Goal: Task Accomplishment & Management: Complete application form

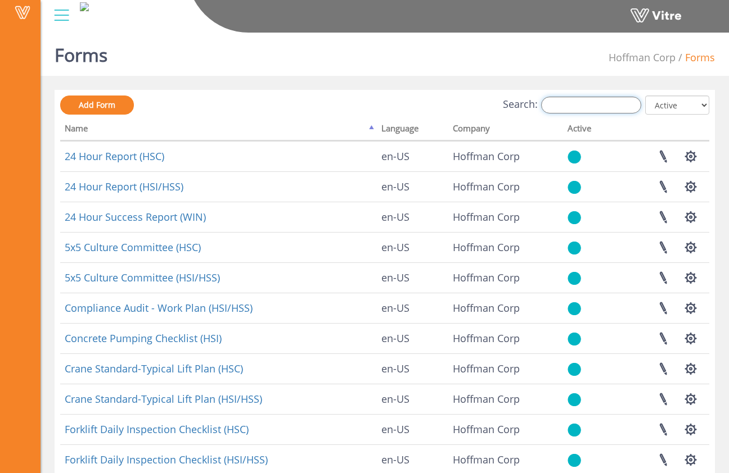
drag, startPoint x: 616, startPoint y: 106, endPoint x: 621, endPoint y: 111, distance: 6.8
click at [616, 106] on input "Search:" at bounding box center [591, 105] width 100 height 17
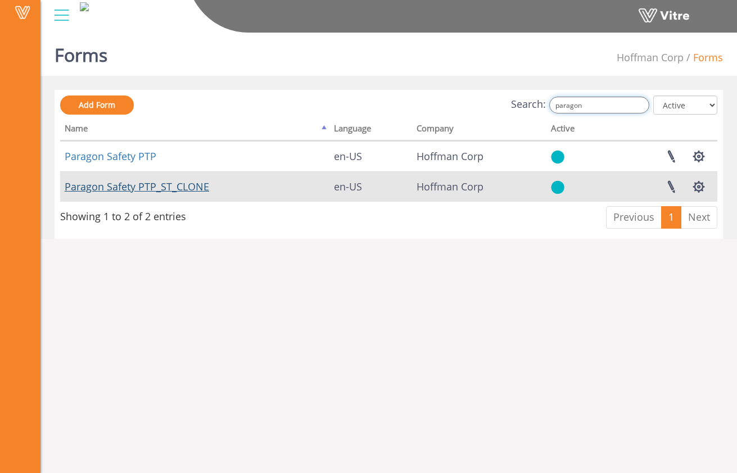
type input "paragon"
click at [173, 185] on link "Paragon Safety PTP_ST_CLONE" at bounding box center [137, 186] width 144 height 13
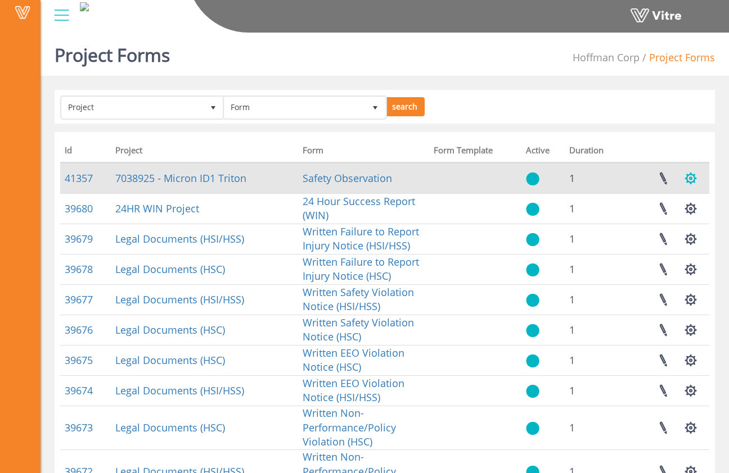
click at [691, 181] on button "button" at bounding box center [690, 179] width 28 height 30
click at [691, 180] on button "button" at bounding box center [690, 179] width 28 height 30
click at [190, 178] on link "7038925 - Micron ID1 Triton" at bounding box center [180, 177] width 131 height 13
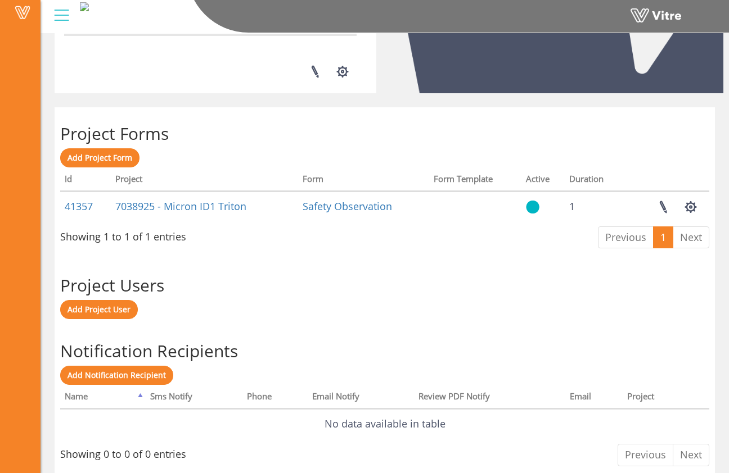
scroll to position [393, 0]
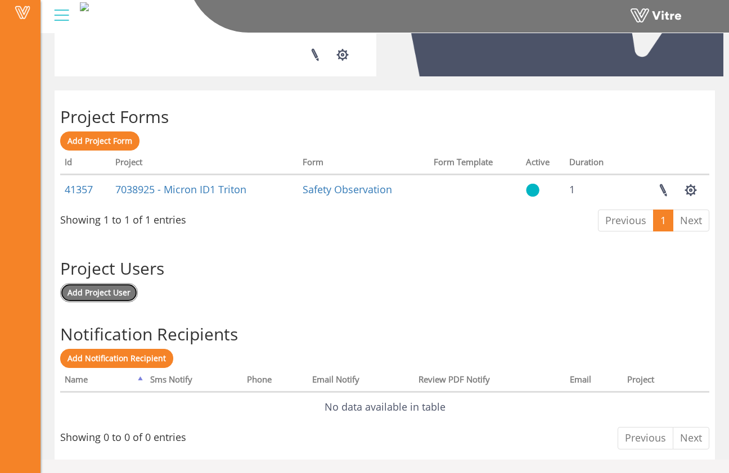
click at [117, 291] on span "Add Project User" at bounding box center [98, 292] width 63 height 11
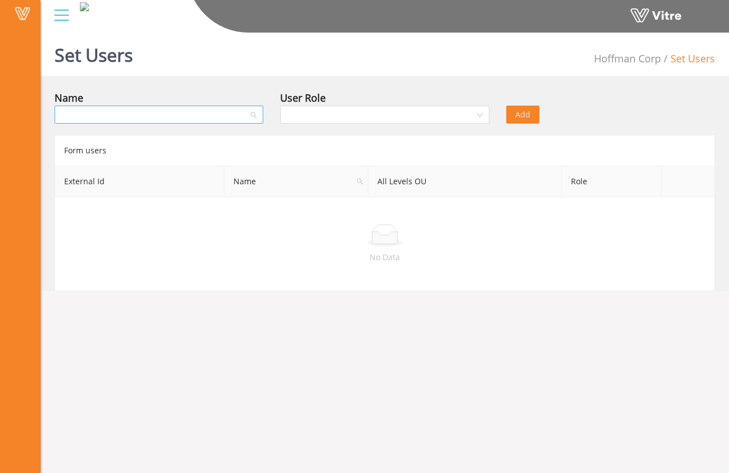
click at [214, 113] on input "search" at bounding box center [154, 114] width 187 height 17
click at [246, 78] on div "Set Users Hoffman Corp Set Users Name User Role Add Form users External Id Name…" at bounding box center [384, 159] width 688 height 263
drag, startPoint x: 227, startPoint y: 121, endPoint x: 234, endPoint y: 135, distance: 15.3
click at [227, 121] on input "search" at bounding box center [154, 114] width 187 height 17
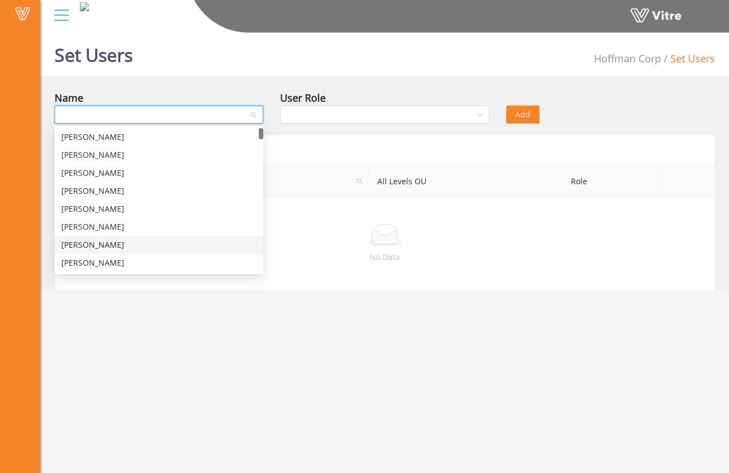
click at [441, 219] on td "No Data" at bounding box center [384, 244] width 659 height 94
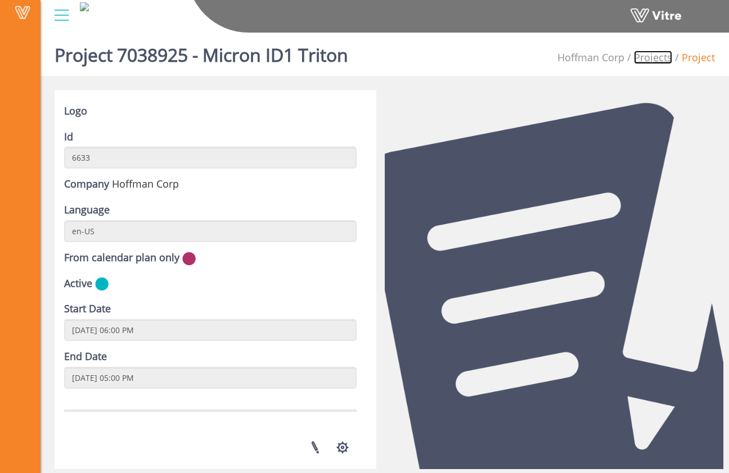
click at [646, 55] on link "Projects" at bounding box center [653, 57] width 38 height 13
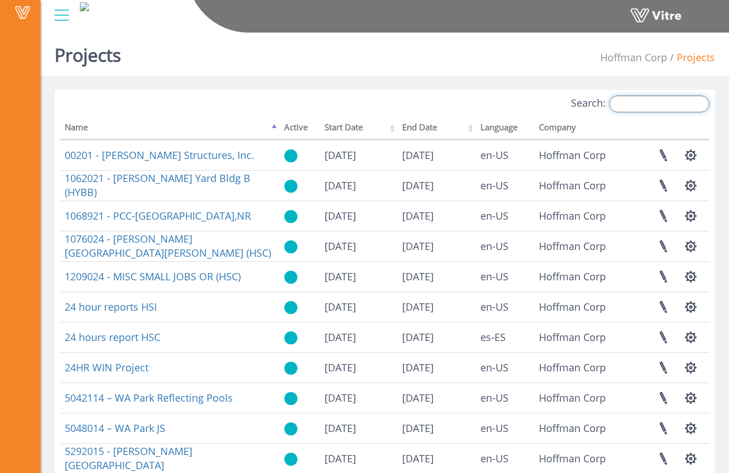
click at [636, 101] on input "Search:" at bounding box center [659, 104] width 100 height 17
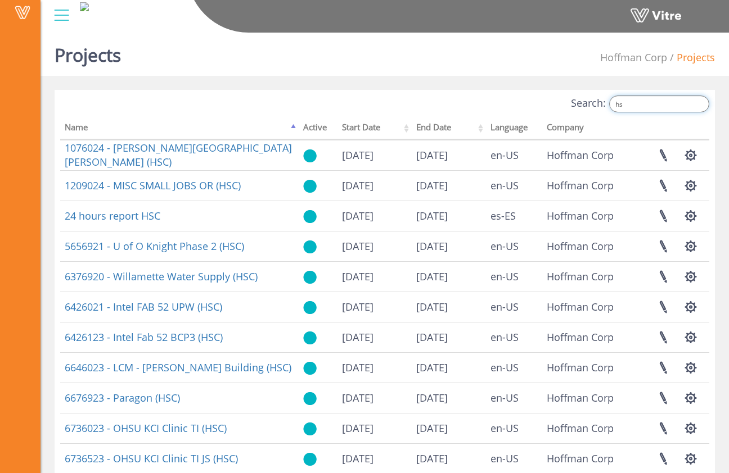
type input "h"
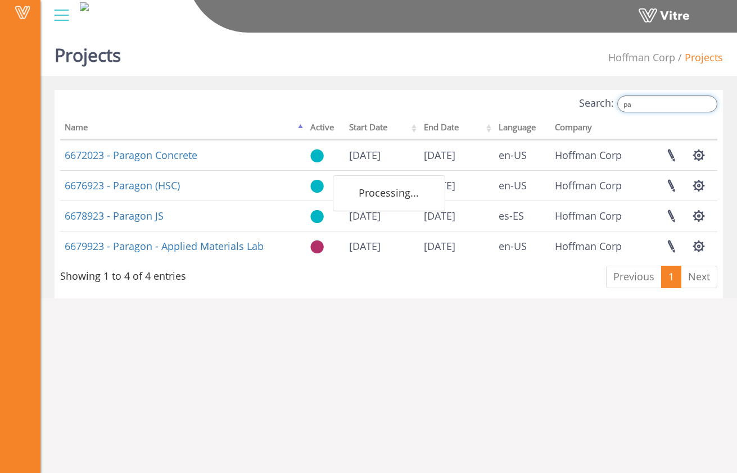
type input "p"
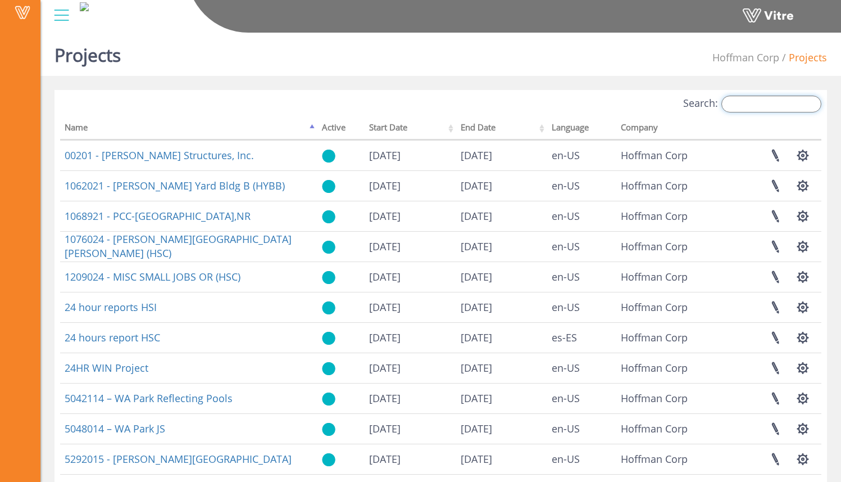
click at [736, 98] on input "Search:" at bounding box center [772, 104] width 100 height 17
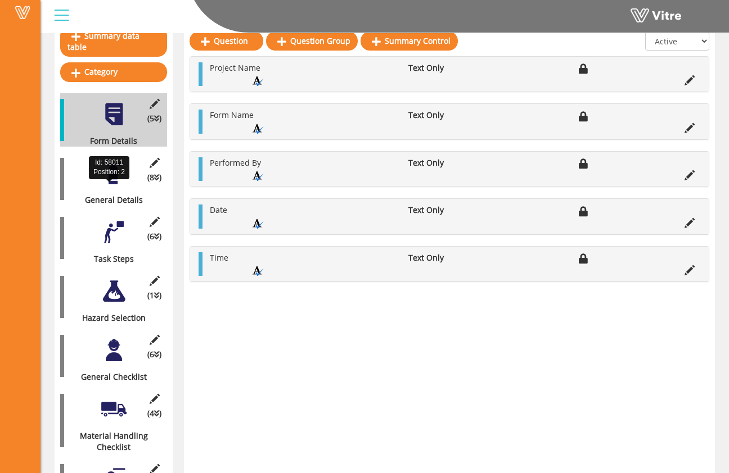
scroll to position [123, 0]
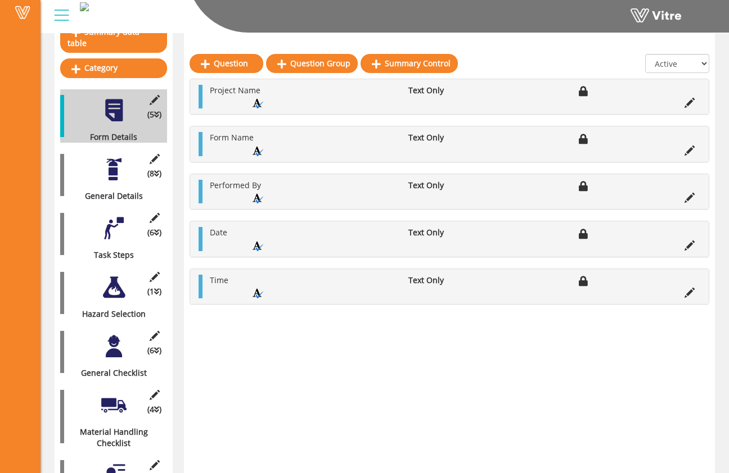
click at [108, 159] on div at bounding box center [113, 169] width 25 height 25
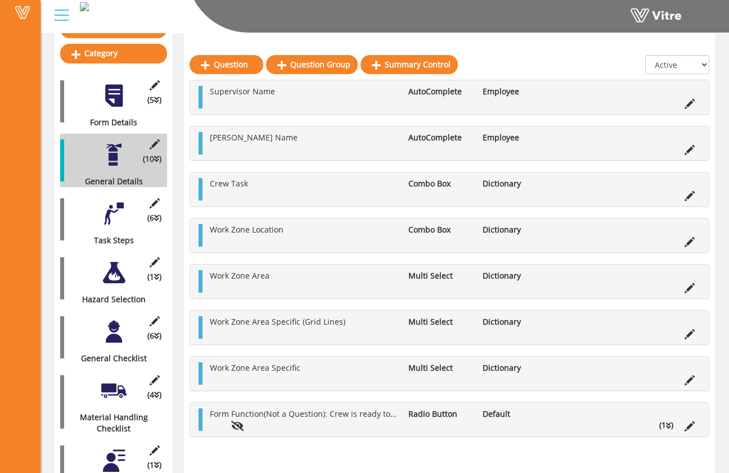
scroll to position [137, 0]
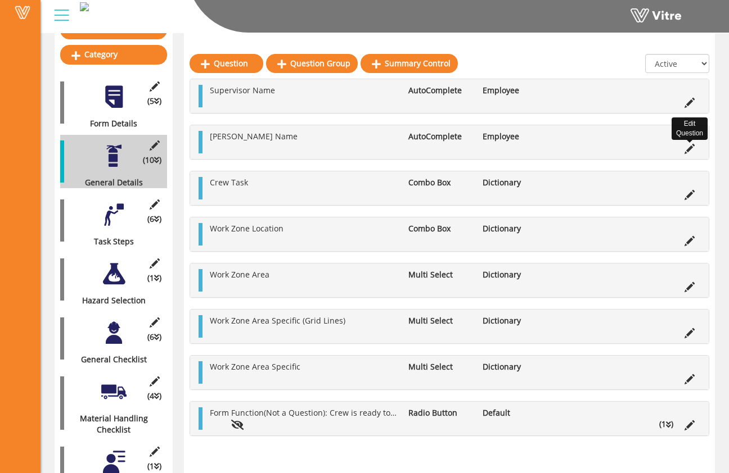
click at [688, 149] on icon at bounding box center [689, 149] width 10 height 10
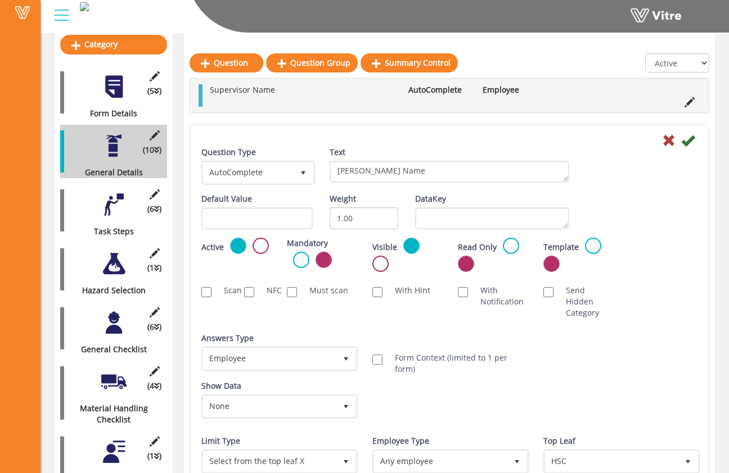
scroll to position [146, 0]
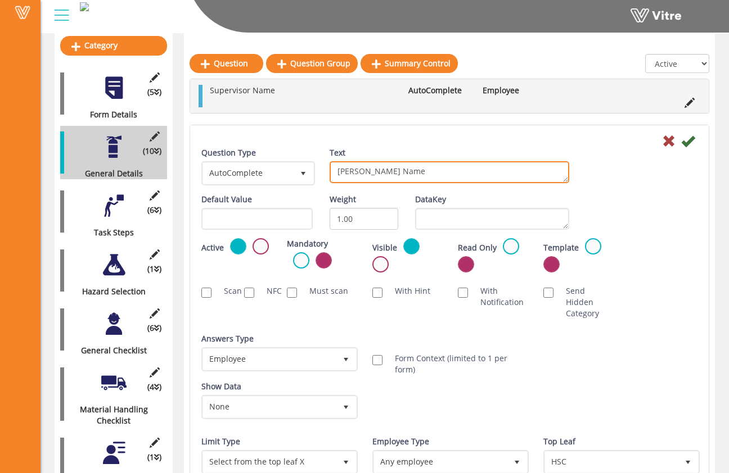
click at [501, 169] on textarea "Foreman Name" at bounding box center [448, 172] width 239 height 22
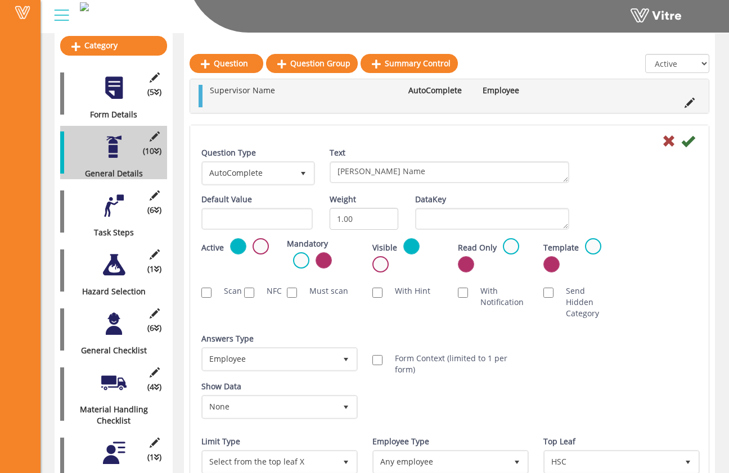
click at [408, 151] on div "Text Foreman Name" at bounding box center [448, 165] width 239 height 36
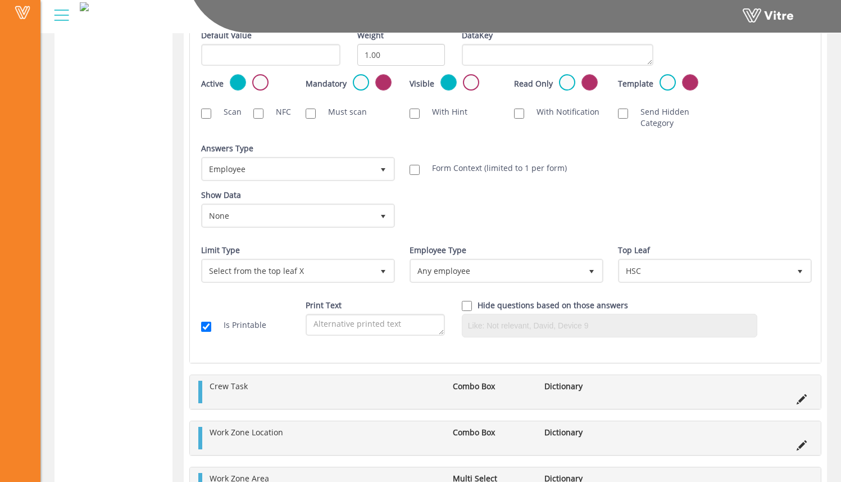
scroll to position [2262, 0]
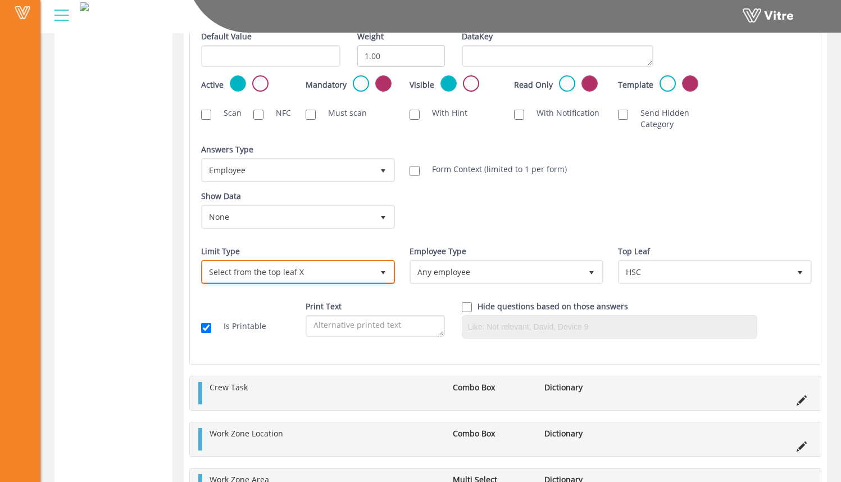
click at [306, 267] on span "Select from the top leaf X" at bounding box center [288, 271] width 170 height 20
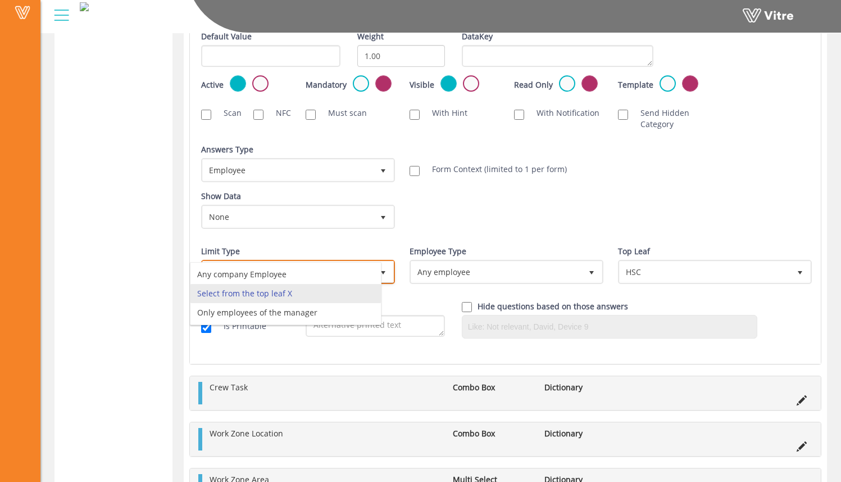
click at [296, 293] on li "Select from the top leaf X" at bounding box center [286, 293] width 191 height 19
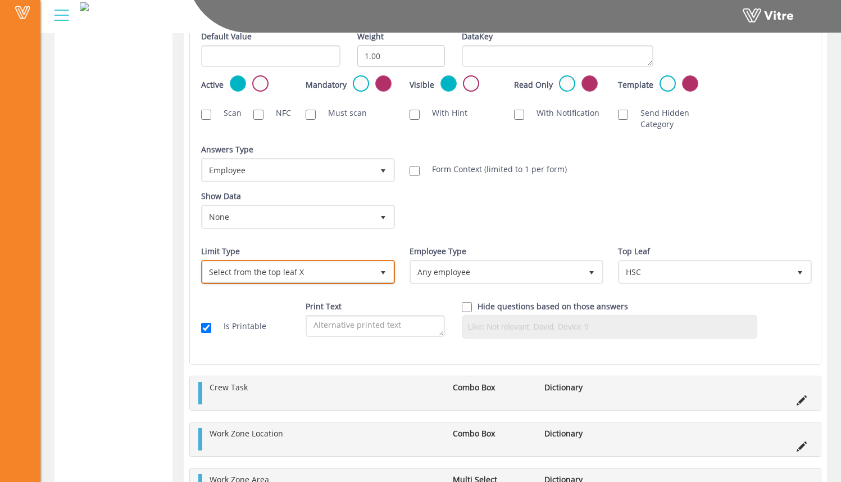
click at [304, 265] on span "Select from the top leaf X" at bounding box center [288, 271] width 170 height 20
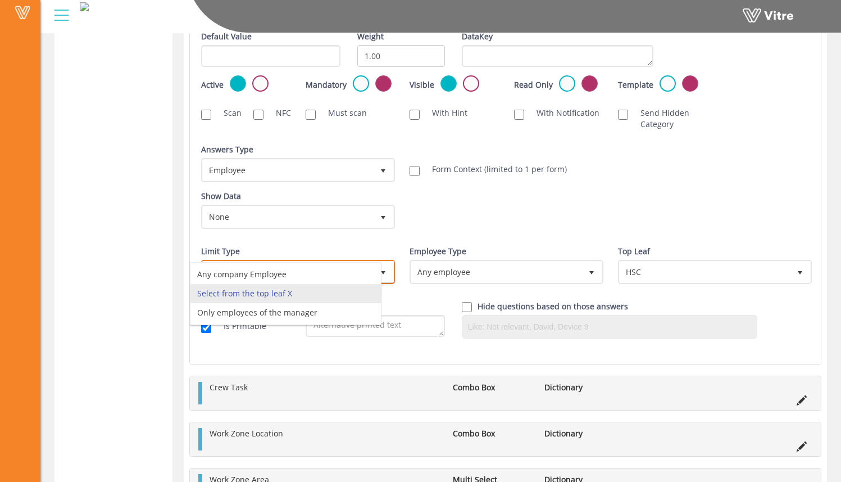
click at [299, 297] on li "Select from the top leaf X" at bounding box center [286, 293] width 191 height 19
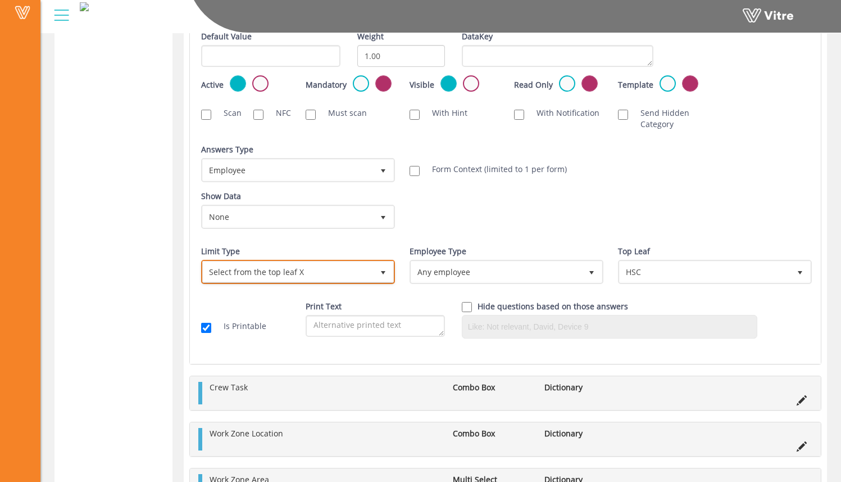
click at [329, 275] on span "Select from the top leaf X" at bounding box center [288, 271] width 170 height 20
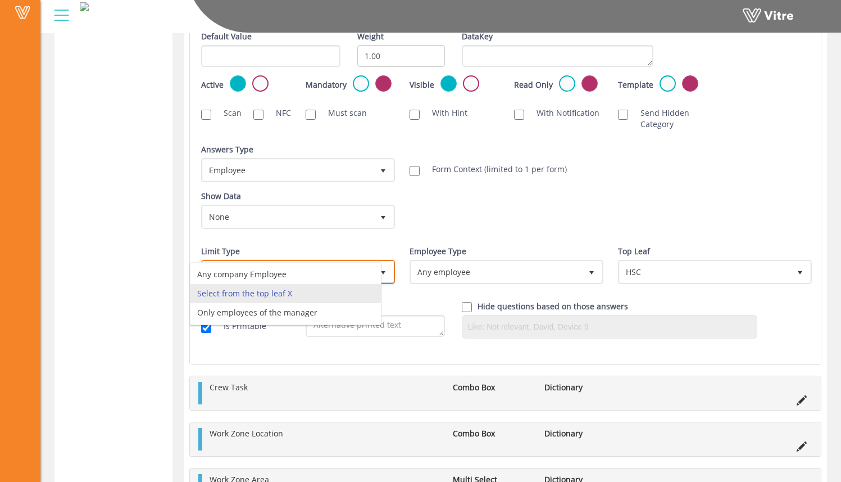
drag, startPoint x: 313, startPoint y: 294, endPoint x: 316, endPoint y: 287, distance: 7.8
click at [313, 294] on li "Select from the top leaf X" at bounding box center [286, 293] width 191 height 19
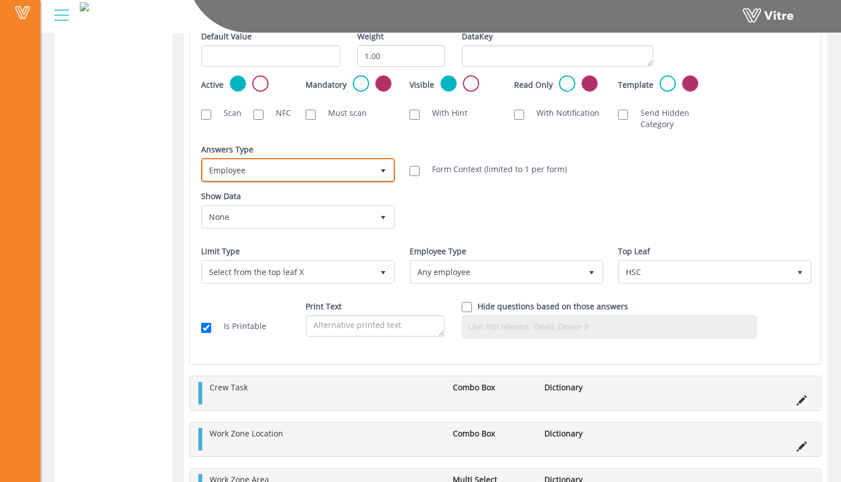
click at [299, 167] on span "Employee" at bounding box center [288, 170] width 170 height 20
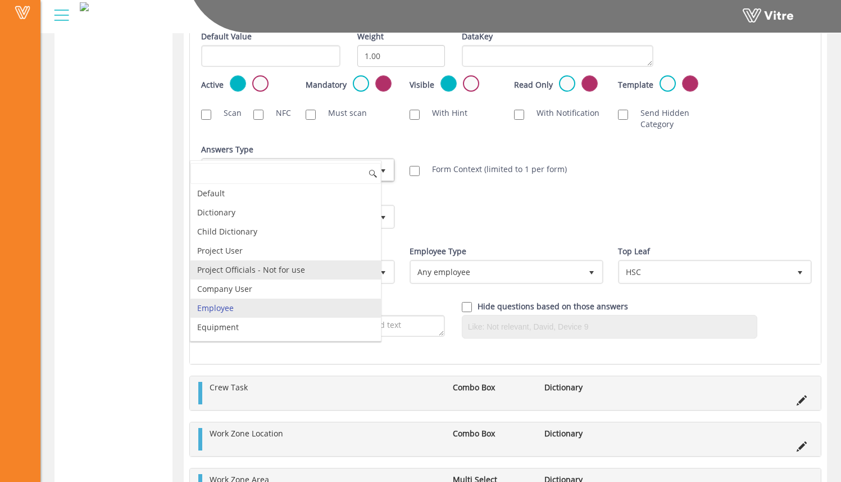
scroll to position [2, 0]
click at [267, 298] on li "Employee" at bounding box center [286, 306] width 191 height 19
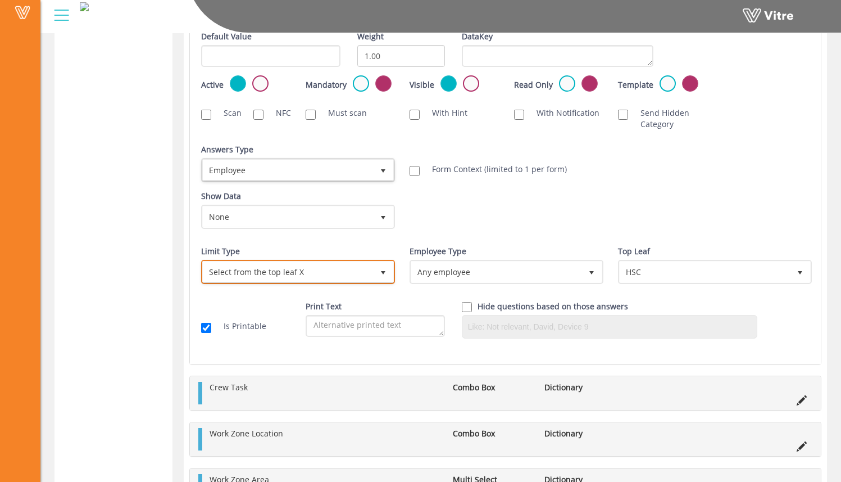
click at [332, 270] on span "Select from the top leaf X" at bounding box center [288, 271] width 170 height 20
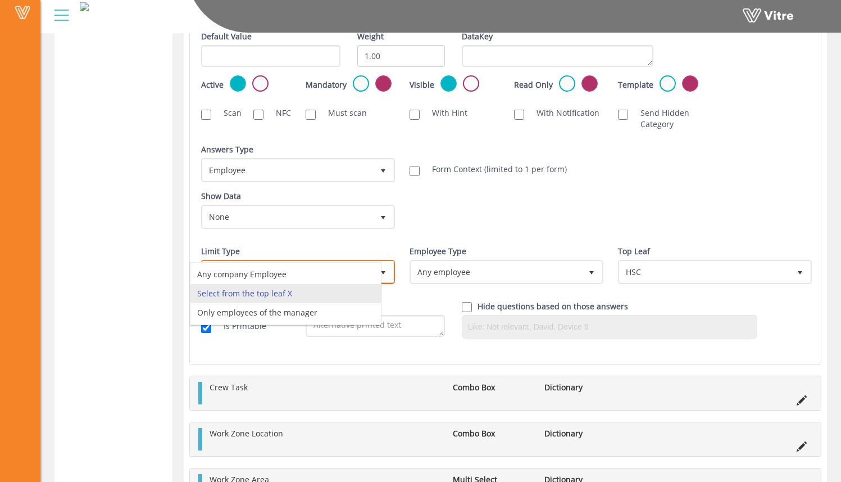
click at [318, 292] on li "Select from the top leaf X" at bounding box center [286, 293] width 191 height 19
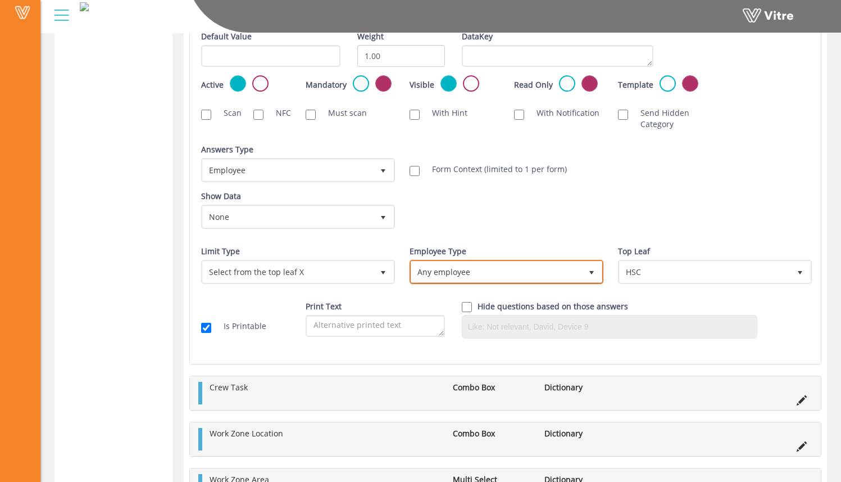
click at [487, 269] on span "Any employee" at bounding box center [496, 271] width 170 height 20
click at [488, 272] on li "Any employee" at bounding box center [494, 274] width 191 height 19
click at [460, 266] on span "Any employee" at bounding box center [496, 271] width 170 height 20
click at [463, 274] on li "Any employee" at bounding box center [494, 274] width 191 height 19
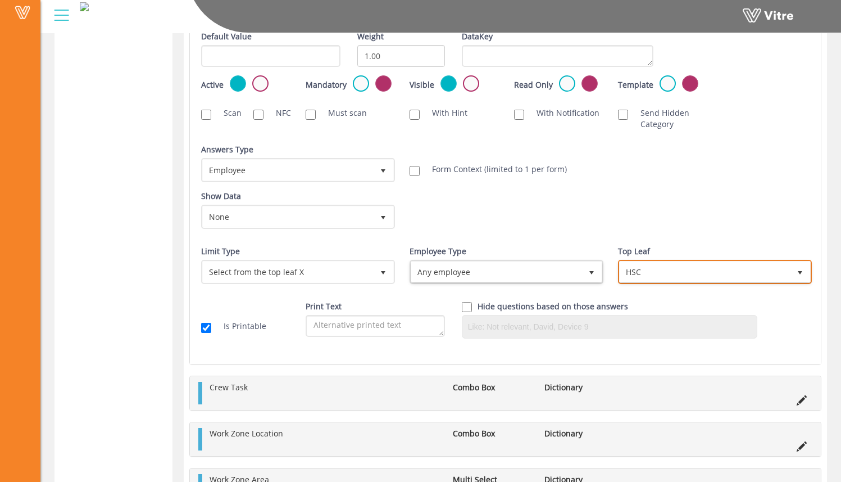
click at [660, 265] on span "HSC" at bounding box center [705, 271] width 170 height 20
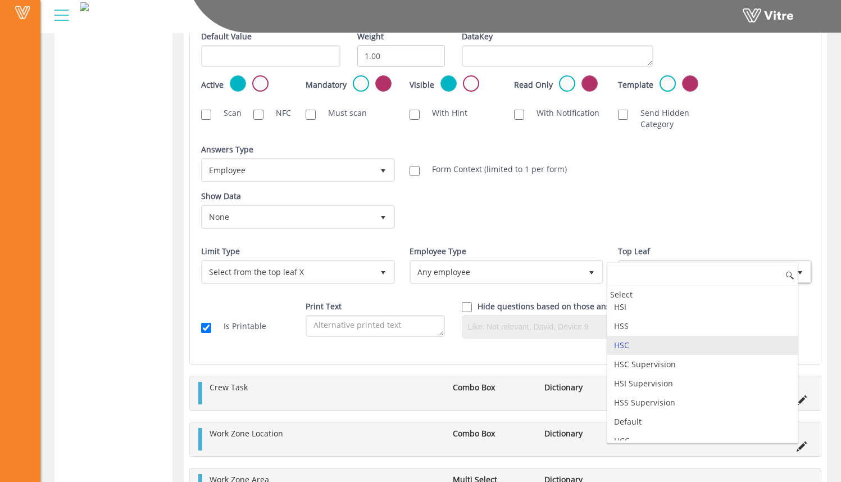
scroll to position [0, 0]
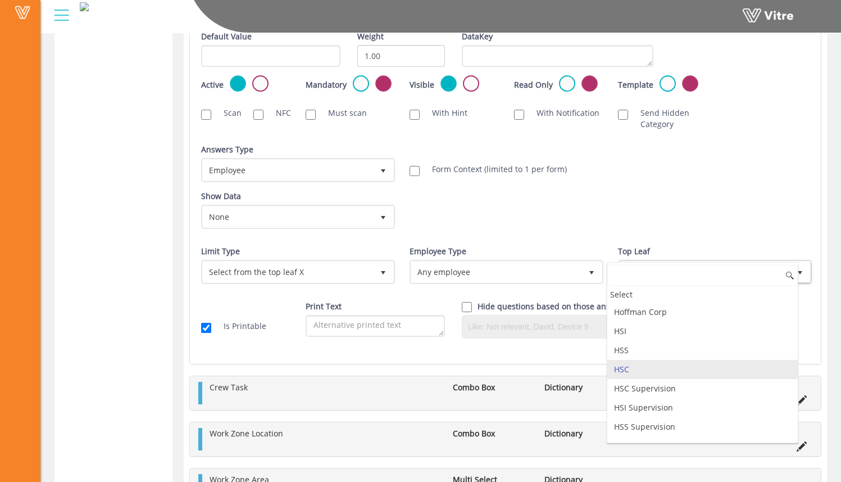
click at [645, 368] on li "HSC" at bounding box center [703, 369] width 191 height 19
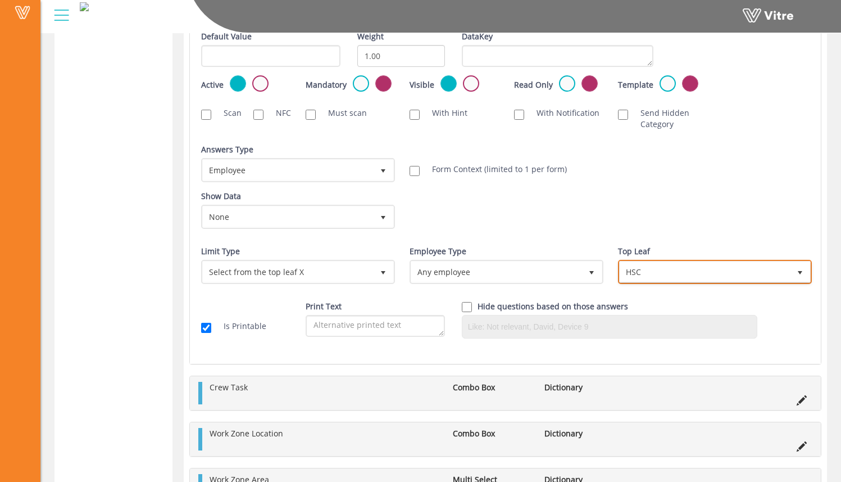
click at [662, 275] on span "HSC" at bounding box center [705, 271] width 170 height 20
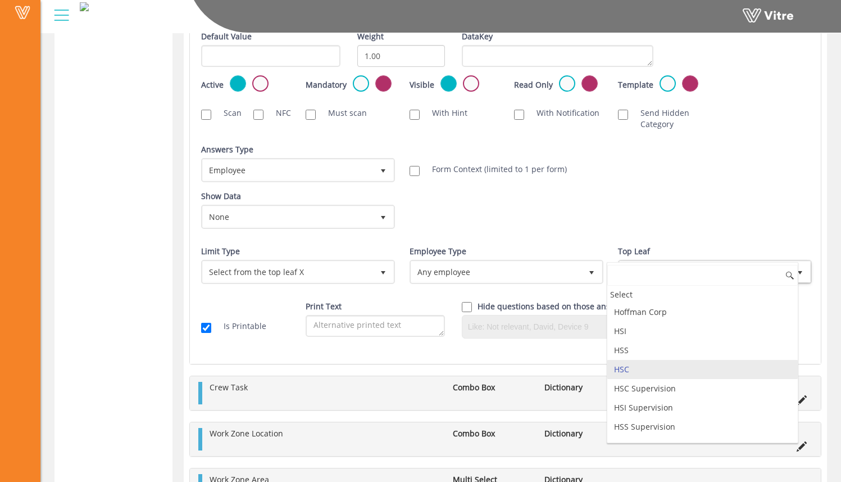
click at [668, 366] on li "HSC" at bounding box center [703, 369] width 191 height 19
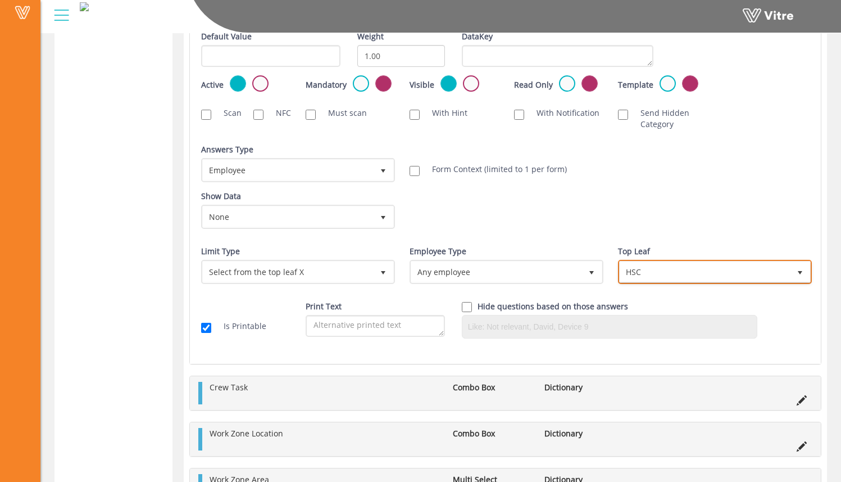
click at [672, 269] on span "HSC" at bounding box center [705, 271] width 170 height 20
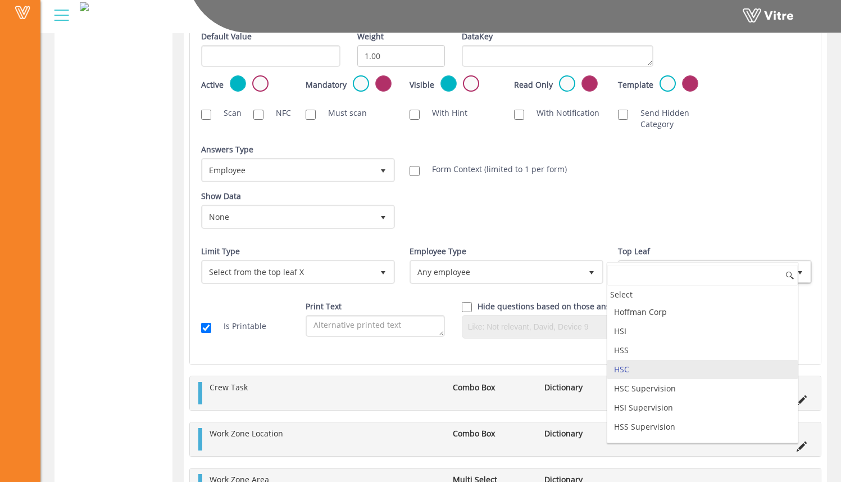
click at [655, 369] on li "HSC" at bounding box center [703, 369] width 191 height 19
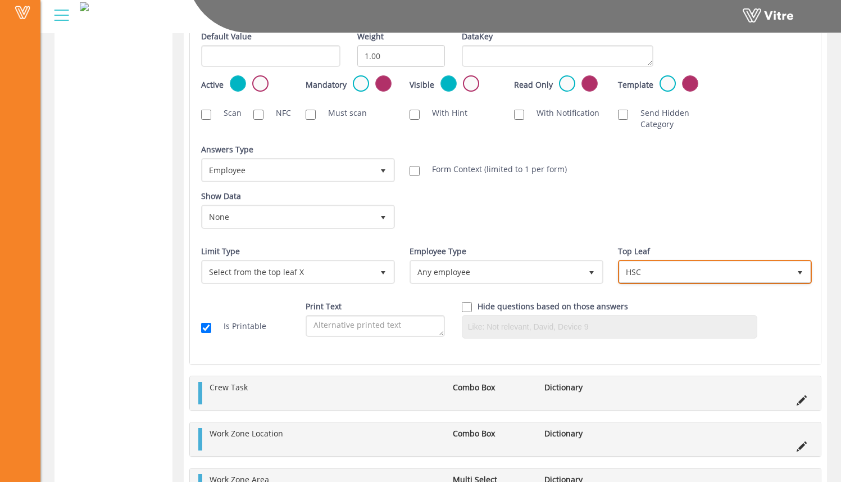
drag, startPoint x: 699, startPoint y: 266, endPoint x: 694, endPoint y: 263, distance: 6.1
click at [696, 265] on span "HSC" at bounding box center [705, 271] width 170 height 20
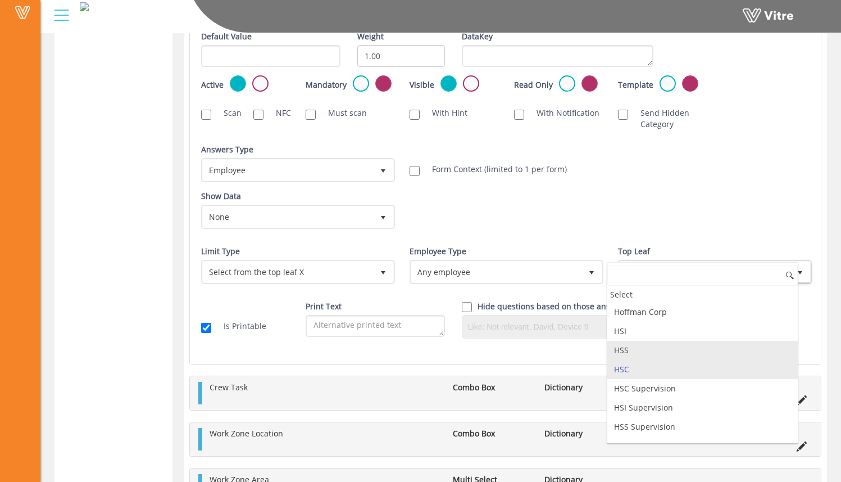
click at [658, 362] on li "HSC" at bounding box center [703, 369] width 191 height 19
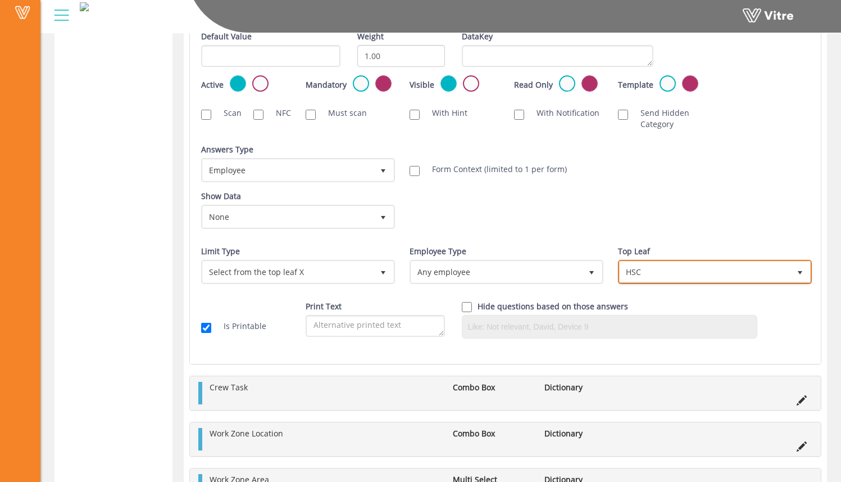
click at [736, 265] on span "HSC" at bounding box center [705, 271] width 170 height 20
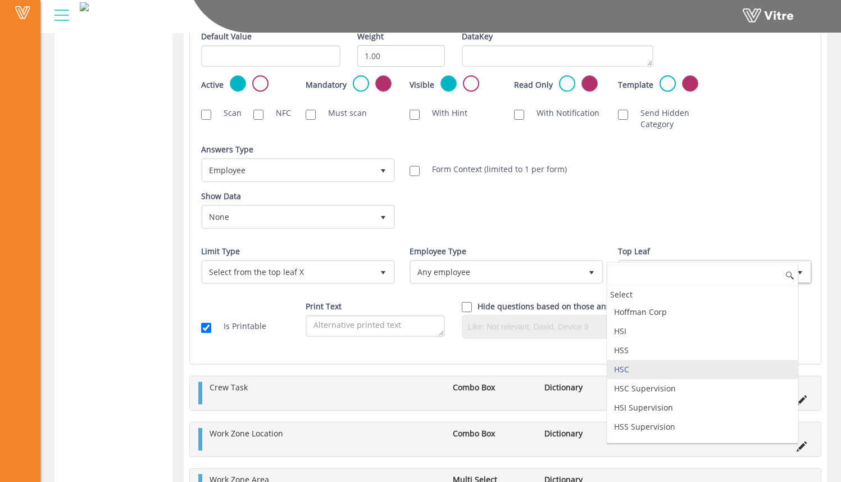
click at [622, 369] on li "HSC" at bounding box center [703, 369] width 191 height 19
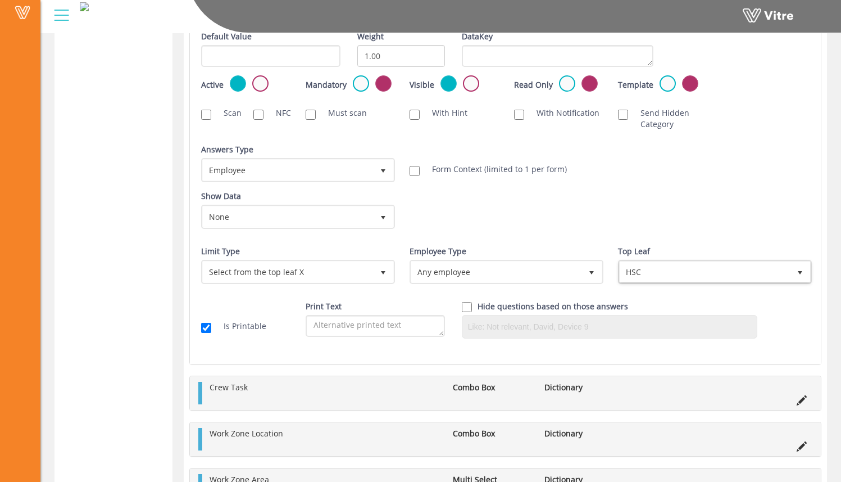
click at [681, 202] on div "Show Data None 0 Certificates Fall Protection Forklift (Warehouse) Forklift (Te…" at bounding box center [506, 214] width 626 height 47
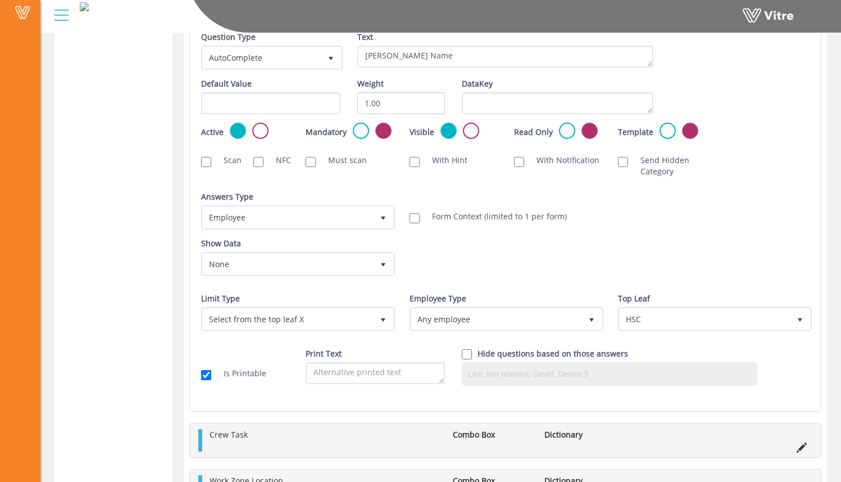
scroll to position [2175, 0]
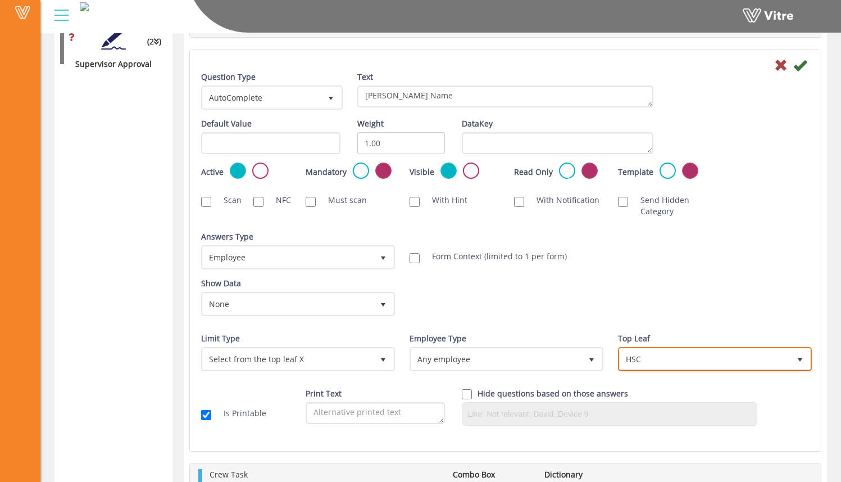
click at [671, 355] on span "HSC" at bounding box center [705, 359] width 170 height 20
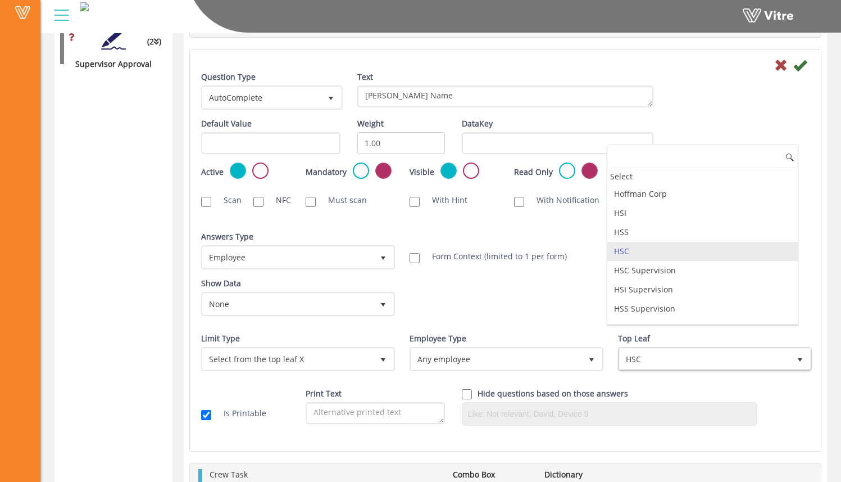
click at [656, 255] on li "HSC" at bounding box center [703, 251] width 191 height 19
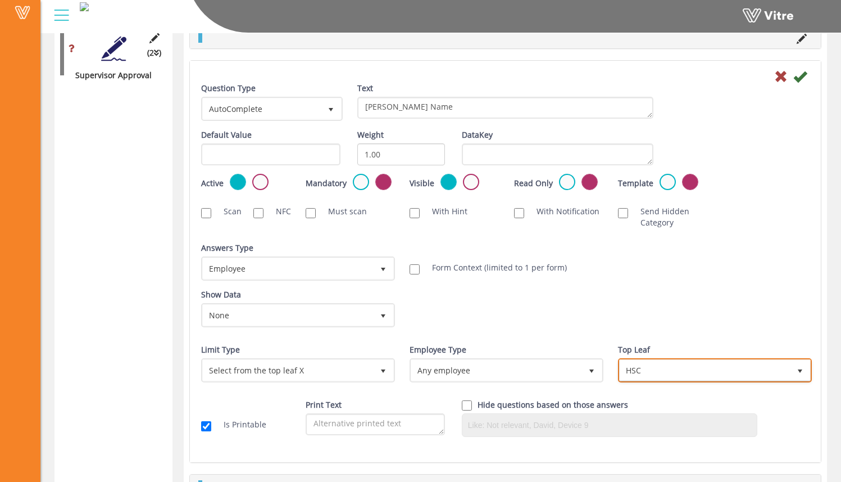
scroll to position [2081, 0]
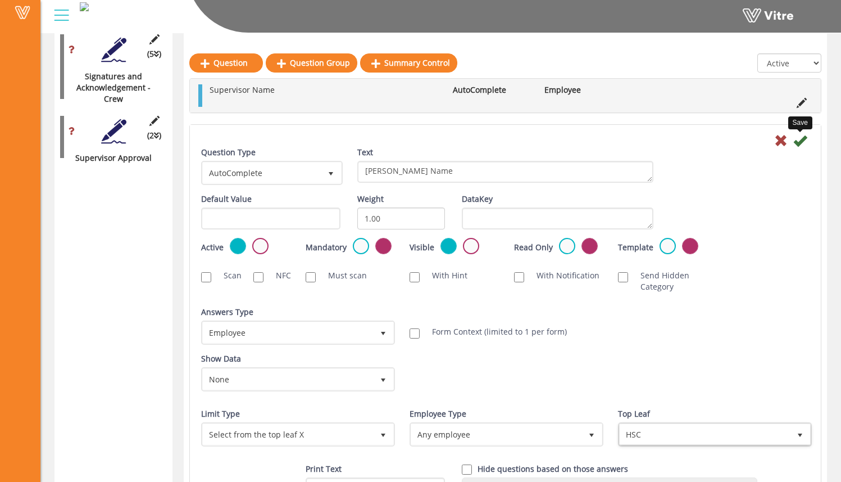
click at [736, 146] on icon at bounding box center [800, 140] width 13 height 13
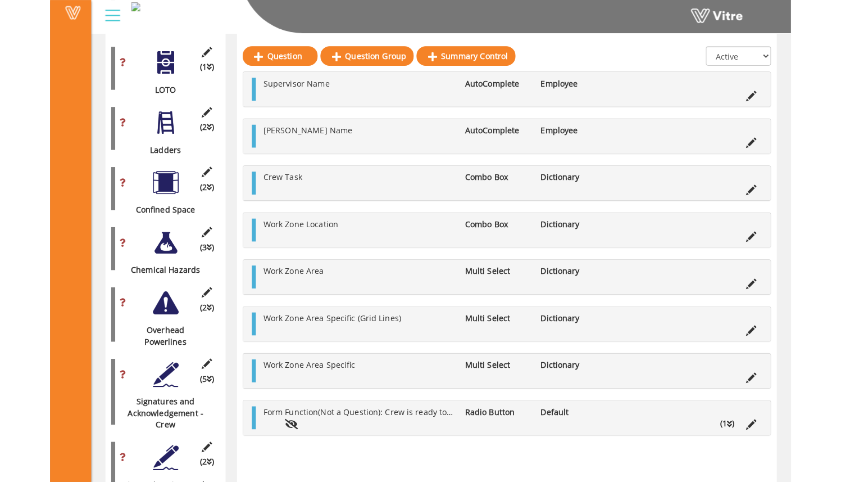
scroll to position [1754, 0]
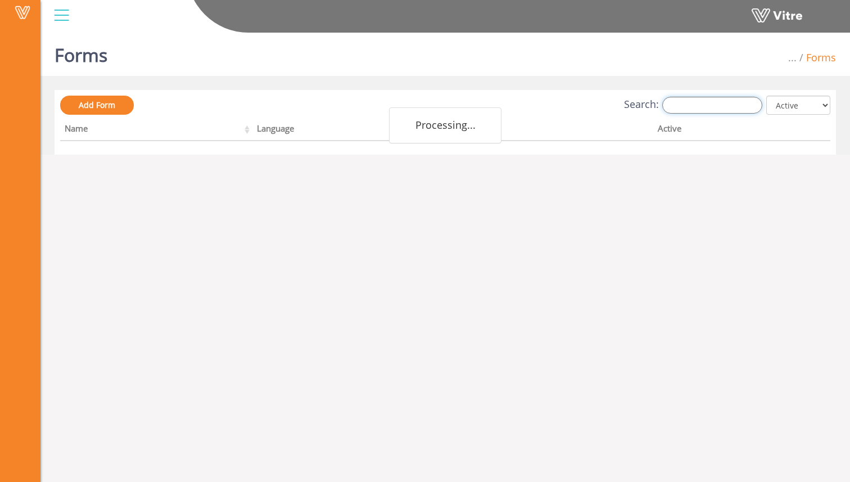
click at [704, 100] on input "Search:" at bounding box center [712, 105] width 100 height 17
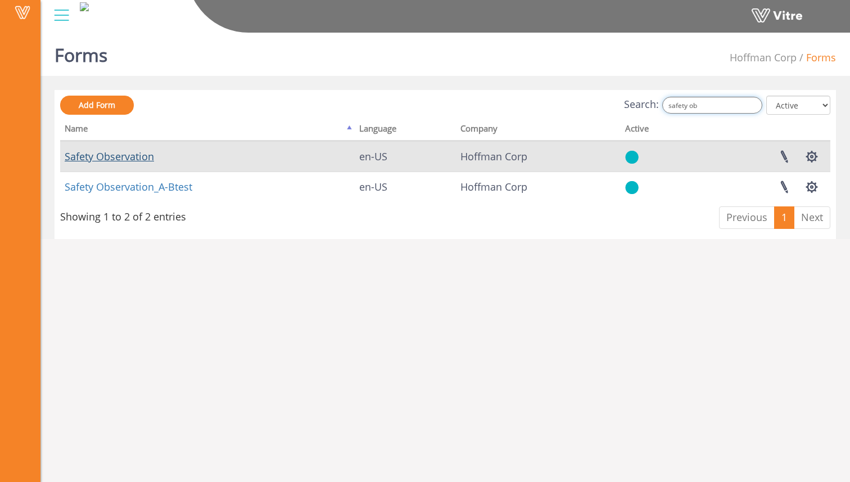
type input "safety ob"
click at [134, 157] on link "Safety Observation" at bounding box center [109, 156] width 89 height 13
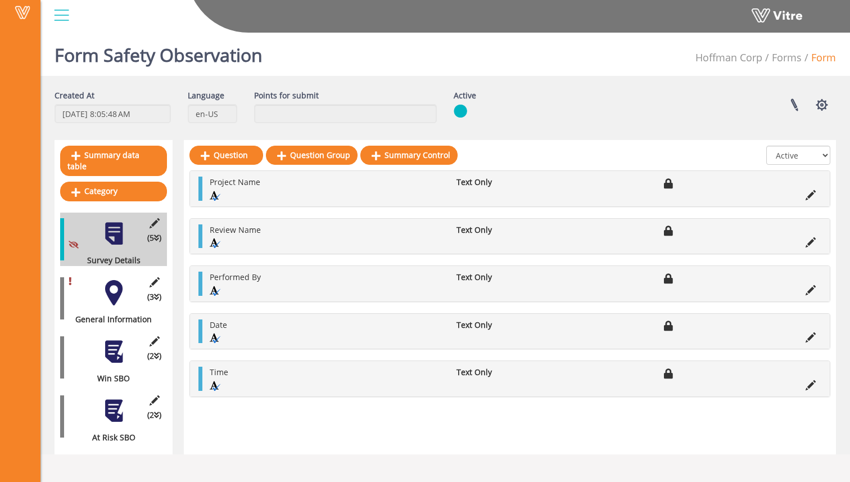
click at [130, 284] on div "(3 ) General Information" at bounding box center [113, 298] width 107 height 53
click at [116, 282] on div at bounding box center [113, 292] width 25 height 25
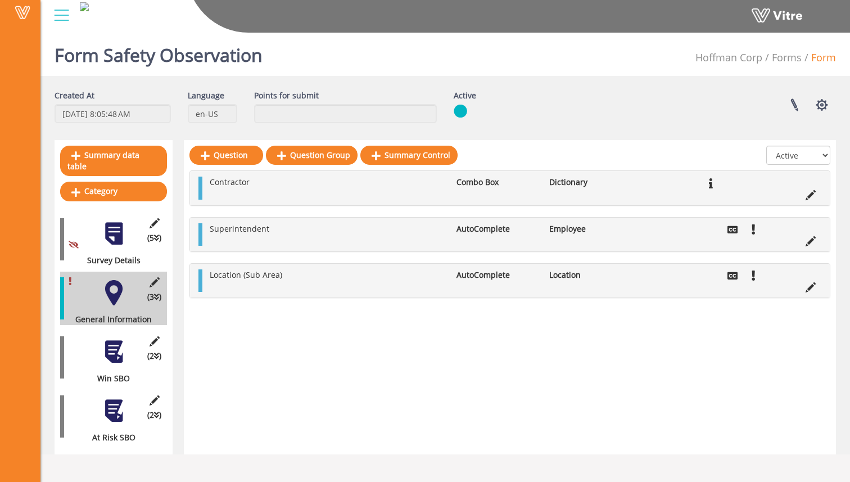
click at [110, 349] on div at bounding box center [113, 351] width 25 height 25
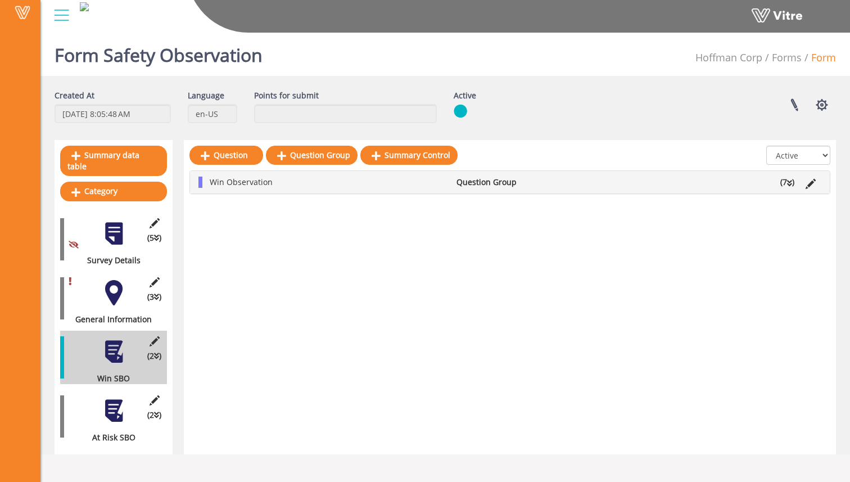
click at [124, 280] on div at bounding box center [113, 292] width 25 height 25
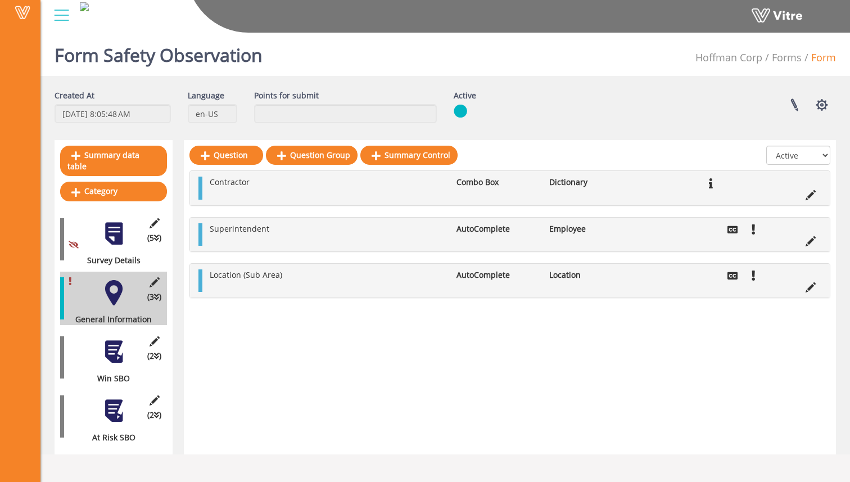
click at [121, 230] on div at bounding box center [113, 233] width 25 height 25
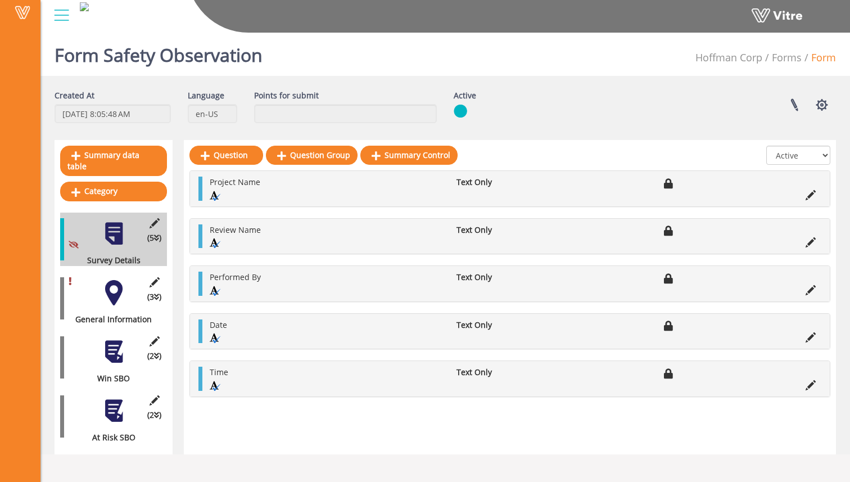
click at [121, 286] on div at bounding box center [113, 292] width 25 height 25
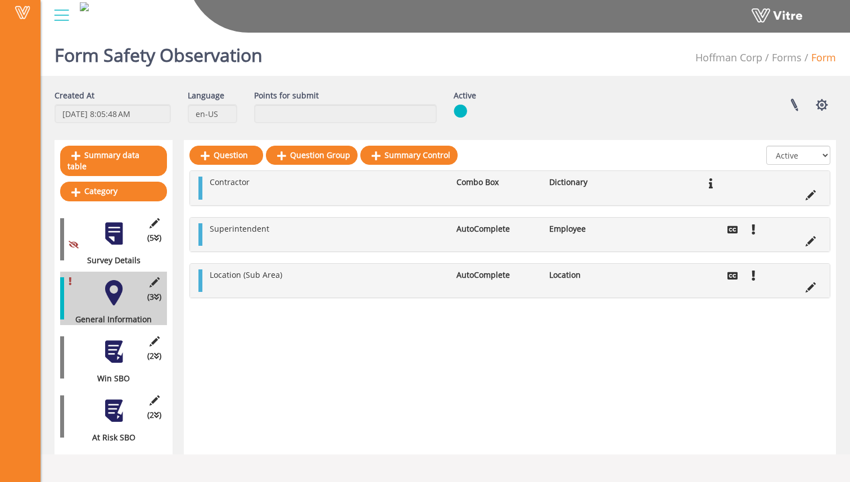
click at [117, 225] on div at bounding box center [113, 233] width 25 height 25
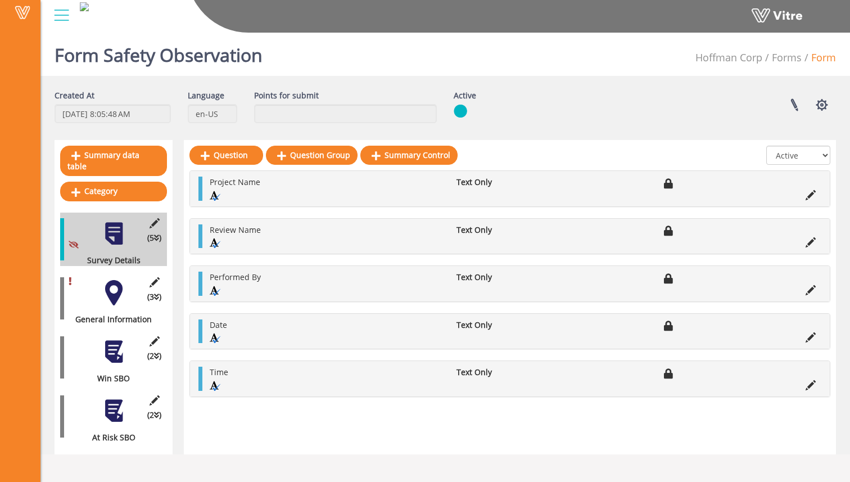
click at [116, 280] on div at bounding box center [113, 292] width 25 height 25
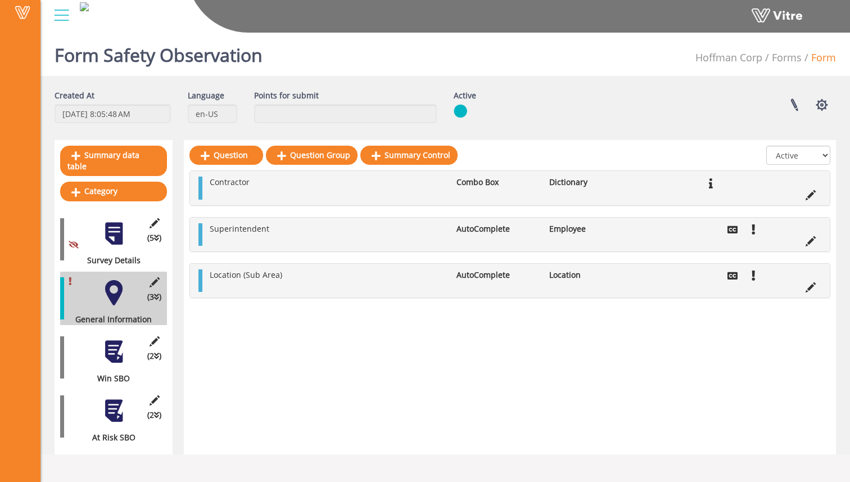
click at [113, 358] on div "(2 ) Win SBO" at bounding box center [113, 357] width 107 height 53
click at [118, 349] on div at bounding box center [113, 351] width 25 height 25
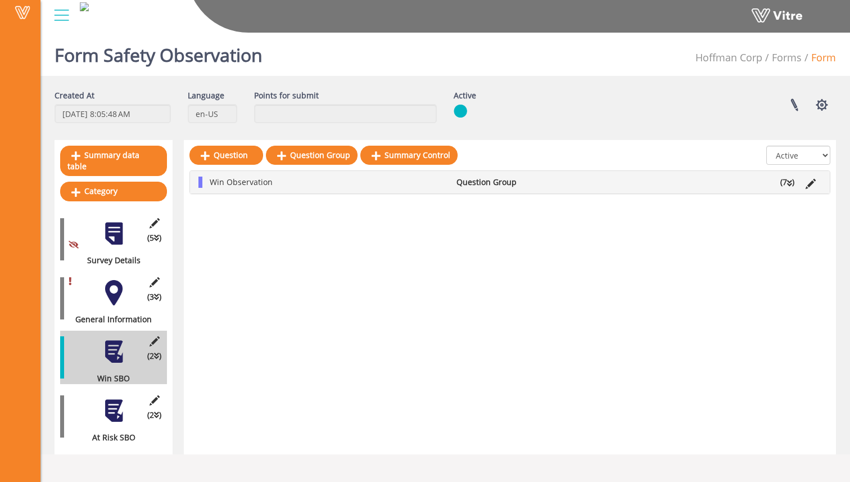
click at [791, 184] on icon at bounding box center [789, 183] width 5 height 8
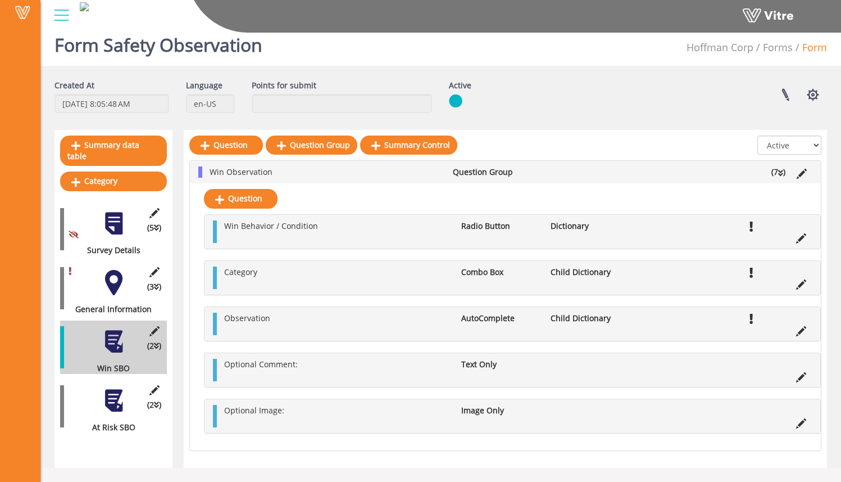
scroll to position [11, 0]
click at [118, 391] on div at bounding box center [113, 400] width 25 height 25
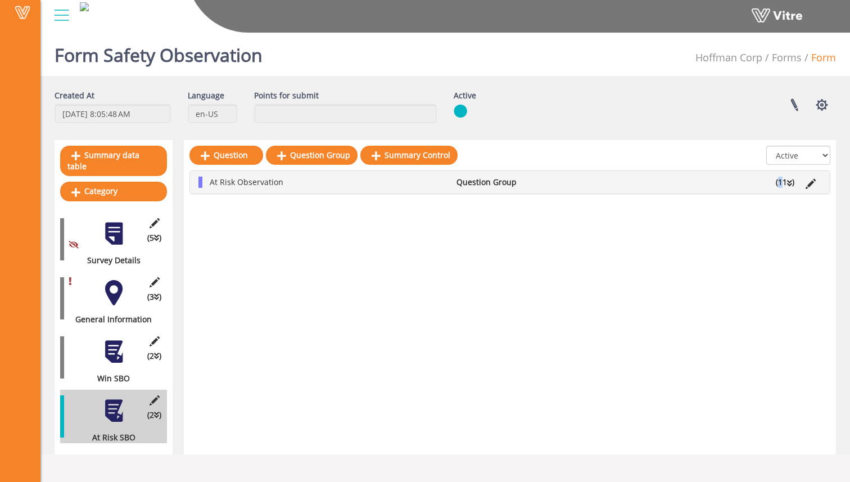
click at [779, 180] on li "(11 )" at bounding box center [785, 182] width 30 height 11
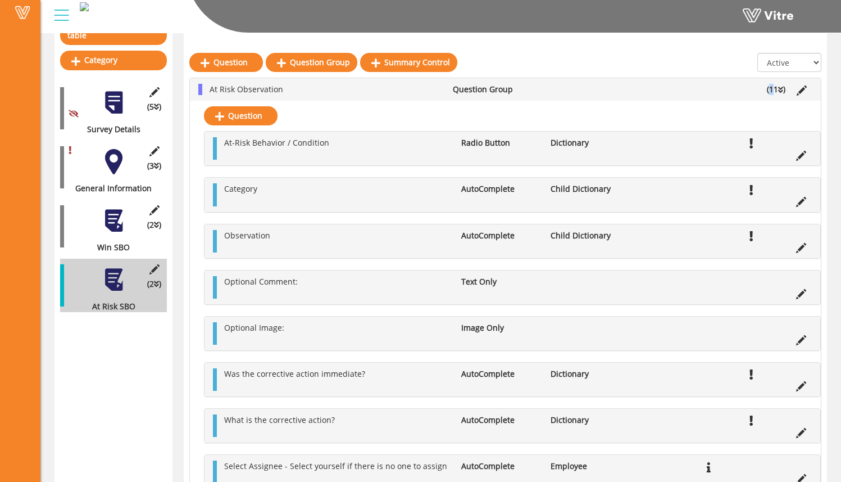
scroll to position [129, 0]
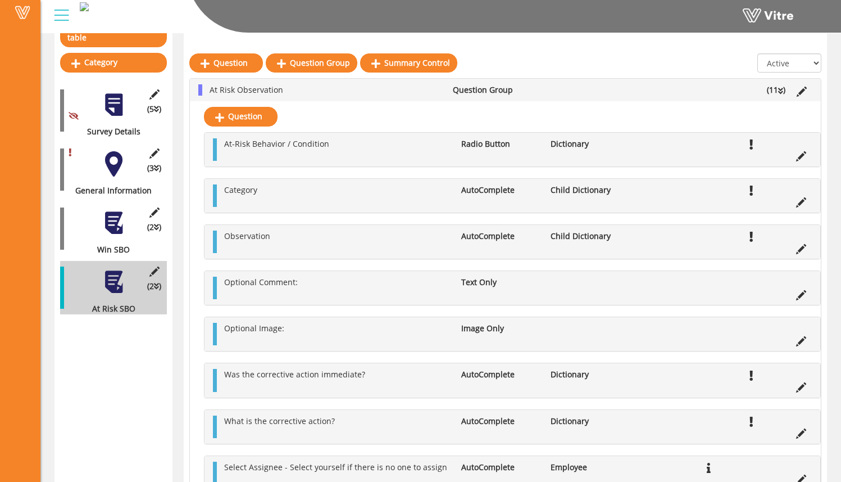
click at [784, 90] on li "(11 )" at bounding box center [777, 89] width 30 height 11
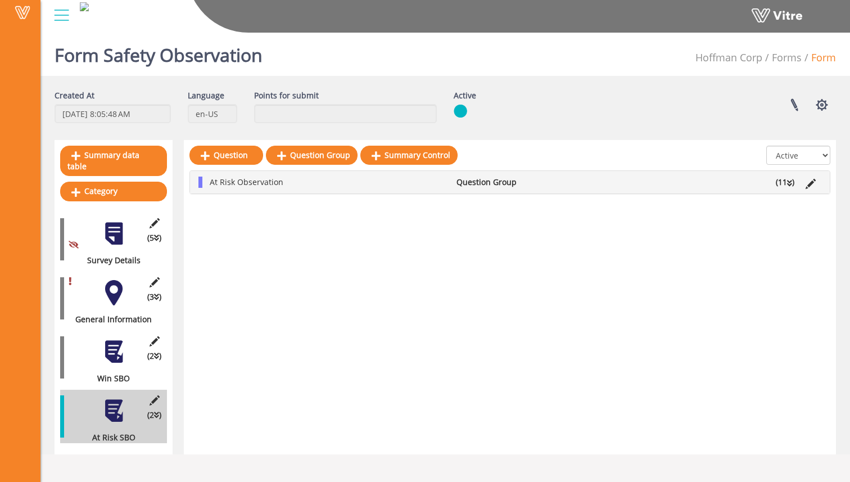
click at [778, 183] on li "(11 )" at bounding box center [785, 182] width 30 height 11
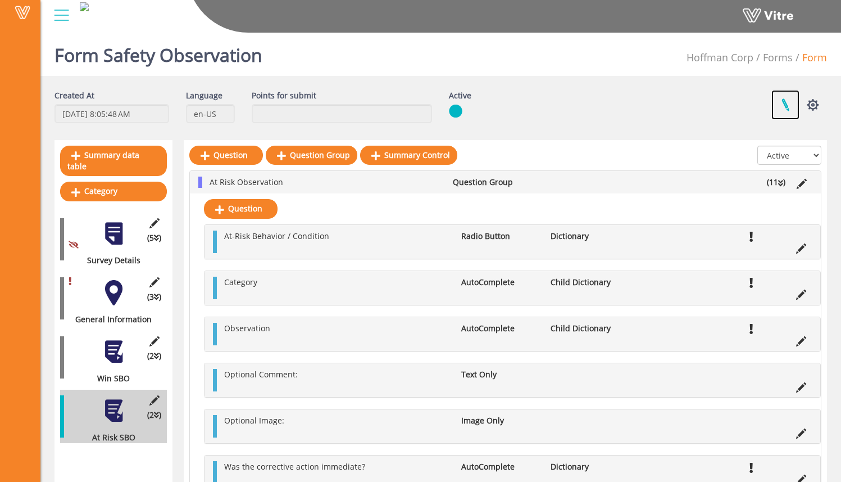
click at [784, 103] on link at bounding box center [786, 105] width 28 height 30
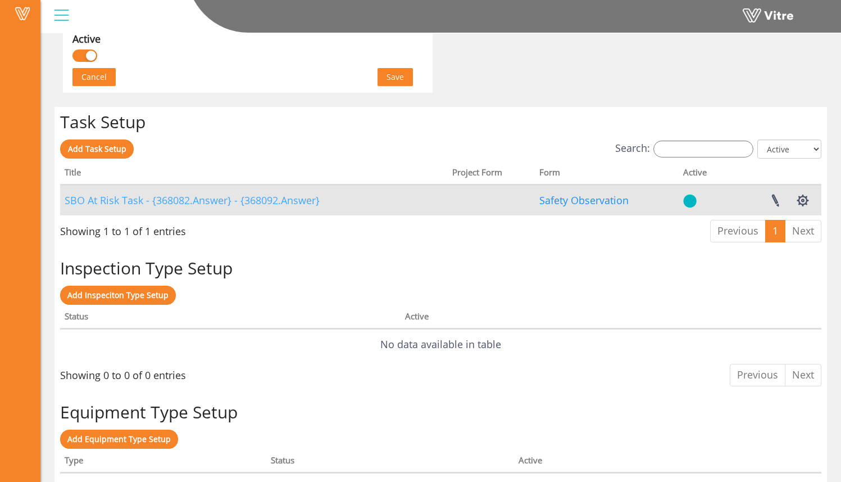
scroll to position [792, 0]
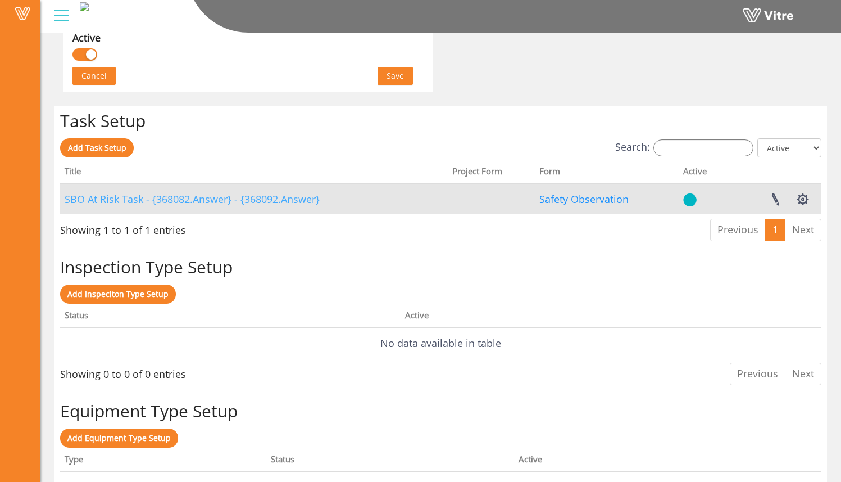
click at [209, 196] on link "SBO At Risk Task - {368082.Answer} - {368092.Answer}" at bounding box center [192, 198] width 255 height 13
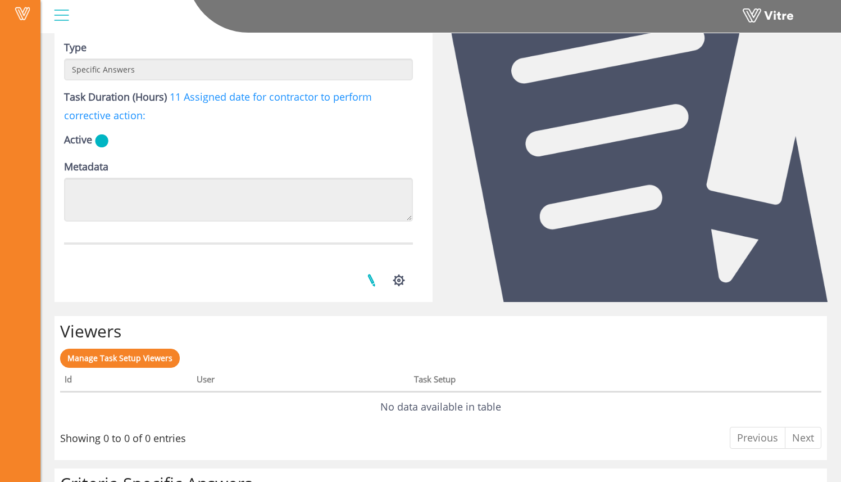
scroll to position [371, 0]
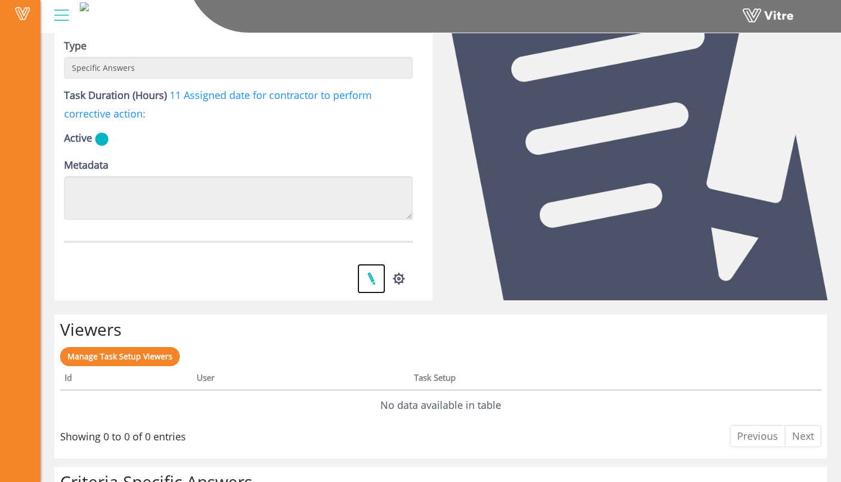
click at [373, 280] on link at bounding box center [372, 279] width 28 height 30
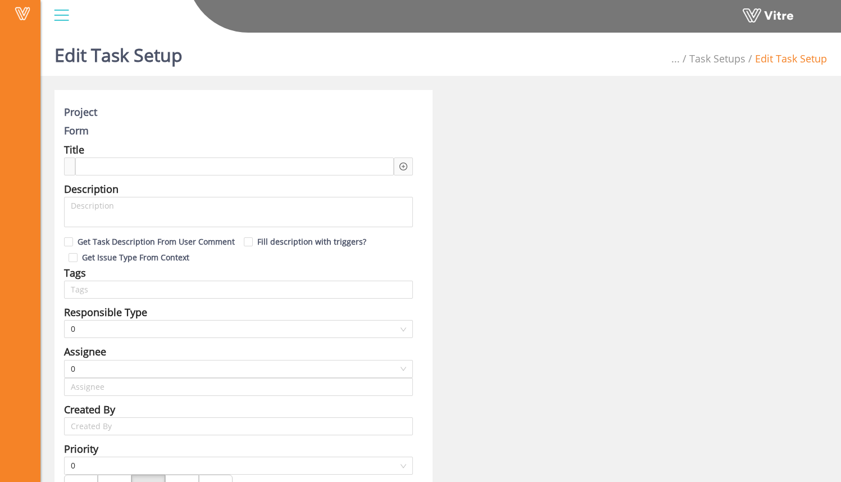
type input "Sam Admin"
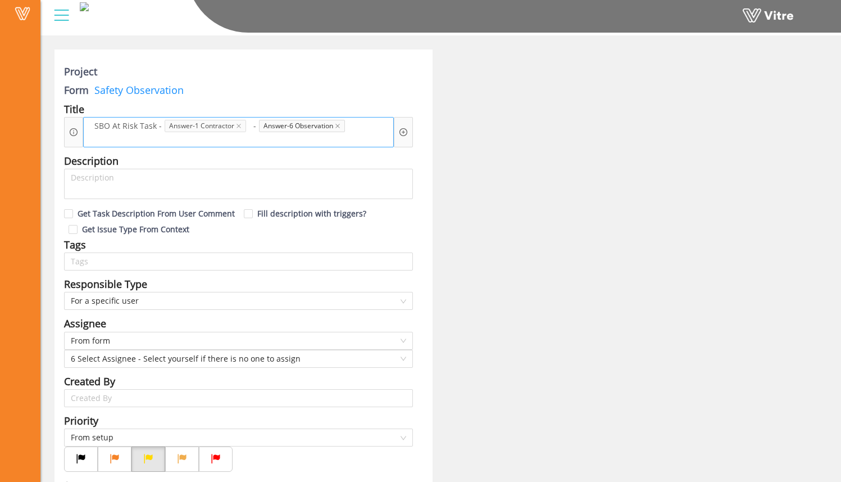
scroll to position [40, 0]
click at [363, 129] on div "SBO At Risk Task - Answer-1 Contractor - Answer-6 Observation" at bounding box center [238, 132] width 311 height 30
click at [397, 131] on div at bounding box center [403, 132] width 19 height 30
click at [408, 134] on div at bounding box center [403, 132] width 19 height 30
click at [404, 130] on icon "plus-circle" at bounding box center [404, 132] width 8 height 8
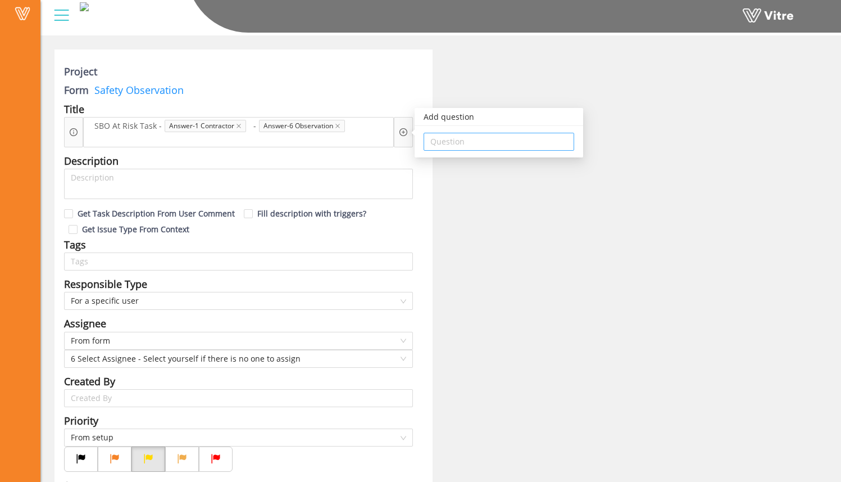
click at [451, 139] on input "search" at bounding box center [499, 141] width 137 height 17
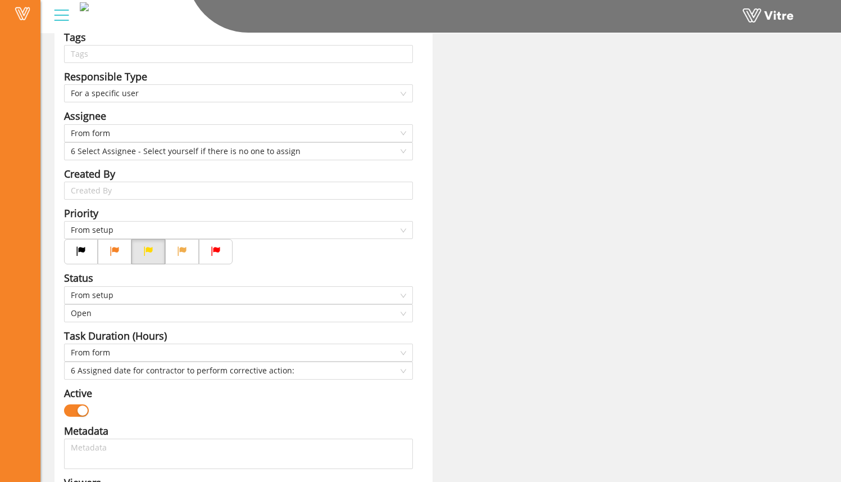
scroll to position [250, 0]
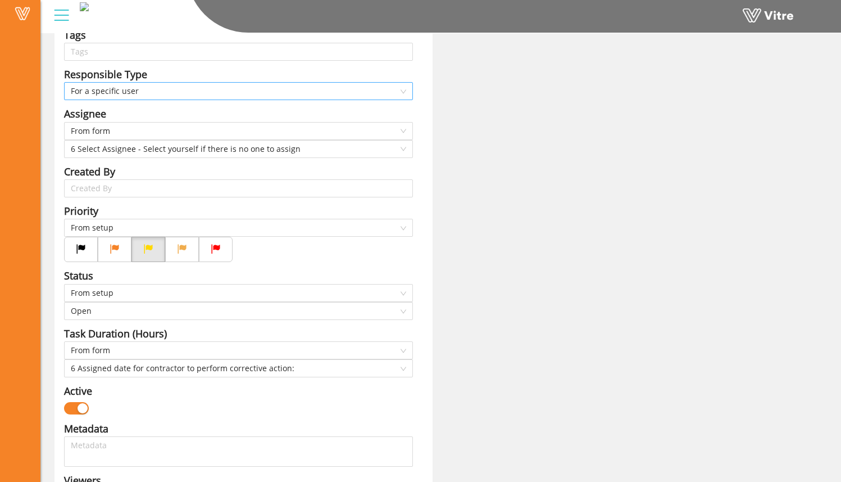
click at [141, 92] on span "For a specific user" at bounding box center [239, 91] width 336 height 17
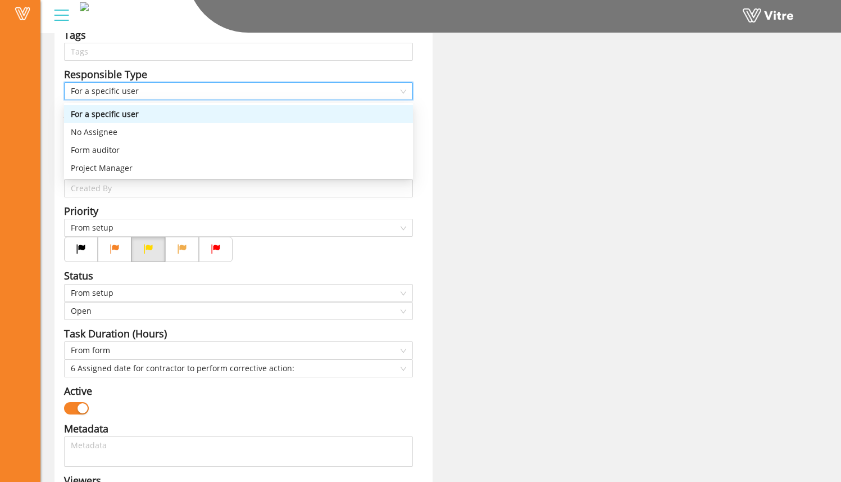
click at [141, 92] on span "For a specific user" at bounding box center [239, 91] width 336 height 17
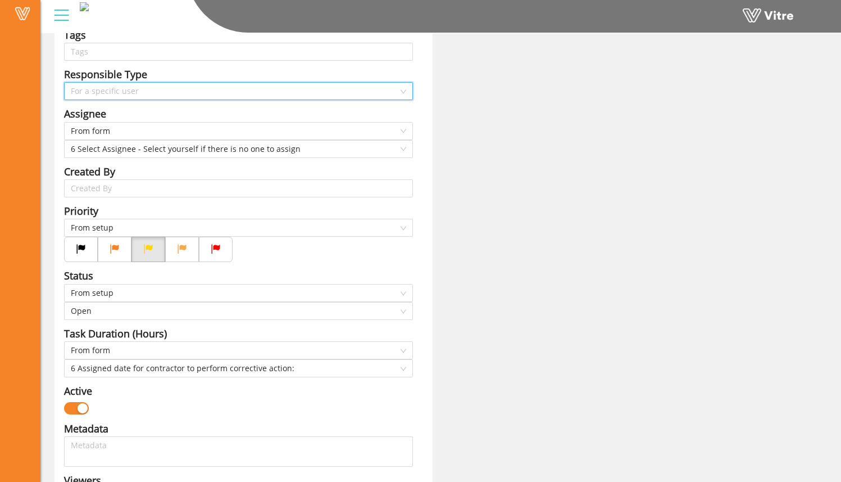
click at [156, 94] on span "For a specific user" at bounding box center [239, 91] width 336 height 17
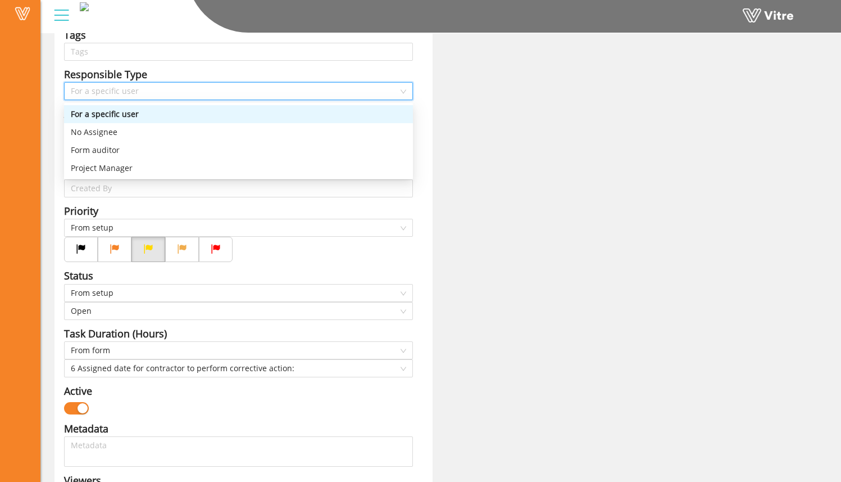
click at [148, 112] on div "For a specific user" at bounding box center [239, 114] width 336 height 12
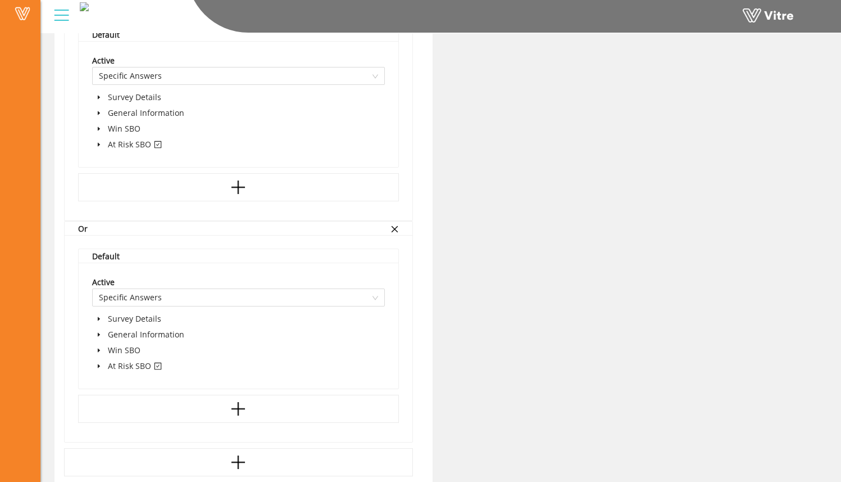
scroll to position [824, 0]
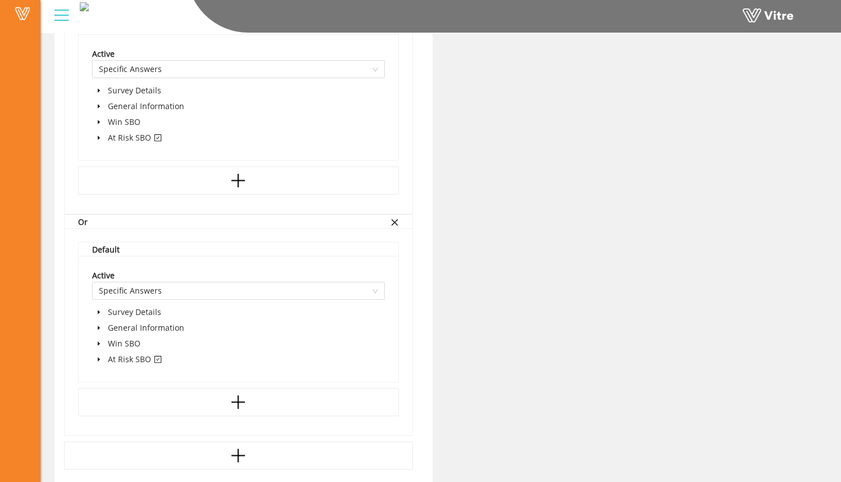
click at [99, 138] on icon "caret-down" at bounding box center [99, 138] width 2 height 4
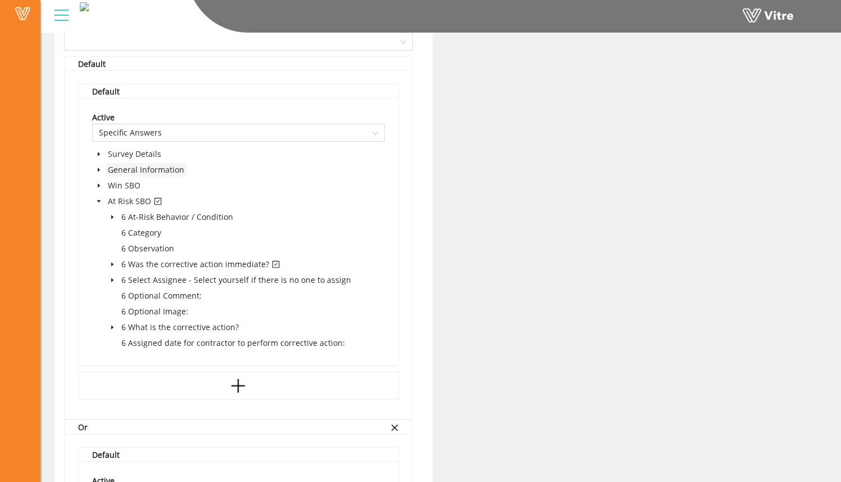
scroll to position [762, 0]
click at [114, 263] on icon "caret-down" at bounding box center [113, 263] width 6 height 6
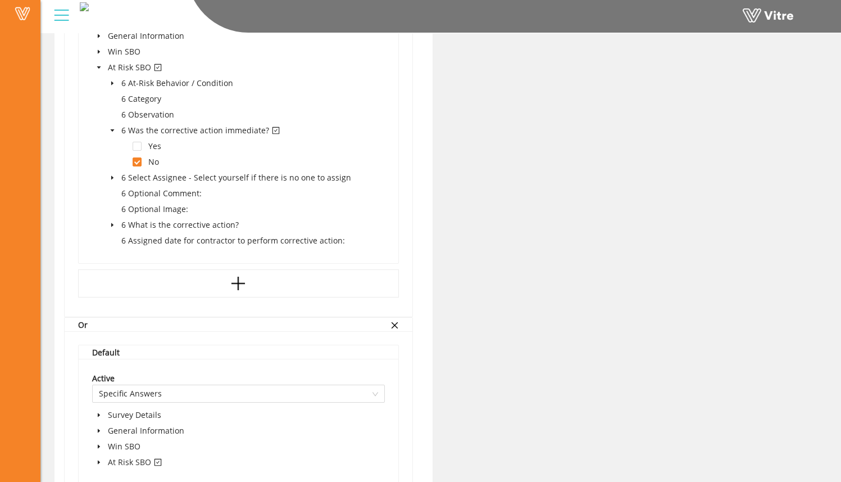
scroll to position [924, 0]
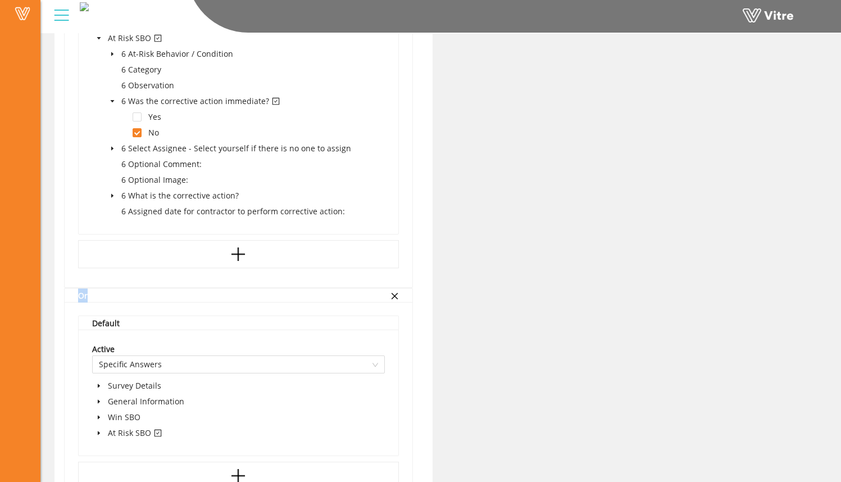
drag, startPoint x: 87, startPoint y: 297, endPoint x: 74, endPoint y: 295, distance: 13.0
click at [74, 295] on div "Or" at bounding box center [239, 295] width 348 height 14
click at [108, 296] on div "Or" at bounding box center [238, 295] width 321 height 14
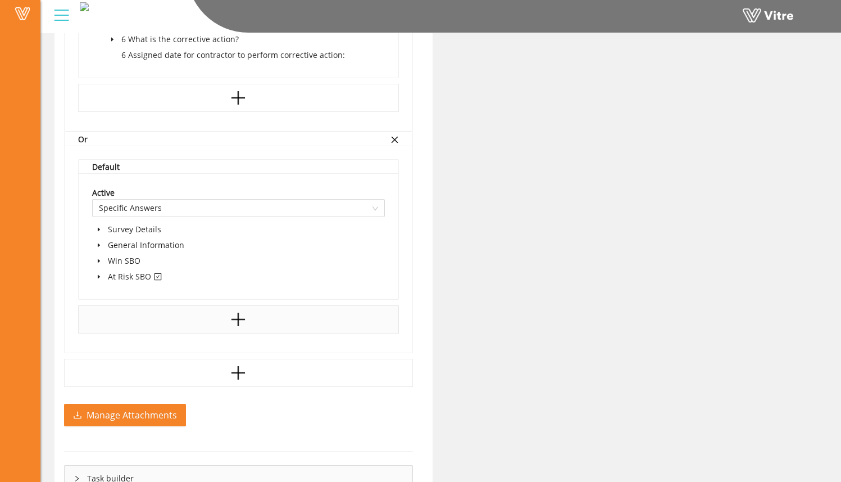
scroll to position [1088, 0]
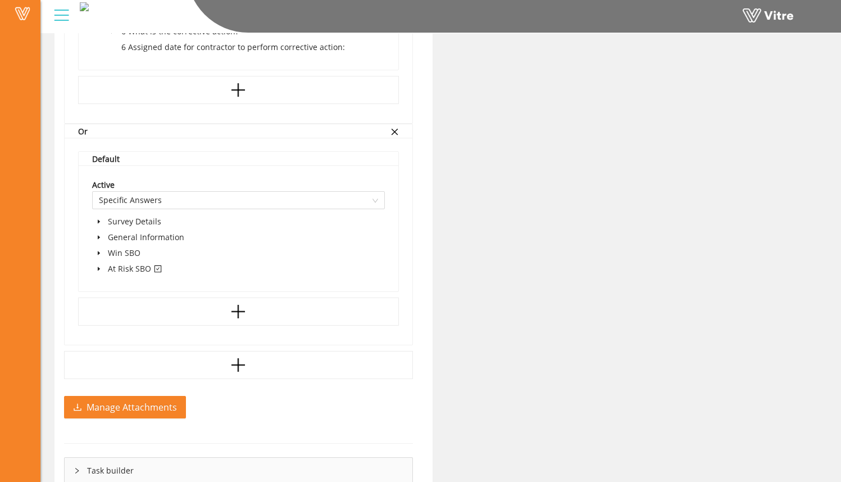
click at [99, 268] on icon "caret-down" at bounding box center [99, 269] width 6 height 6
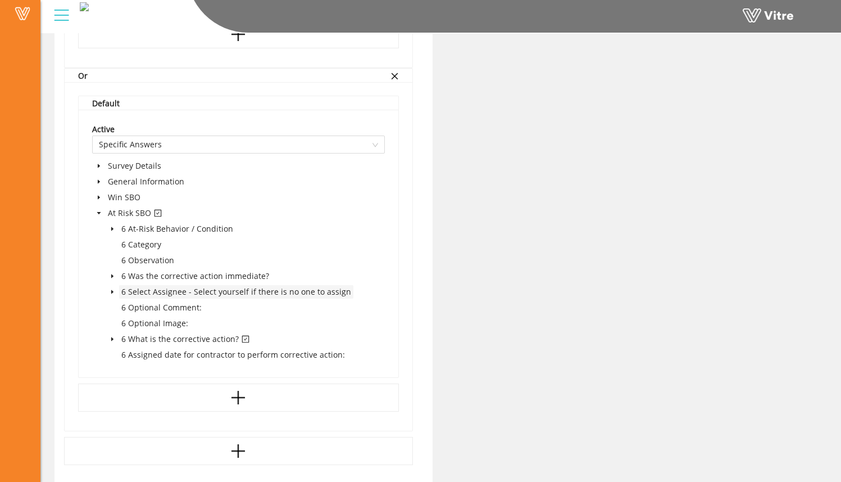
scroll to position [1144, 0]
click at [116, 336] on span at bounding box center [112, 337] width 13 height 13
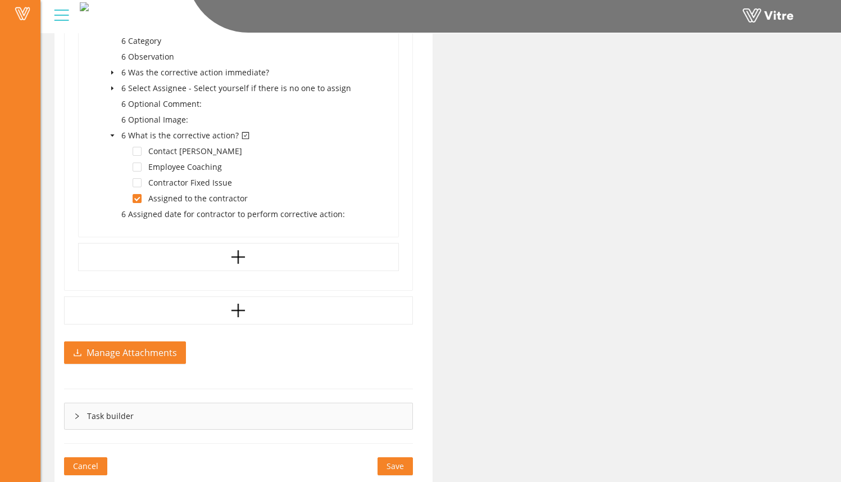
scroll to position [1347, 0]
click at [391, 465] on span "Save" at bounding box center [395, 466] width 17 height 12
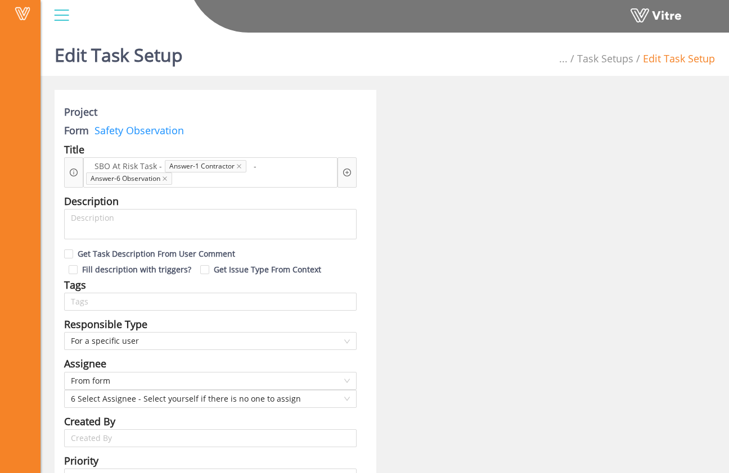
scroll to position [978, 0]
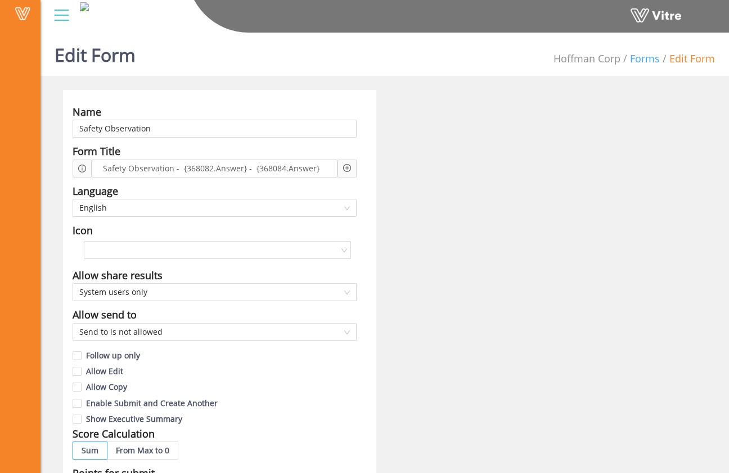
click at [650, 57] on link "Forms" at bounding box center [645, 58] width 30 height 13
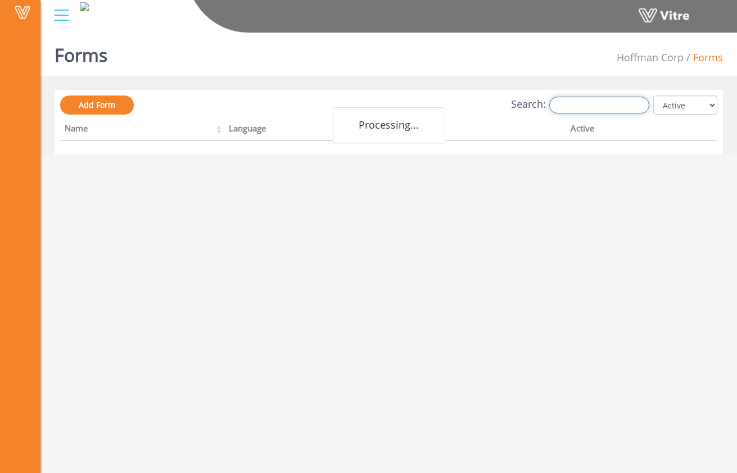
click at [626, 103] on input "Search:" at bounding box center [599, 105] width 100 height 17
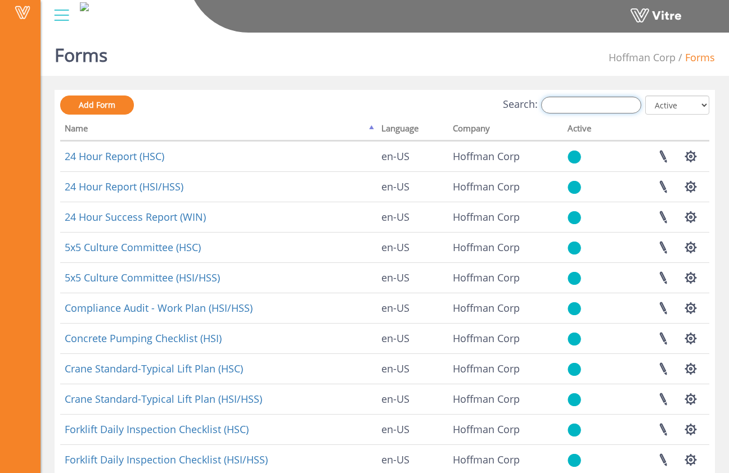
type input "H"
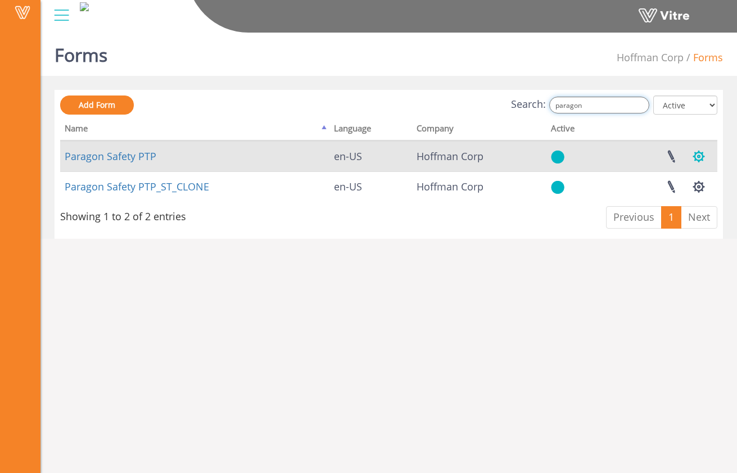
type input "paragon"
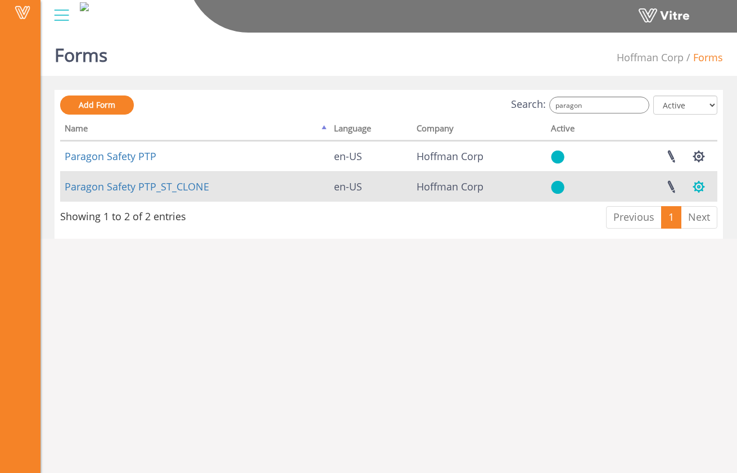
click at [699, 187] on button "button" at bounding box center [699, 187] width 28 height 30
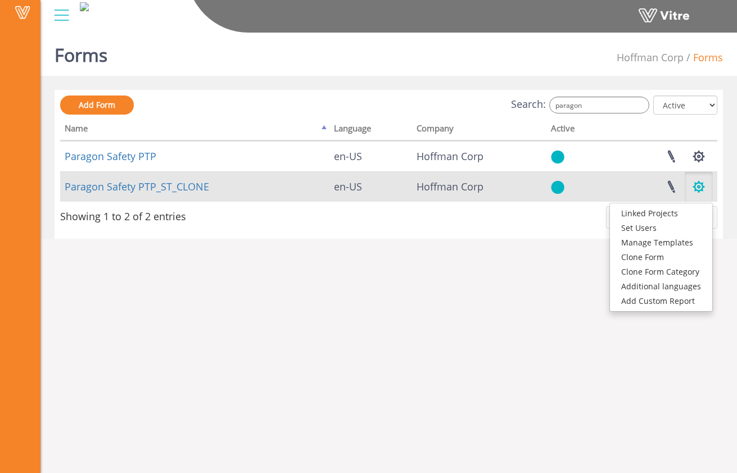
click at [705, 186] on button "button" at bounding box center [699, 187] width 28 height 30
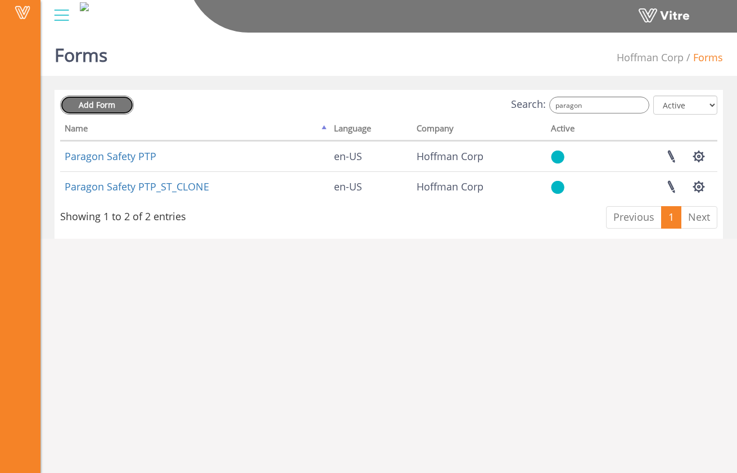
click at [116, 100] on link "Add Form" at bounding box center [97, 105] width 74 height 19
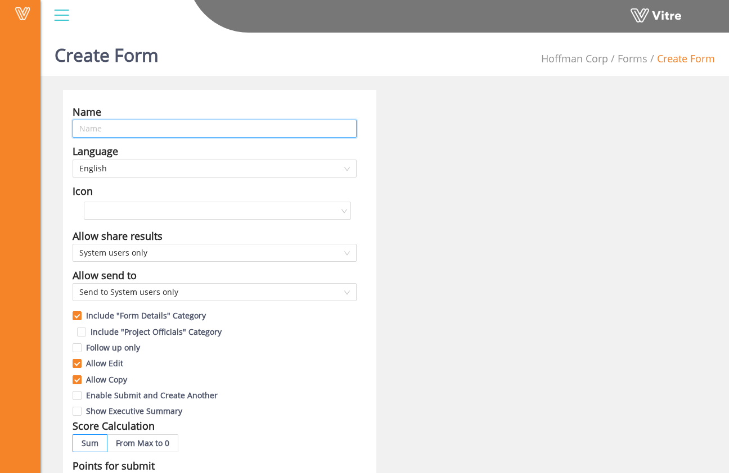
click at [183, 126] on input "text" at bounding box center [215, 129] width 284 height 18
type input "HSC QC Checklist"
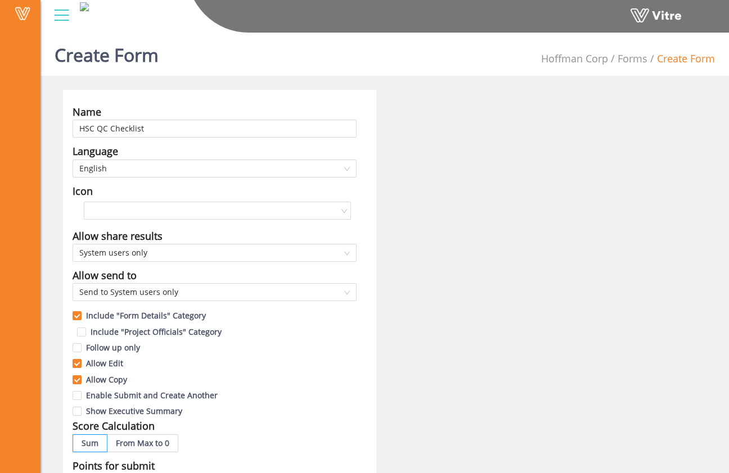
click at [371, 158] on div "Name HSC QC Checklist Language English Icon Allow share results System users on…" at bounding box center [219, 464] width 313 height 749
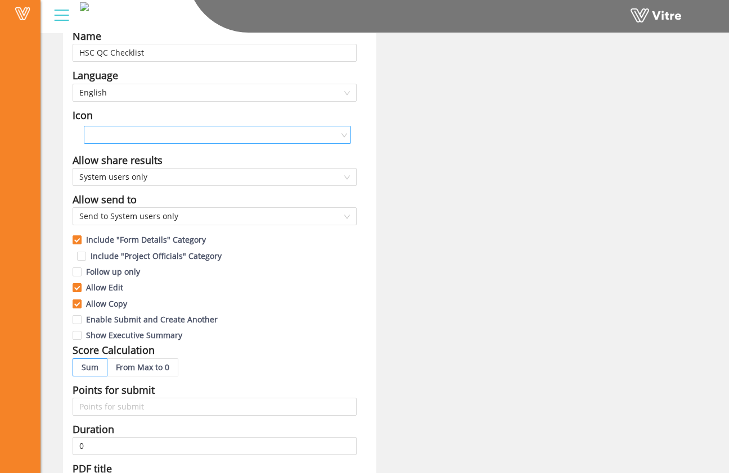
scroll to position [80, 0]
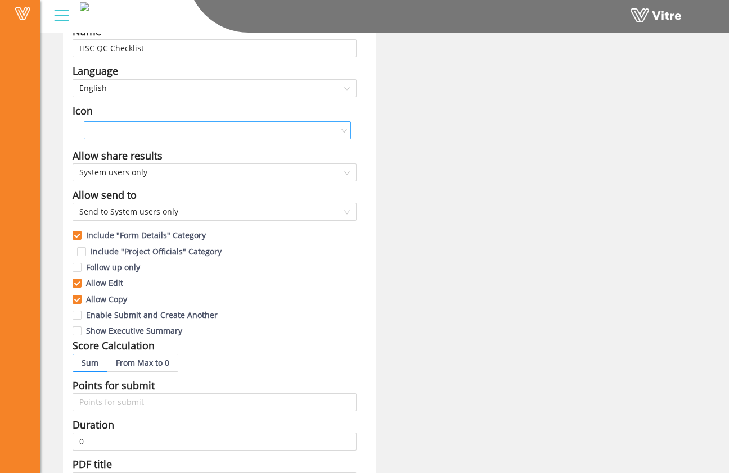
click at [157, 134] on input "search" at bounding box center [214, 130] width 246 height 17
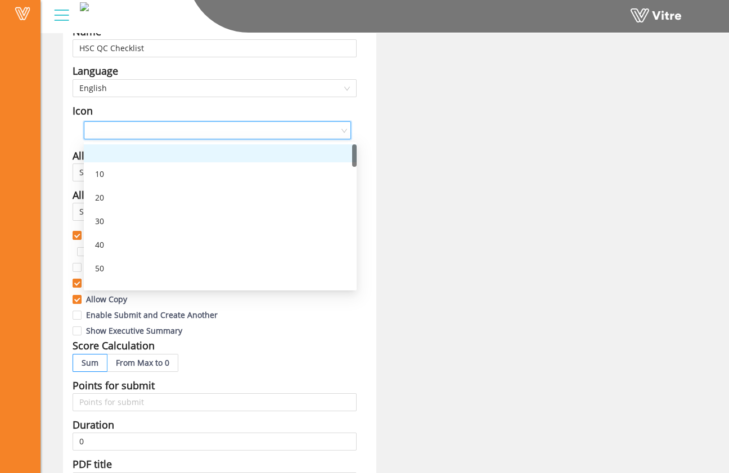
scroll to position [2, 0]
click at [164, 125] on input "search" at bounding box center [214, 130] width 246 height 17
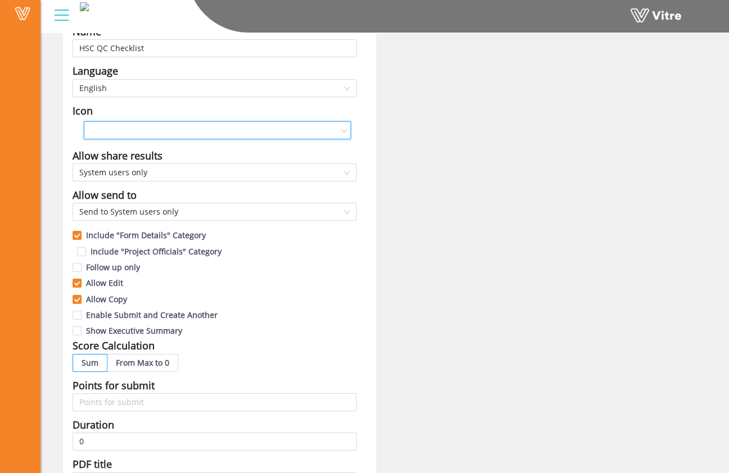
click at [374, 120] on div "Name HSC QC Checklist Language English Icon Allow share results System users on…" at bounding box center [219, 384] width 313 height 749
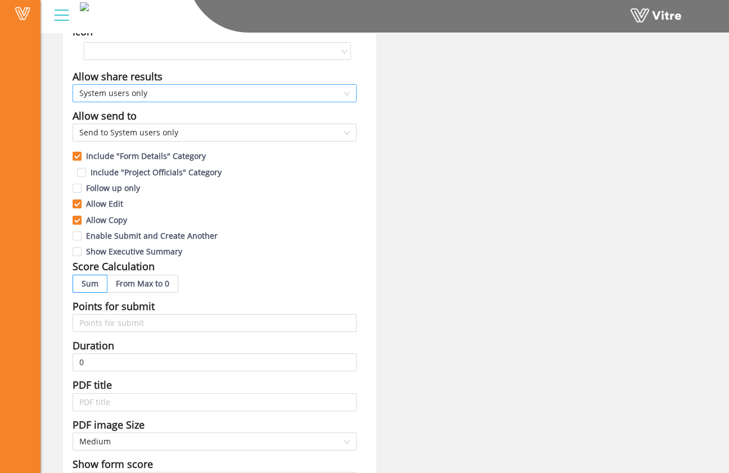
scroll to position [155, 0]
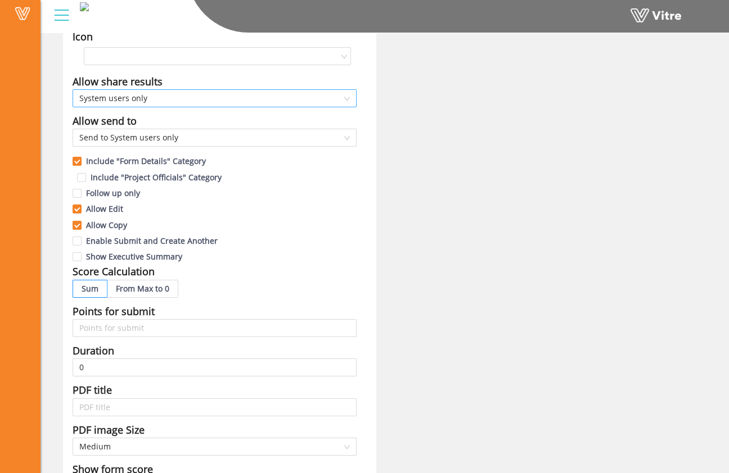
click at [155, 102] on span "System users only" at bounding box center [214, 98] width 270 height 17
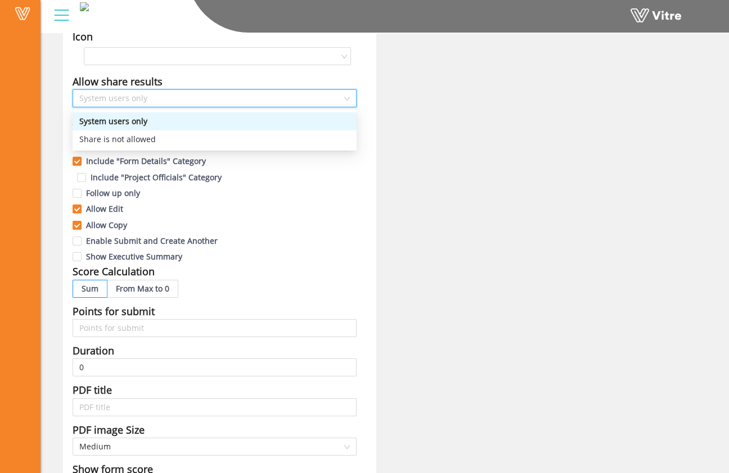
click at [155, 118] on div "System users only" at bounding box center [214, 121] width 270 height 12
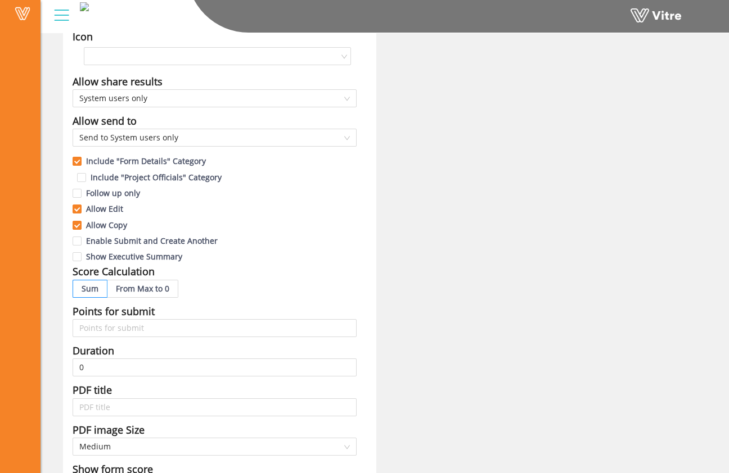
click at [223, 156] on div "Include "Form Details" Category Include "Project Officials" Category" at bounding box center [215, 168] width 284 height 32
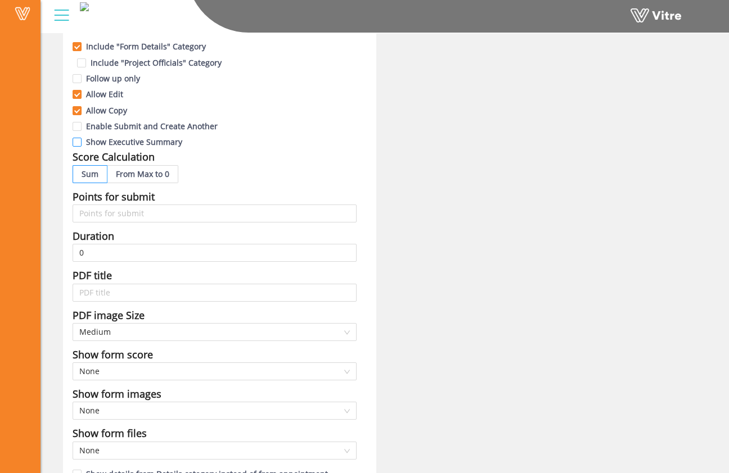
scroll to position [269, 0]
click at [197, 128] on span "Enable Submit and Create Another" at bounding box center [152, 126] width 141 height 11
click at [83, 128] on input "Enable Submit and Create Another" at bounding box center [78, 130] width 10 height 10
checkbox input "true"
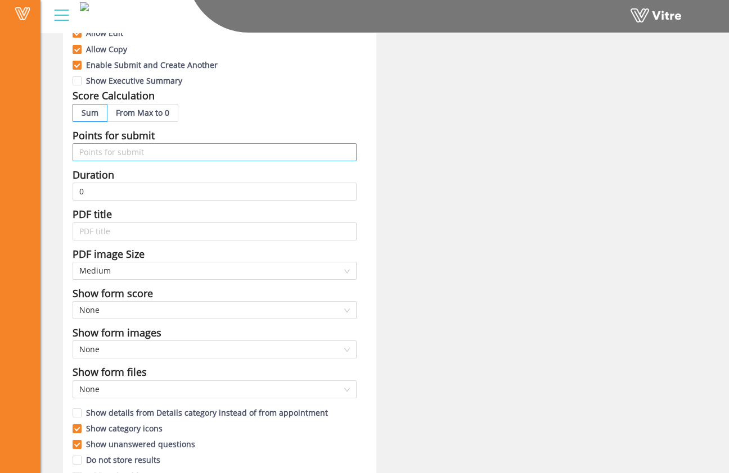
scroll to position [355, 0]
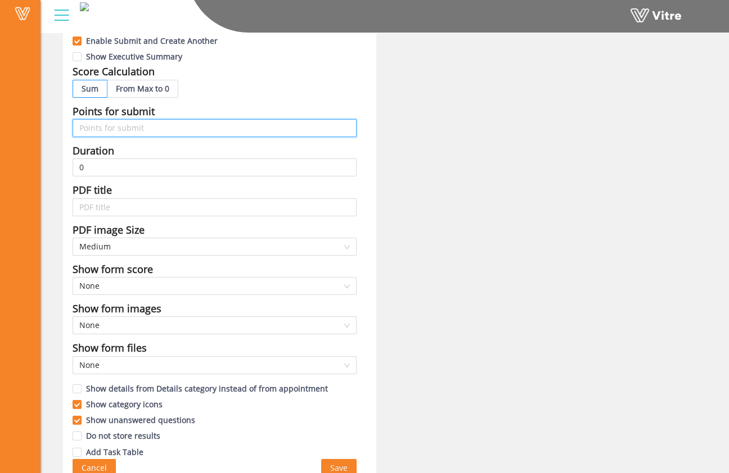
click at [152, 128] on input "text" at bounding box center [215, 128] width 284 height 18
click at [224, 101] on div "Name HSC QC Checklist Language English Icon Allow share results System users on…" at bounding box center [219, 109] width 313 height 749
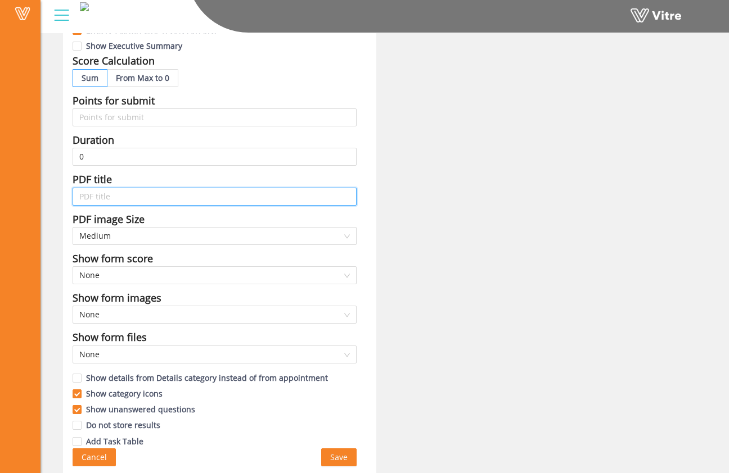
click at [149, 198] on input "text" at bounding box center [215, 197] width 284 height 18
click at [368, 183] on div "Name HSC QC Checklist Language English Icon Allow share results System users on…" at bounding box center [219, 99] width 313 height 749
click at [331, 200] on input "text" at bounding box center [215, 197] width 284 height 18
click at [368, 190] on div "Name HSC QC Checklist Language English Icon Allow share results System users on…" at bounding box center [219, 99] width 313 height 749
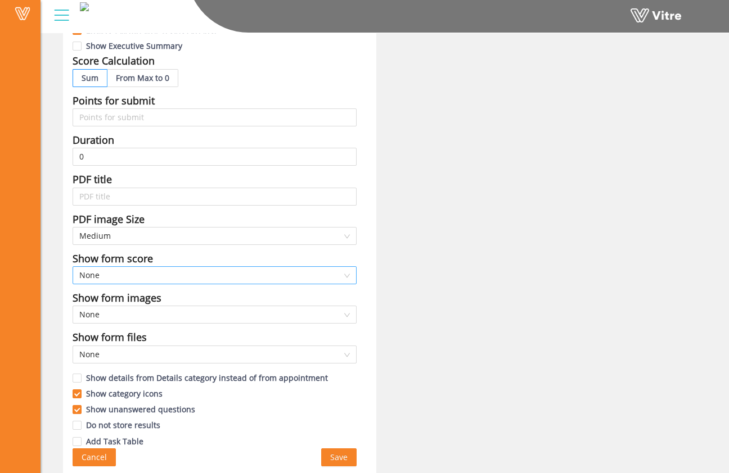
click at [132, 278] on span "None" at bounding box center [214, 275] width 270 height 17
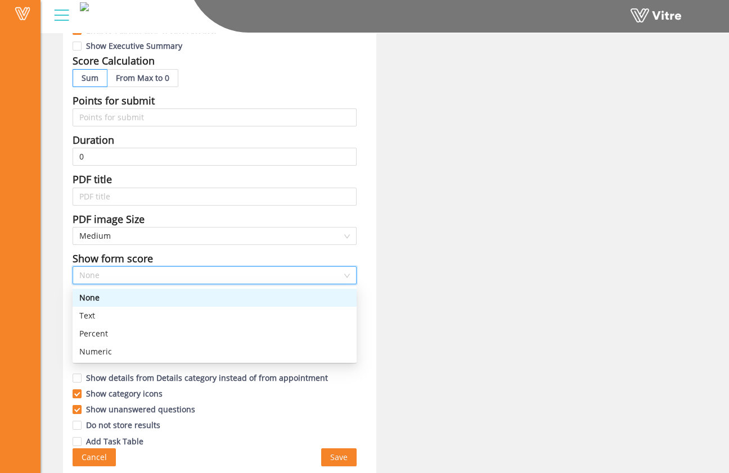
click at [124, 298] on div "None" at bounding box center [214, 298] width 270 height 12
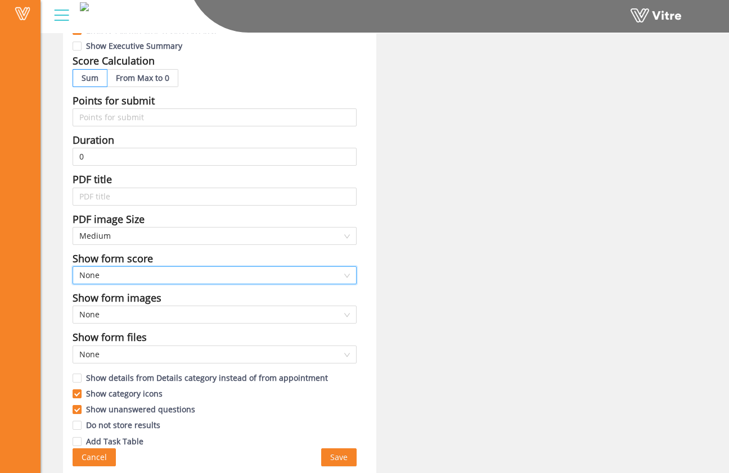
click at [368, 263] on div "Name HSC QC Checklist Language English Icon Allow share results System users on…" at bounding box center [219, 99] width 313 height 749
click at [182, 315] on span "None" at bounding box center [214, 314] width 270 height 17
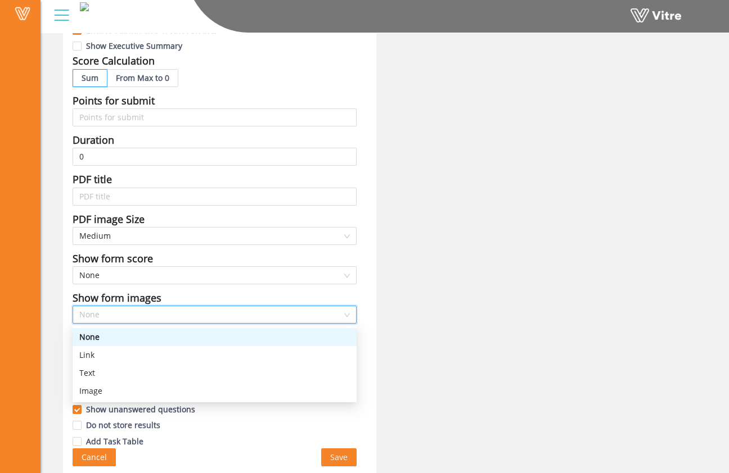
click at [173, 337] on div "None" at bounding box center [214, 337] width 270 height 12
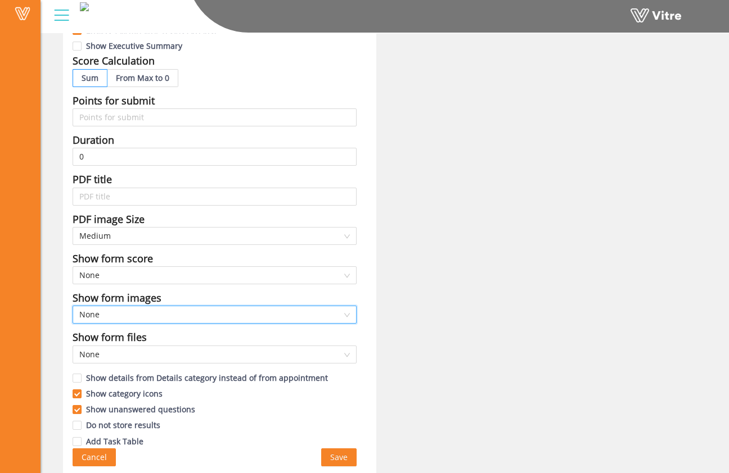
click at [361, 295] on div "Name HSC QC Checklist Language English Icon Allow share results System users on…" at bounding box center [219, 99] width 313 height 749
click at [339, 314] on span "None" at bounding box center [214, 314] width 270 height 17
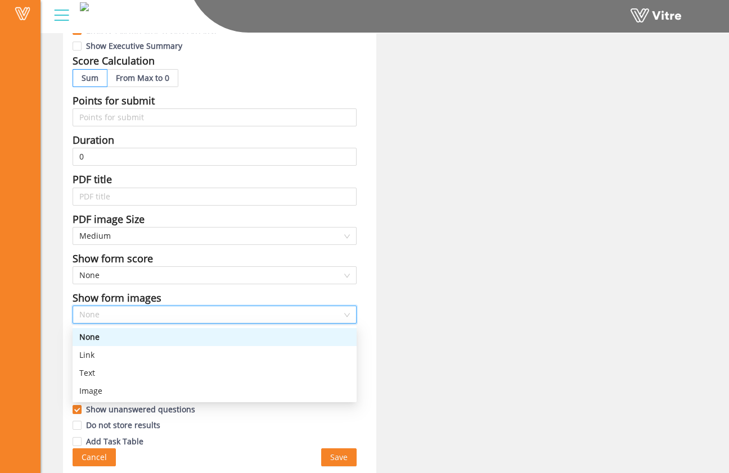
click at [332, 340] on div "None" at bounding box center [214, 337] width 270 height 12
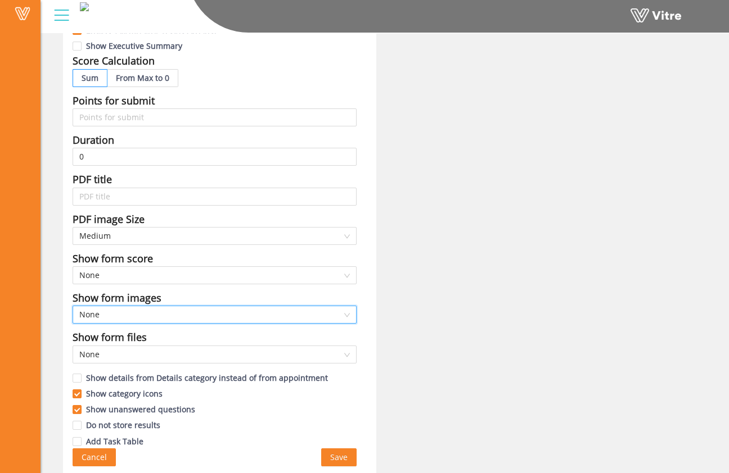
click at [338, 319] on span "None" at bounding box center [214, 314] width 270 height 17
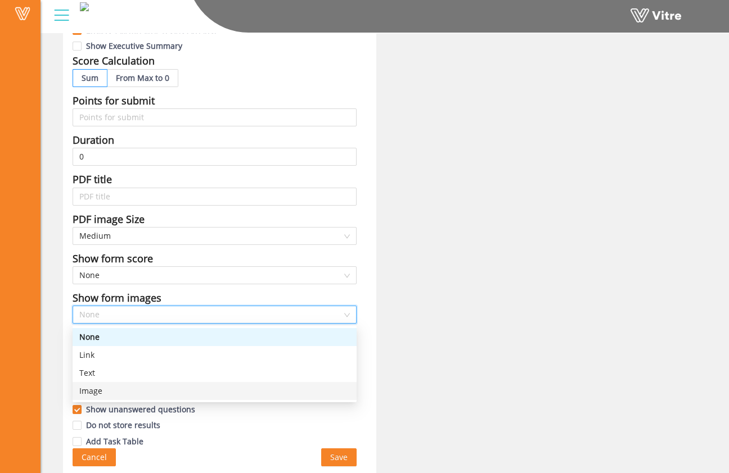
click at [156, 388] on div "Image" at bounding box center [214, 391] width 270 height 12
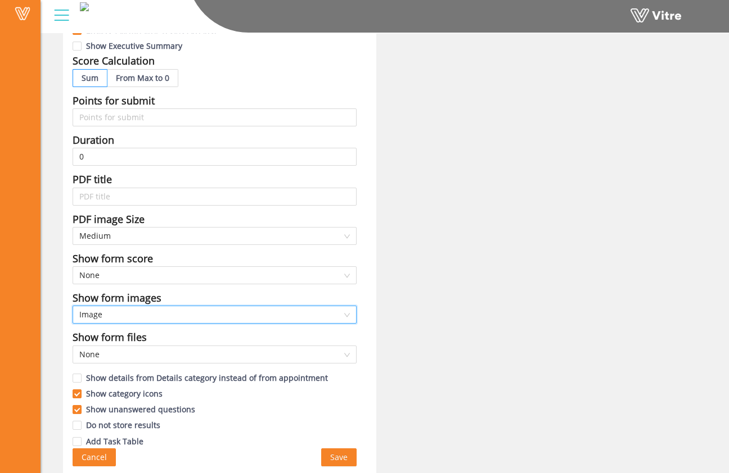
click at [160, 310] on span "Image" at bounding box center [214, 314] width 270 height 17
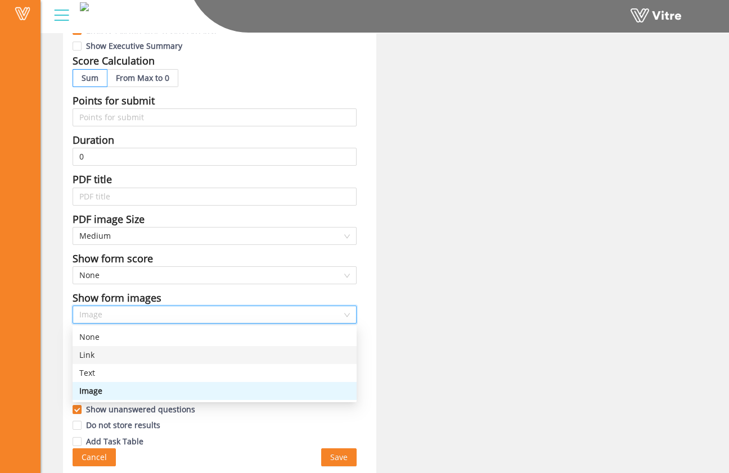
click at [120, 356] on div "Link" at bounding box center [214, 355] width 270 height 12
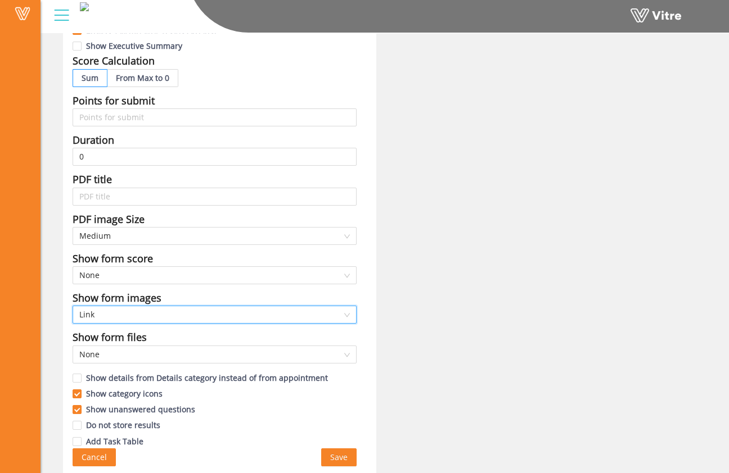
click at [370, 304] on div "Name HSC QC Checklist Language English Icon Allow share results System users on…" at bounding box center [219, 99] width 313 height 749
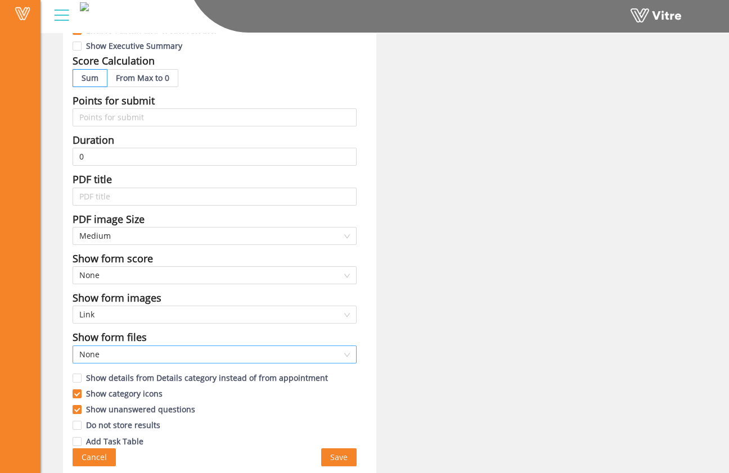
click at [222, 354] on span "None" at bounding box center [214, 354] width 270 height 17
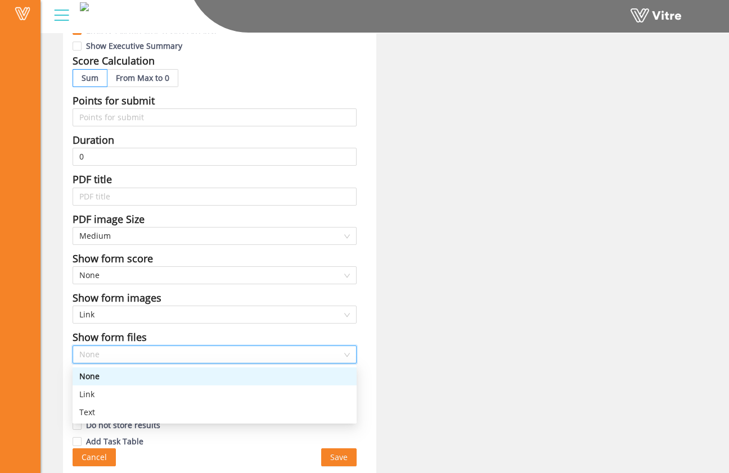
click at [217, 377] on div "None" at bounding box center [214, 376] width 270 height 12
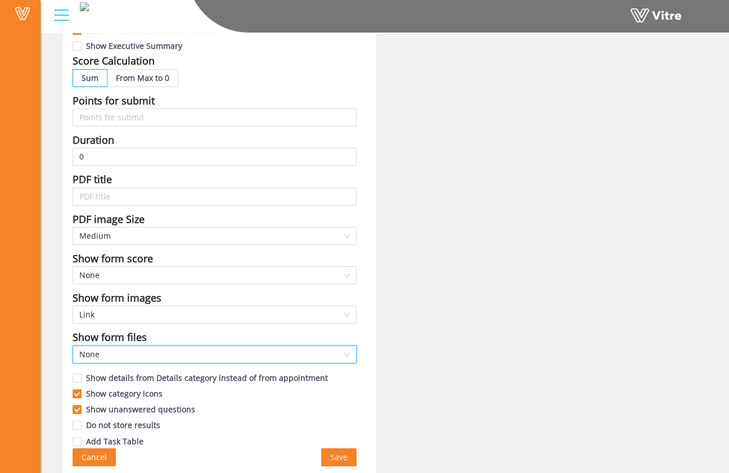
click at [369, 341] on div "Name HSC QC Checklist Language English Icon Allow share results System users on…" at bounding box center [219, 99] width 313 height 749
click at [329, 454] on button "Save" at bounding box center [338, 458] width 35 height 18
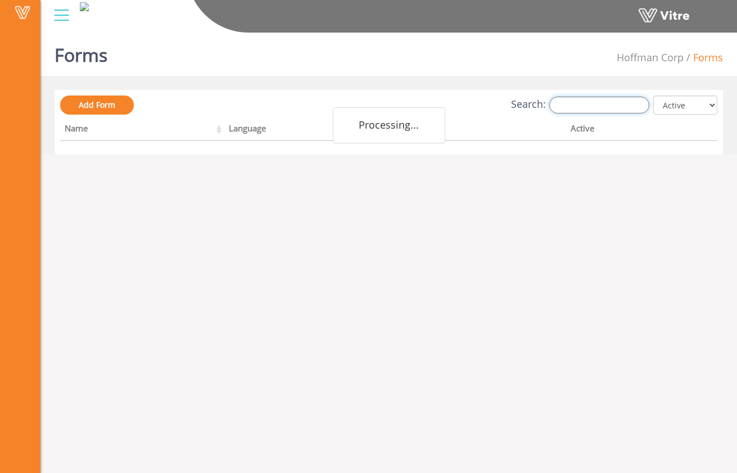
click at [589, 107] on input "Search:" at bounding box center [599, 105] width 100 height 17
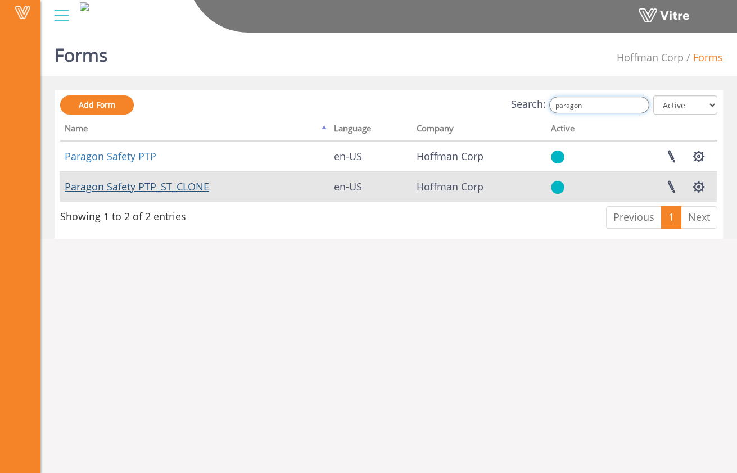
type input "paragon"
click at [178, 187] on link "Paragon Safety PTP_ST_CLONE" at bounding box center [137, 186] width 144 height 13
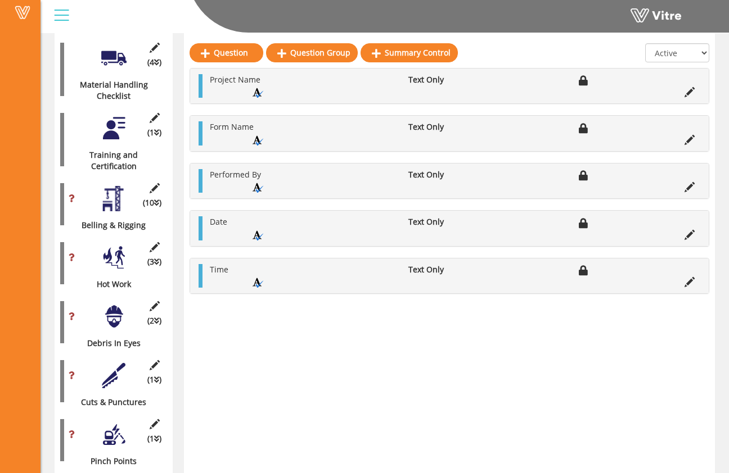
scroll to position [496, 0]
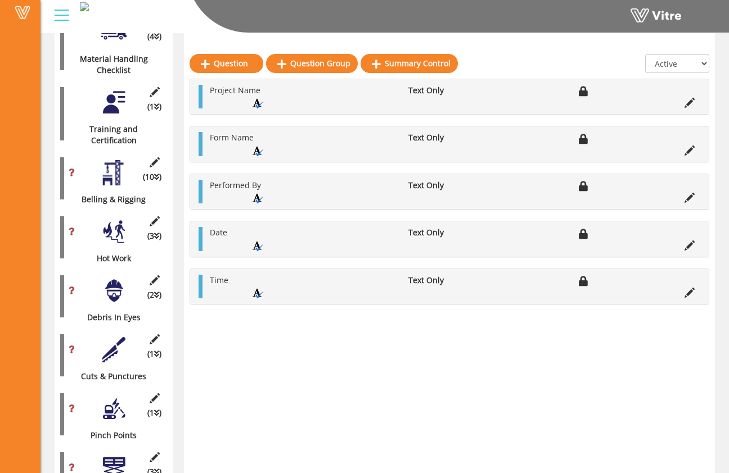
click at [115, 168] on div at bounding box center [113, 172] width 25 height 25
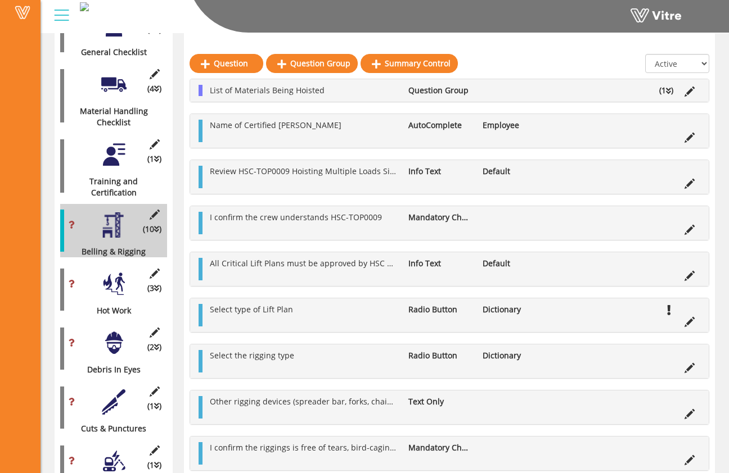
scroll to position [208, 0]
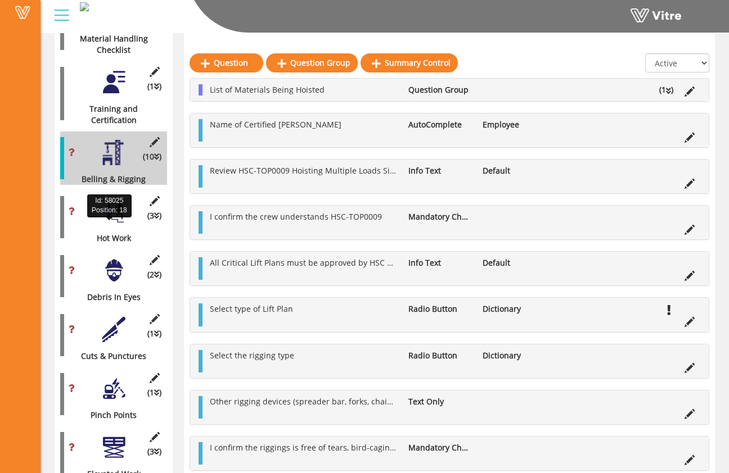
click at [109, 207] on div at bounding box center [113, 211] width 25 height 25
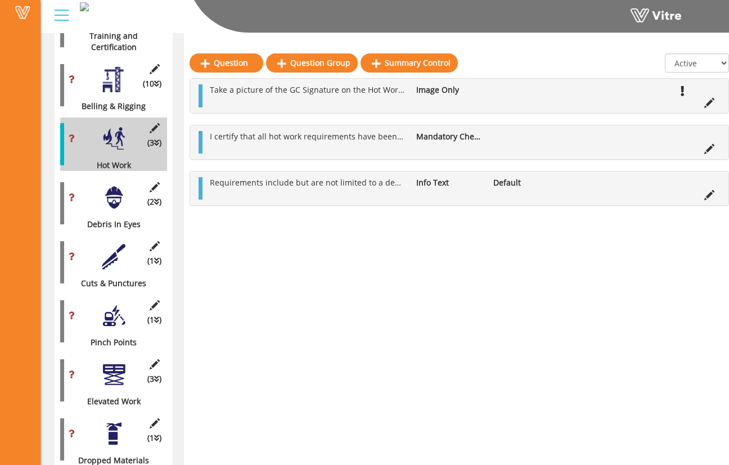
click at [116, 185] on div at bounding box center [113, 197] width 25 height 25
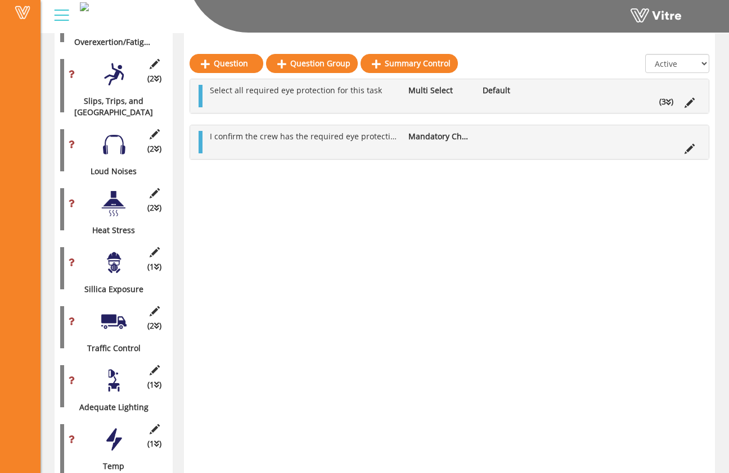
scroll to position [1763, 0]
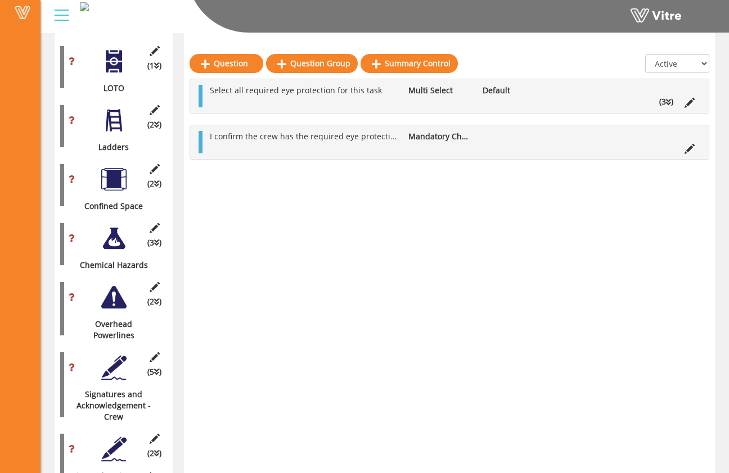
click at [114, 355] on div at bounding box center [113, 367] width 25 height 25
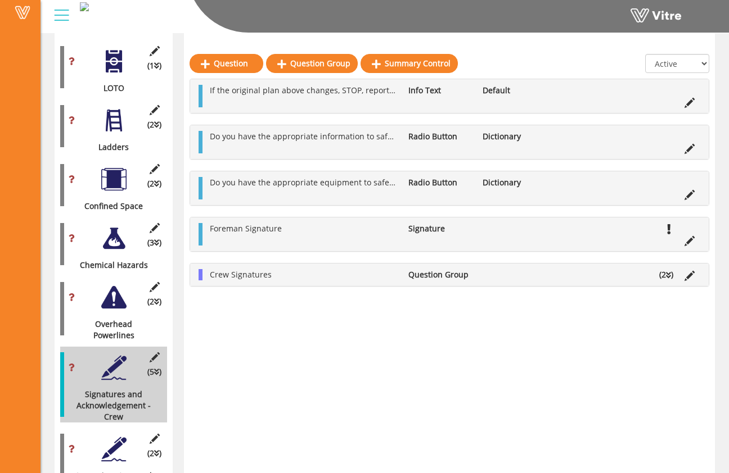
click at [114, 285] on div at bounding box center [113, 297] width 25 height 25
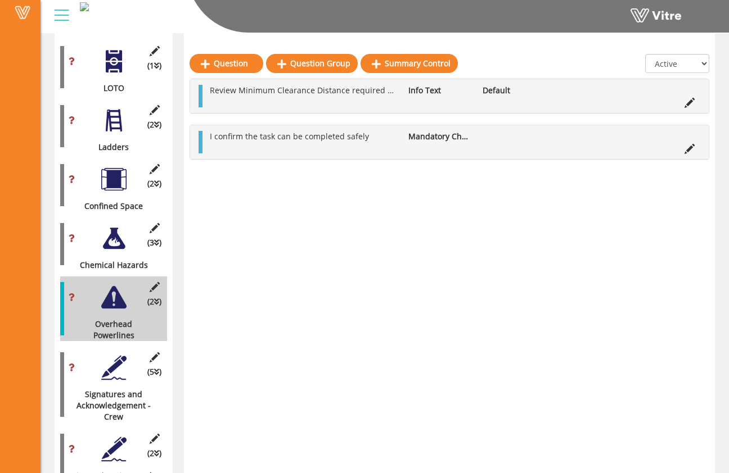
click at [115, 355] on div at bounding box center [113, 367] width 25 height 25
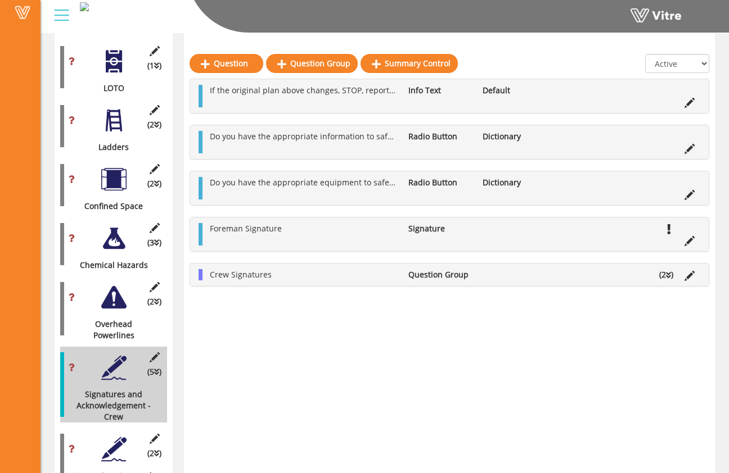
click at [669, 273] on icon at bounding box center [668, 276] width 5 height 8
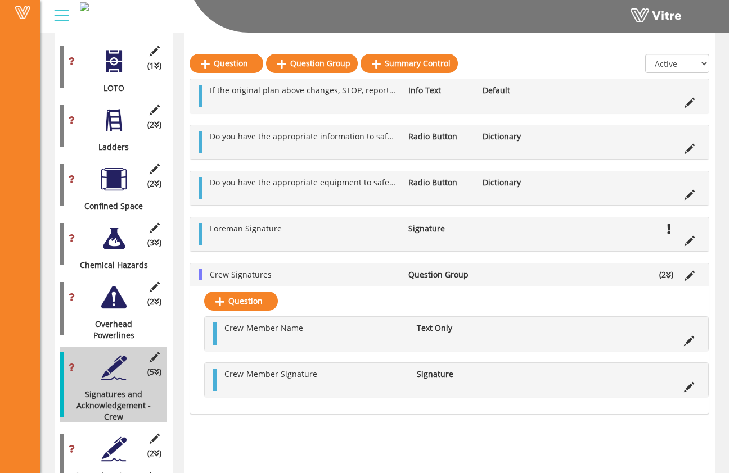
click at [126, 428] on div "(2 ) Supervisor Approval" at bounding box center [113, 454] width 107 height 53
click at [117, 437] on div at bounding box center [113, 449] width 25 height 25
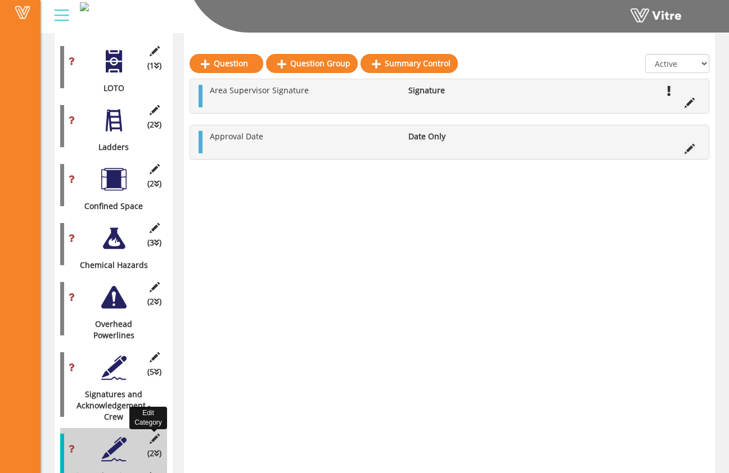
click at [153, 434] on icon at bounding box center [154, 439] width 14 height 10
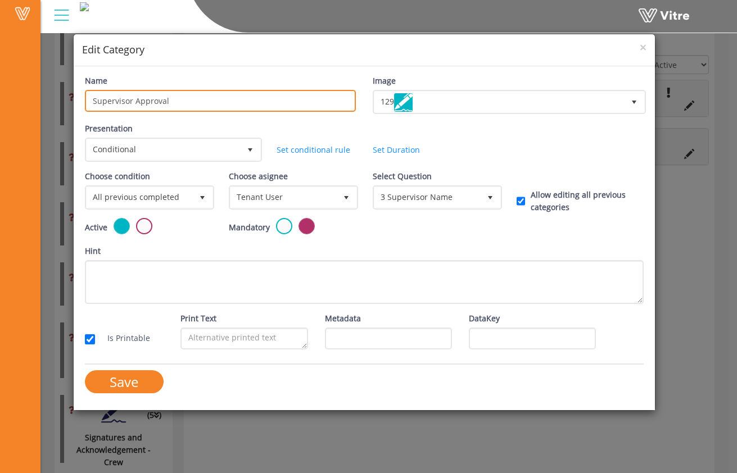
click at [207, 105] on input "Supervisor Approval" at bounding box center [220, 101] width 271 height 22
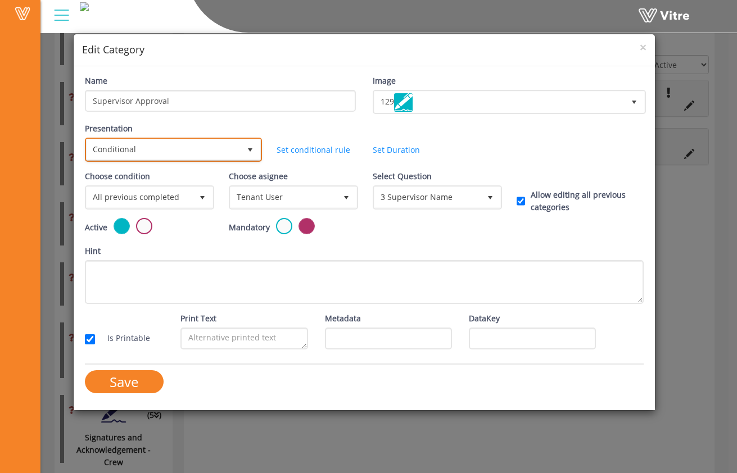
click at [184, 156] on span "Conditional" at bounding box center [164, 149] width 154 height 20
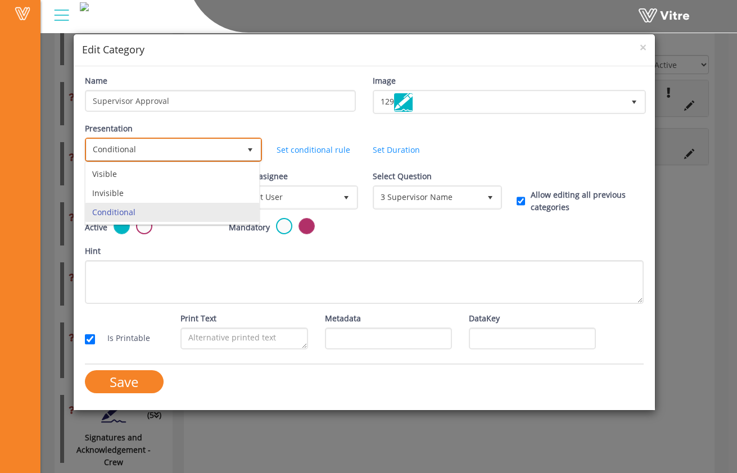
click at [166, 210] on li "Conditional" at bounding box center [172, 212] width 174 height 19
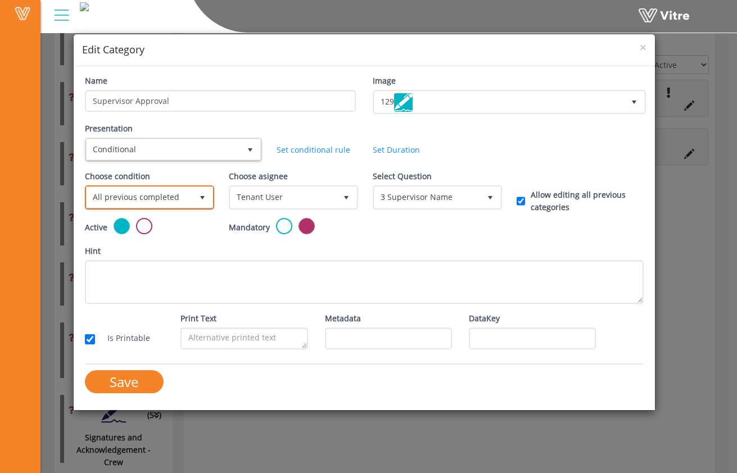
click at [184, 200] on span "All previous completed" at bounding box center [140, 197] width 106 height 20
drag, startPoint x: 179, startPoint y: 223, endPoint x: 176, endPoint y: 216, distance: 7.3
click at [178, 219] on li "All previous completed" at bounding box center [148, 221] width 126 height 19
click at [288, 197] on span "Tenant User" at bounding box center [283, 197] width 106 height 20
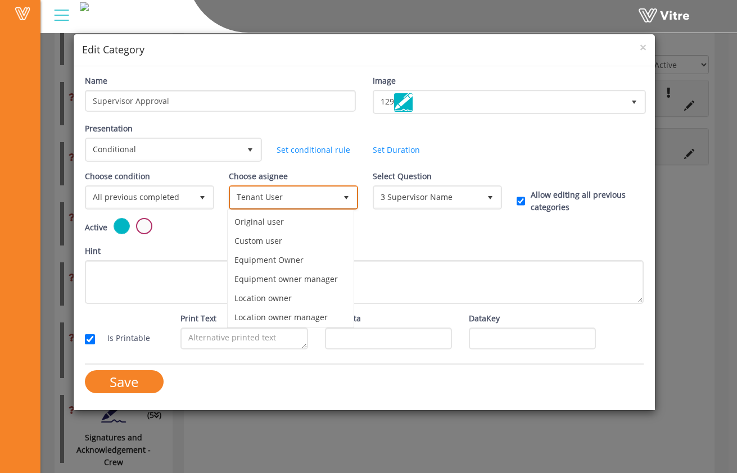
scroll to position [79, 0]
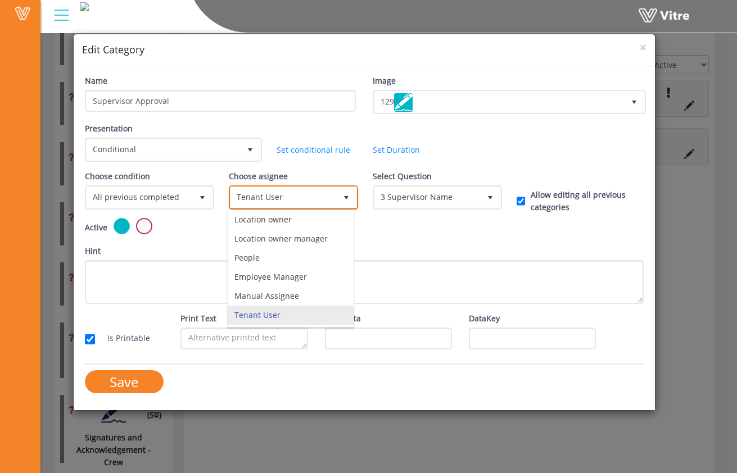
click at [305, 314] on li "Tenant User" at bounding box center [291, 315] width 126 height 19
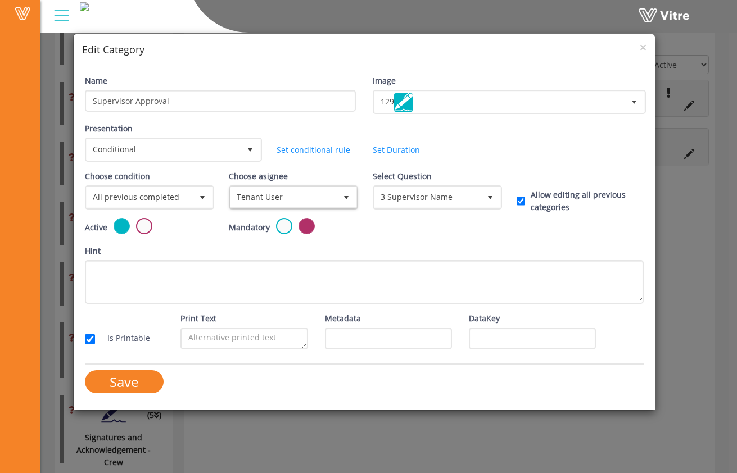
click at [355, 218] on div "Mandatory" at bounding box center [292, 227] width 127 height 19
click at [335, 197] on span "Tenant User" at bounding box center [283, 197] width 106 height 20
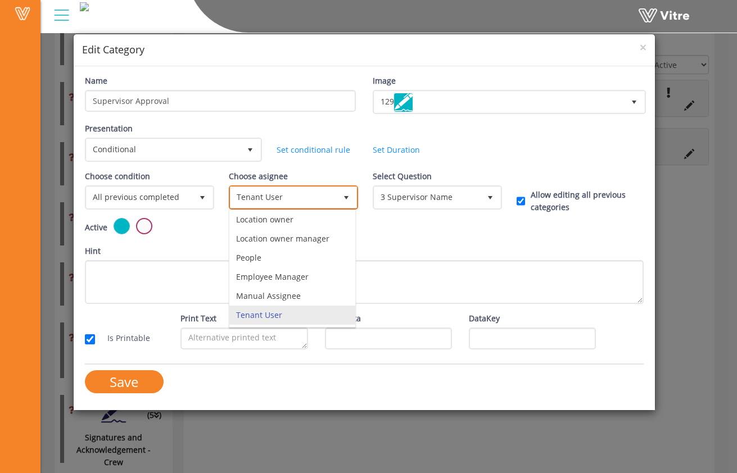
click at [315, 315] on li "Tenant User" at bounding box center [292, 315] width 126 height 19
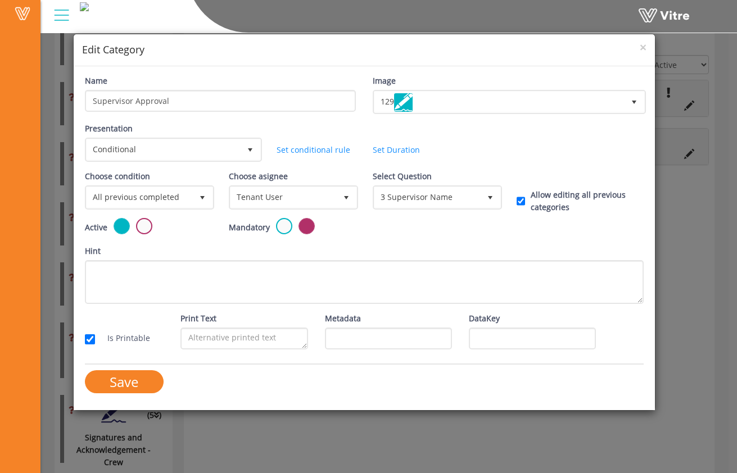
click at [399, 241] on div "Active Mandatory" at bounding box center [364, 231] width 576 height 27
click at [436, 200] on span "3 Supervisor Name" at bounding box center [427, 197] width 106 height 20
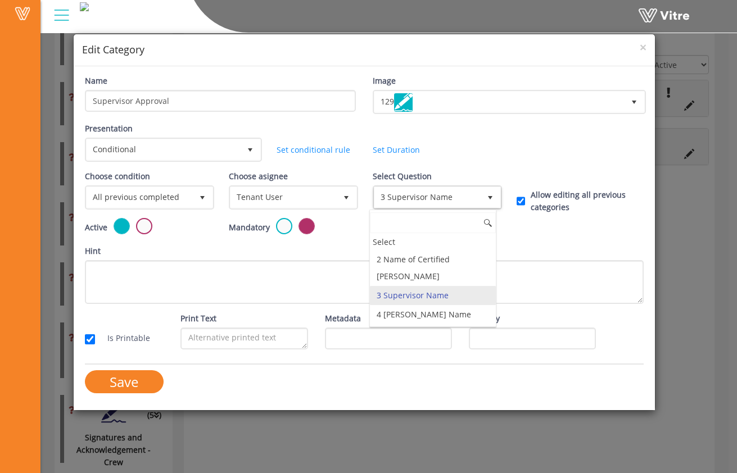
click at [418, 286] on li "3 Supervisor Name" at bounding box center [433, 295] width 126 height 19
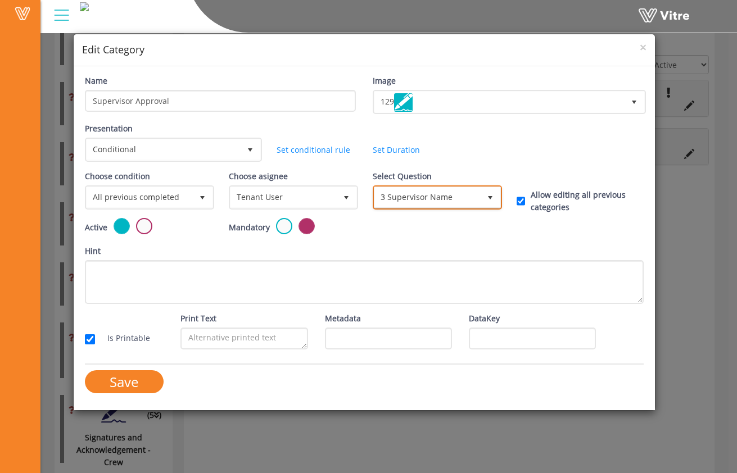
click at [435, 192] on span "3 Supervisor Name" at bounding box center [427, 197] width 106 height 20
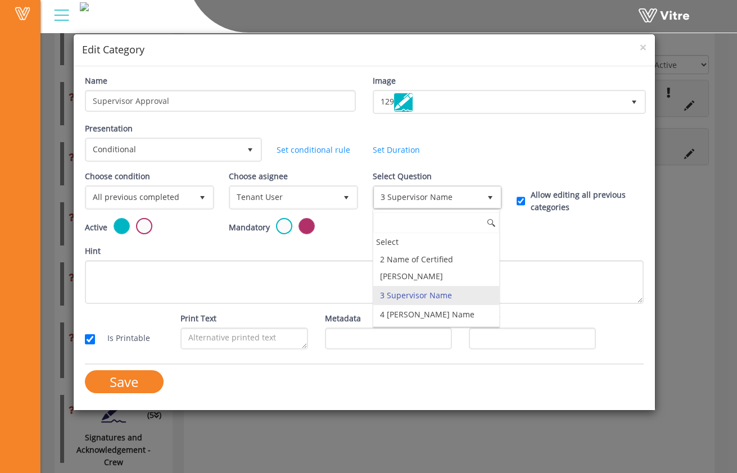
click at [435, 286] on li "3 Supervisor Name" at bounding box center [436, 295] width 126 height 19
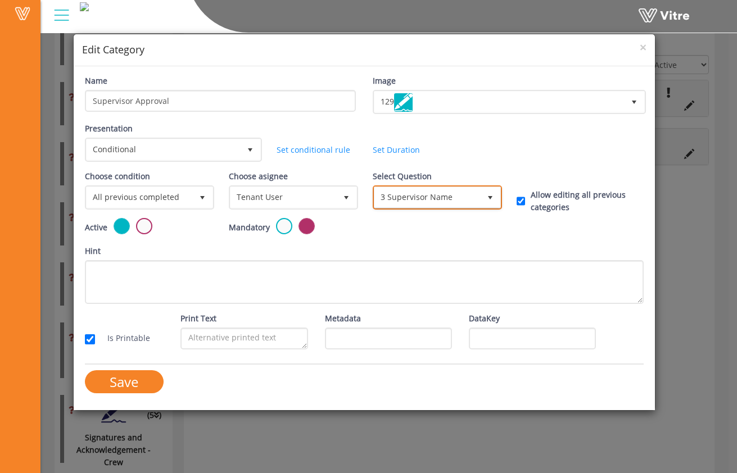
click at [429, 192] on span "3 Supervisor Name" at bounding box center [427, 197] width 106 height 20
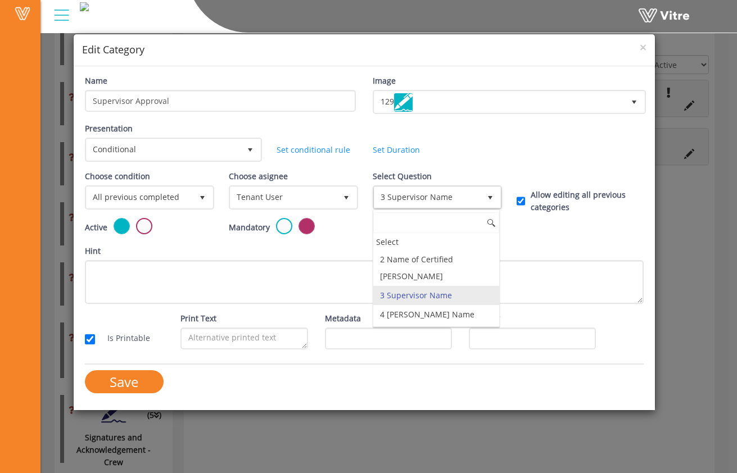
click at [437, 286] on li "3 Supervisor Name" at bounding box center [436, 295] width 126 height 19
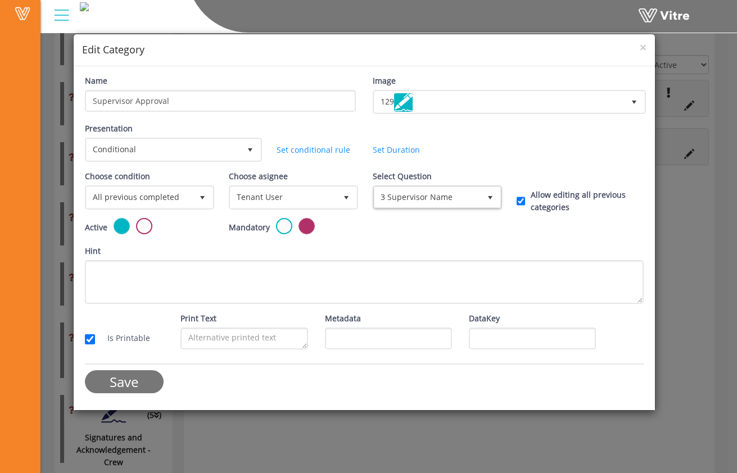
click at [137, 382] on input "Save" at bounding box center [124, 381] width 79 height 23
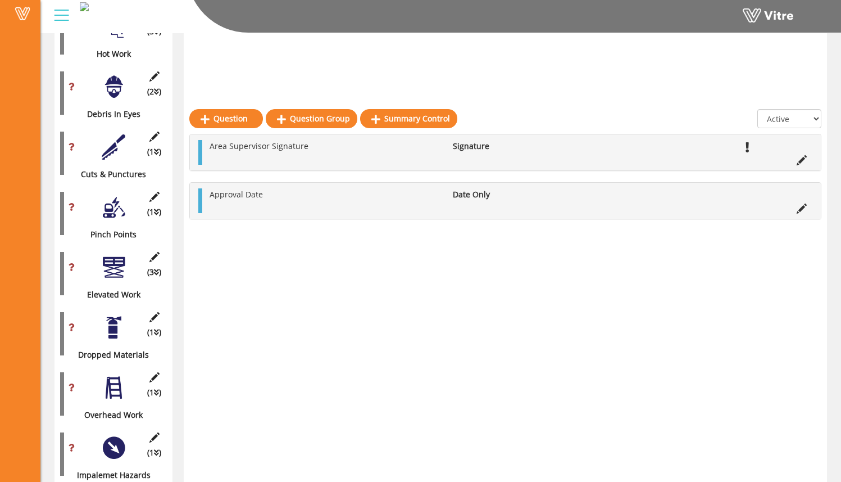
scroll to position [369, 0]
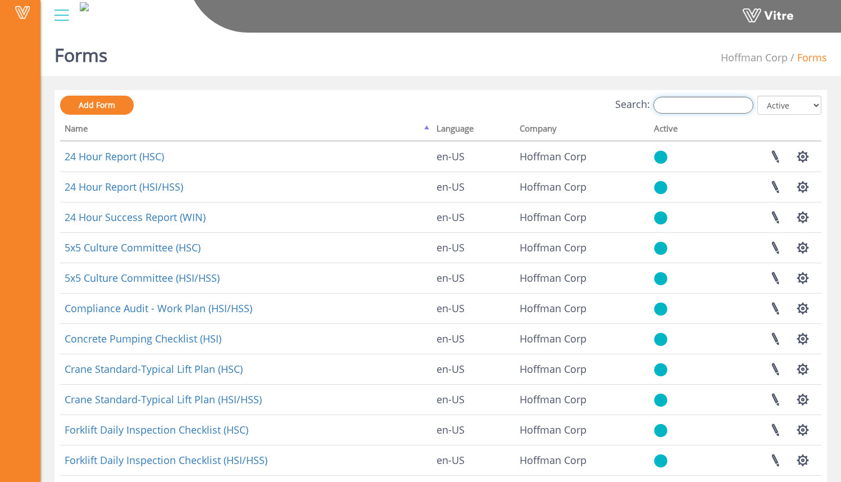
click at [699, 109] on input "Search:" at bounding box center [704, 105] width 100 height 17
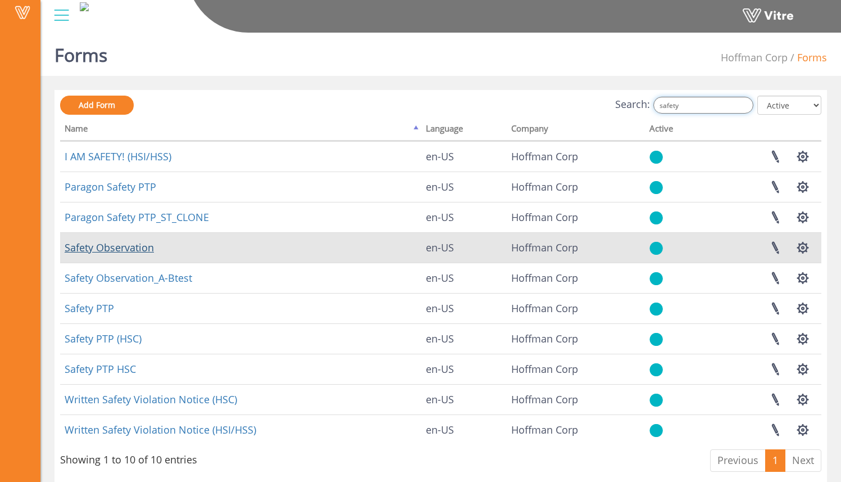
type input "safety"
click at [137, 250] on link "Safety Observation" at bounding box center [109, 247] width 89 height 13
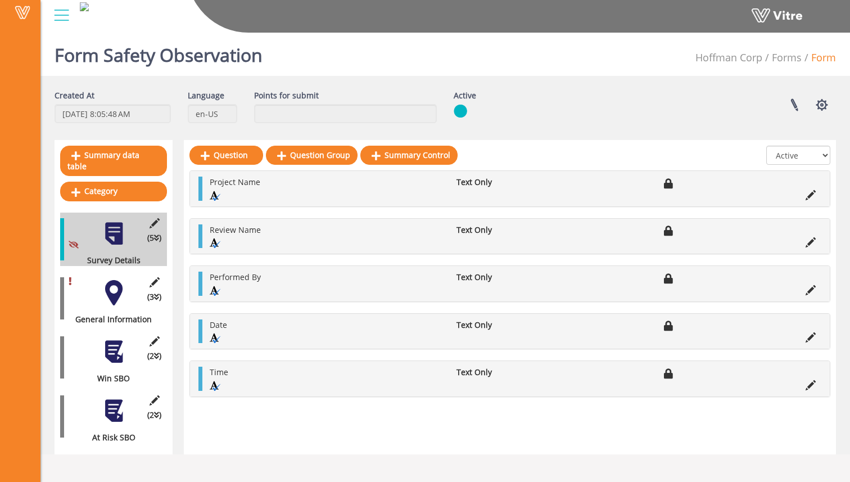
click at [119, 284] on div at bounding box center [113, 292] width 25 height 25
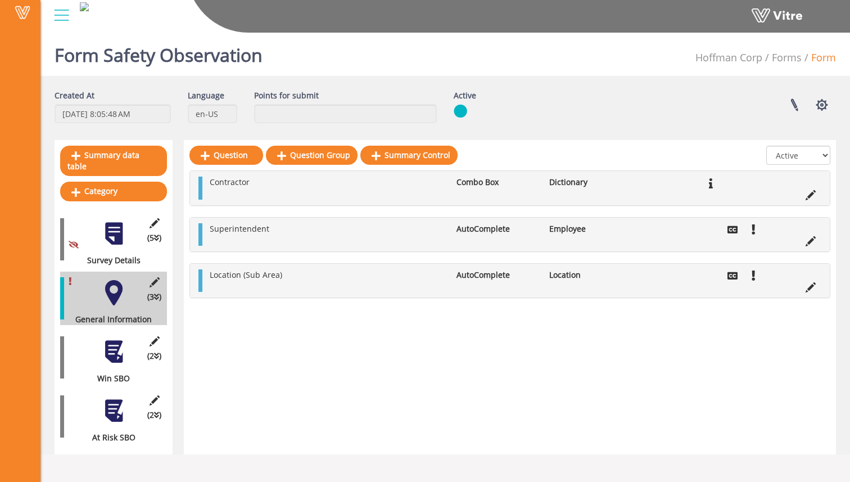
click at [115, 339] on div at bounding box center [113, 351] width 25 height 25
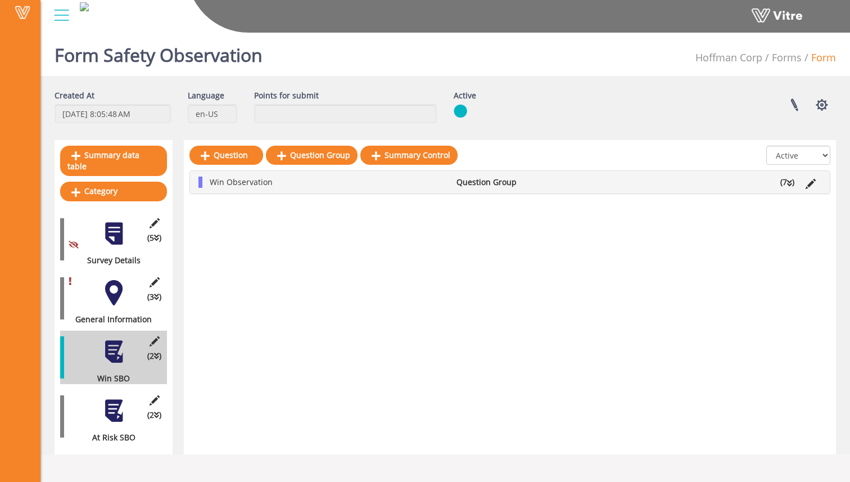
click at [124, 398] on div at bounding box center [113, 410] width 25 height 25
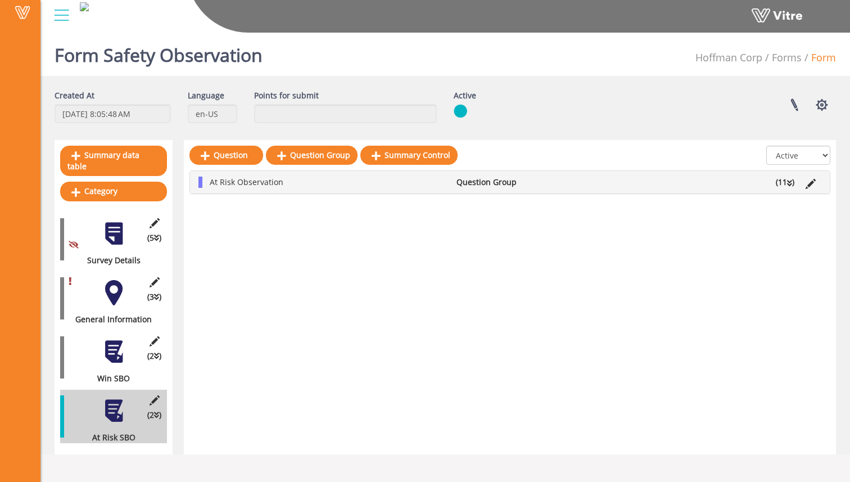
click at [782, 179] on li "(11 )" at bounding box center [785, 182] width 30 height 11
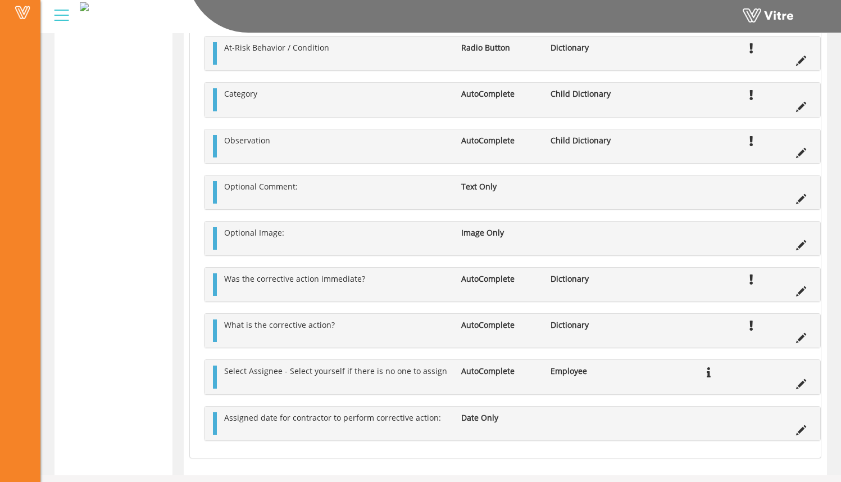
scroll to position [435, 0]
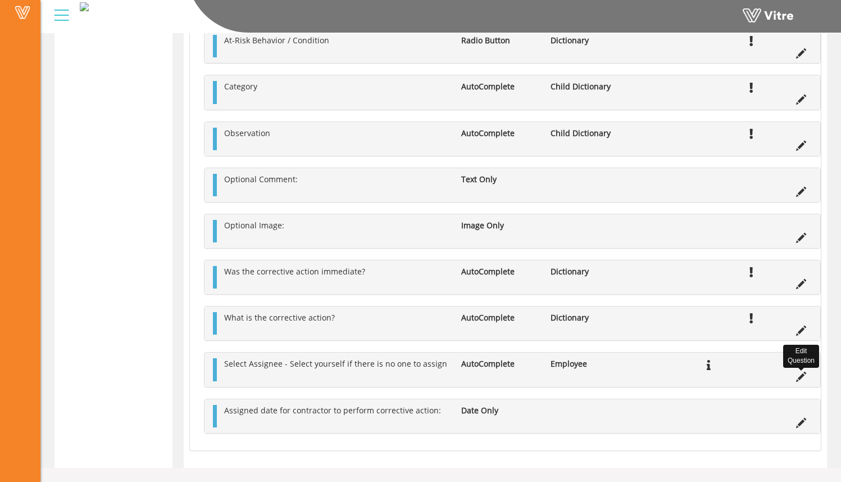
click at [805, 376] on icon at bounding box center [802, 377] width 10 height 10
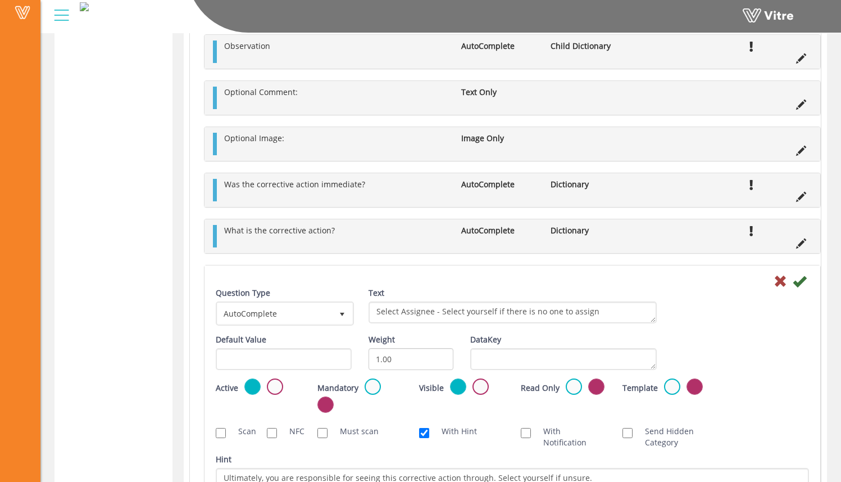
scroll to position [527, 0]
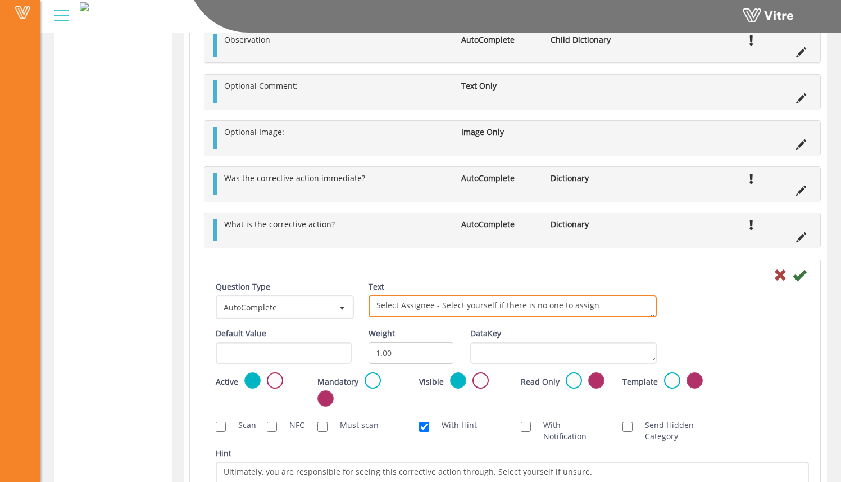
drag, startPoint x: 599, startPoint y: 310, endPoint x: 434, endPoint y: 304, distance: 164.8
click at [436, 309] on textarea "Select Assignee - Select yourself if there is no one to assign" at bounding box center [513, 306] width 288 height 22
type textarea "Select Assignee"
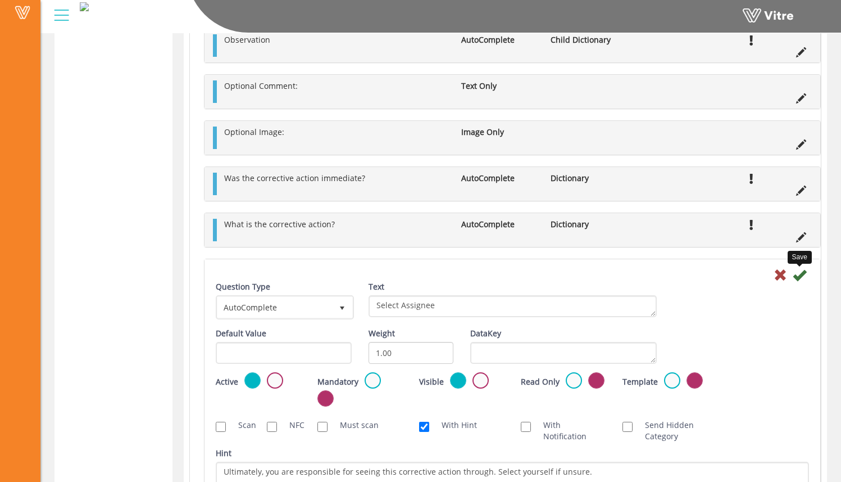
click at [799, 273] on icon at bounding box center [799, 274] width 13 height 13
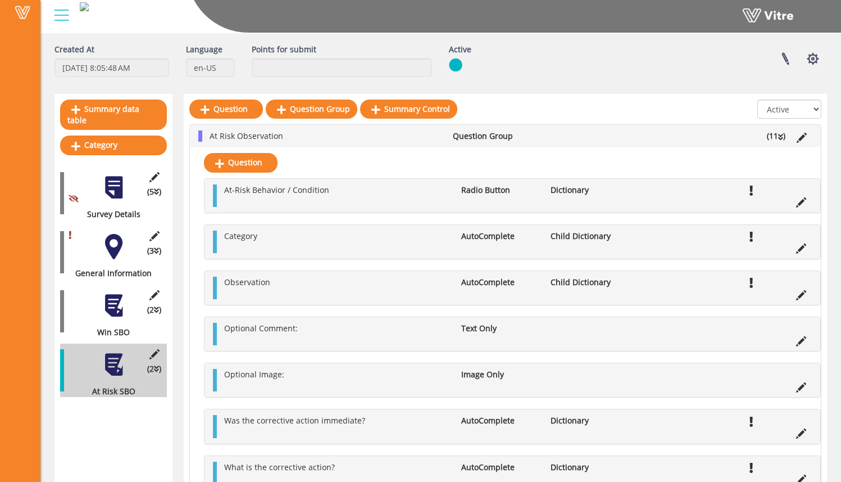
scroll to position [0, 0]
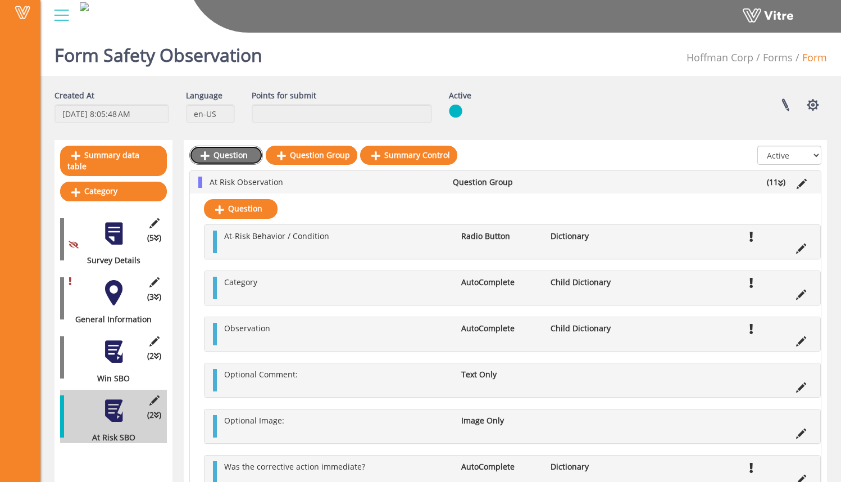
click at [234, 151] on link "Question" at bounding box center [226, 155] width 74 height 19
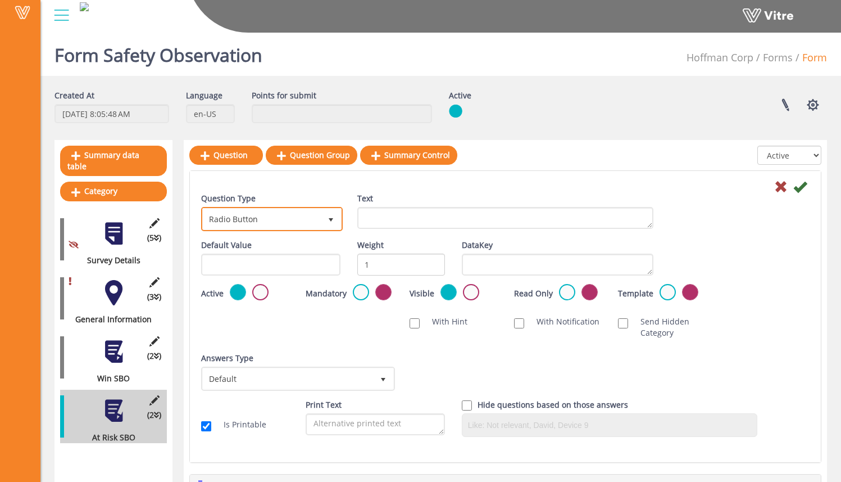
click at [298, 210] on span "Radio Button" at bounding box center [262, 219] width 118 height 20
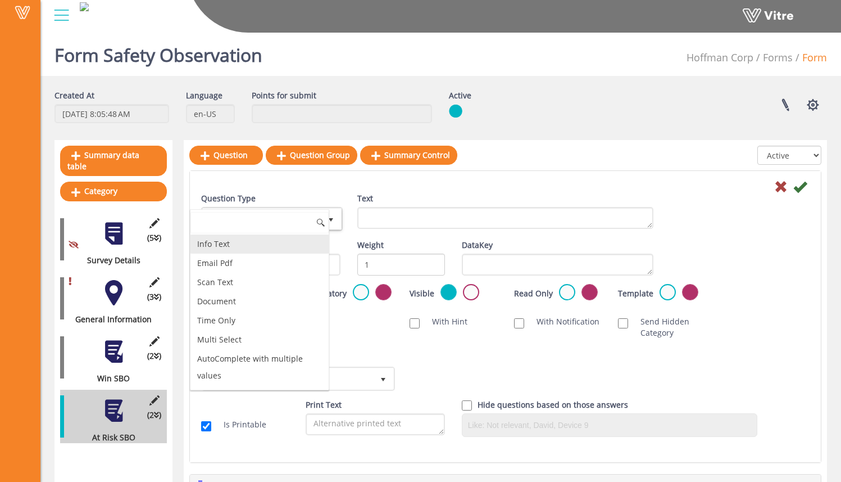
click at [256, 247] on li "Info Text" at bounding box center [260, 243] width 138 height 19
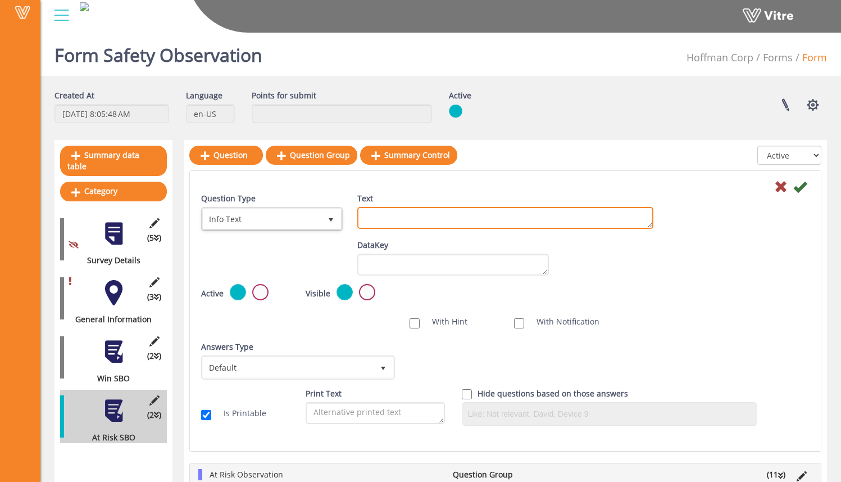
click at [418, 212] on textarea "Text" at bounding box center [506, 218] width 296 height 22
click at [583, 220] on textarea "Until the full list of Subcontractor EHS members can be assigned for corrective…" at bounding box center [506, 218] width 296 height 22
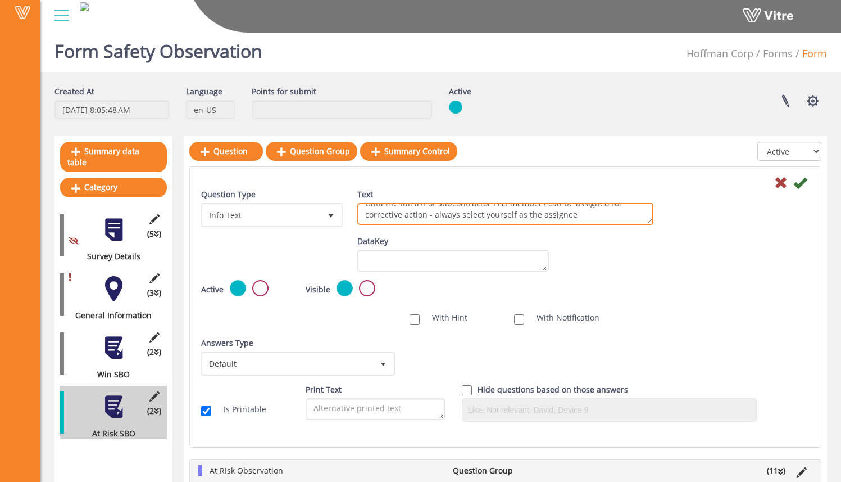
scroll to position [0, 0]
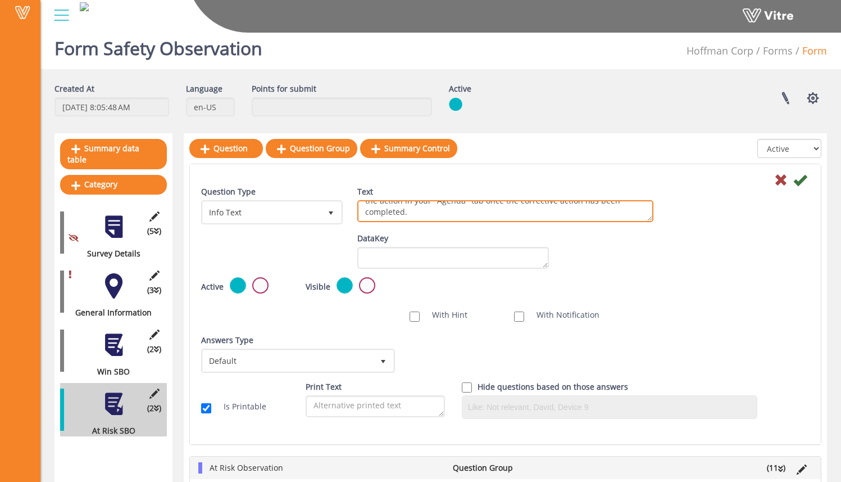
type textarea "Until the full list of Subcontractor EHS members can be assigned for corrective…"
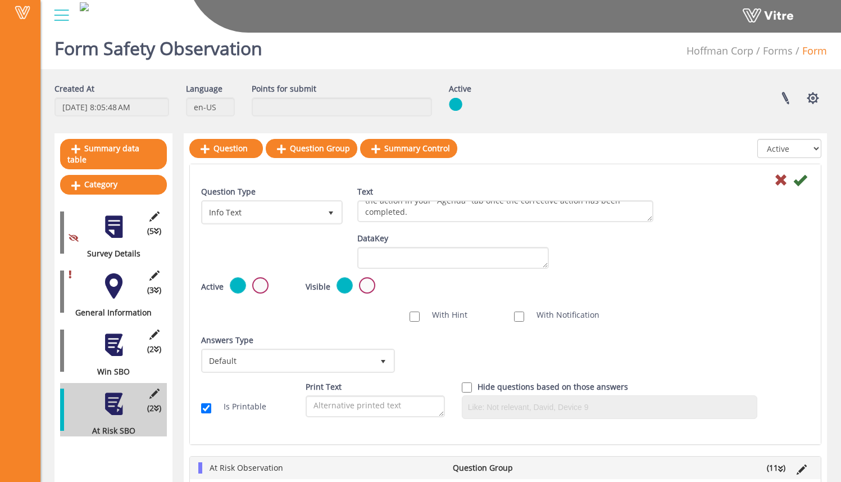
click at [684, 206] on div "Question Type Info Text 24 Text Until the full list of Subcontractor EHS member…" at bounding box center [506, 209] width 626 height 47
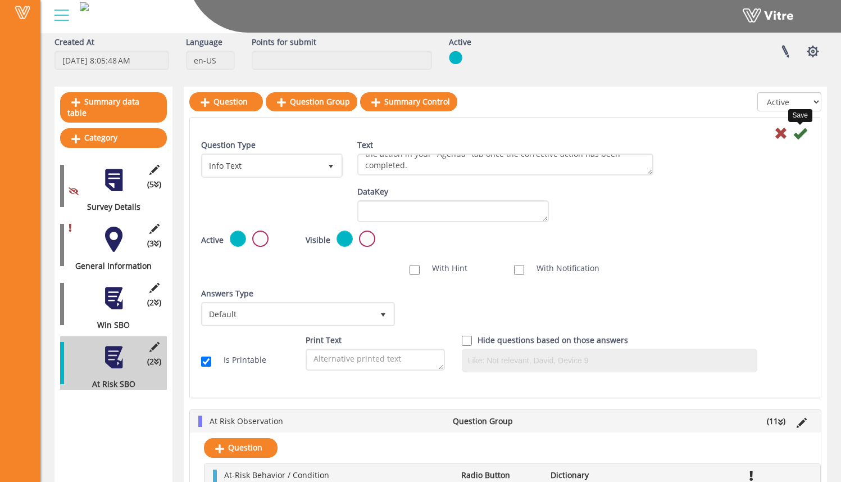
click at [802, 137] on icon at bounding box center [800, 132] width 13 height 13
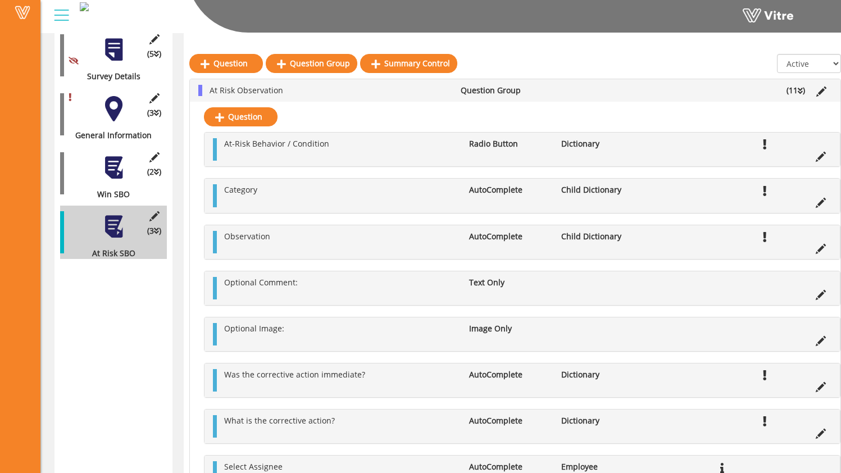
click at [795, 90] on li "(11 )" at bounding box center [796, 90] width 30 height 11
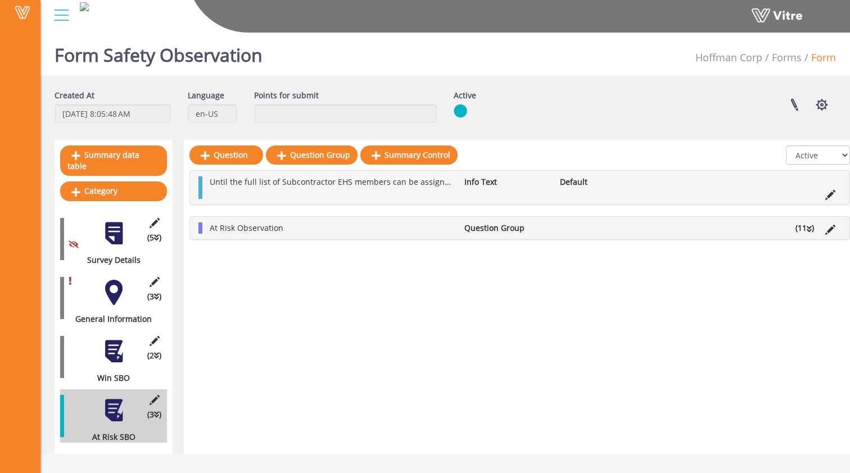
click at [797, 228] on li "(11 )" at bounding box center [805, 228] width 30 height 11
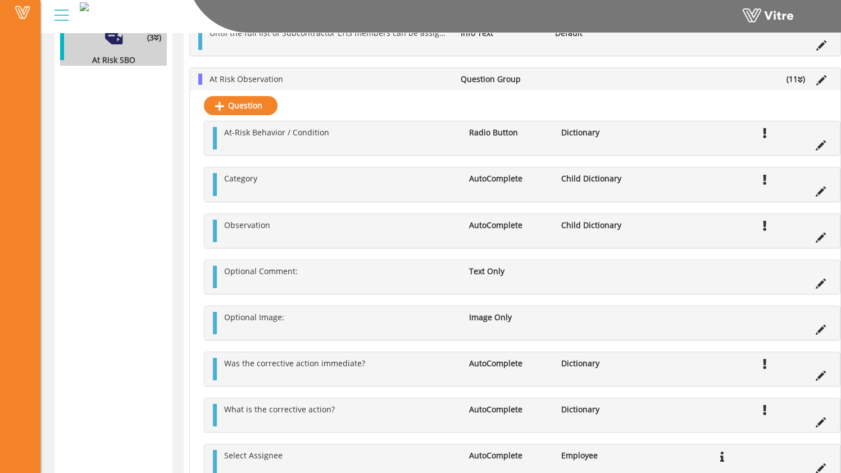
scroll to position [489, 0]
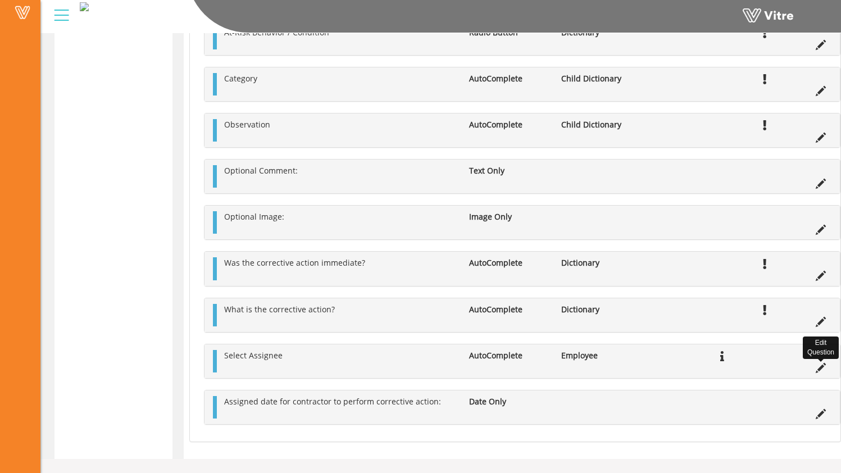
click at [819, 368] on icon at bounding box center [821, 368] width 10 height 10
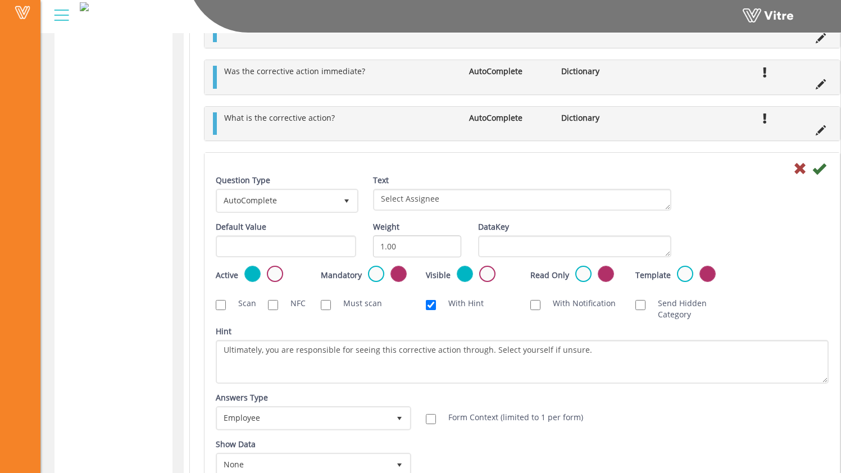
scroll to position [681, 0]
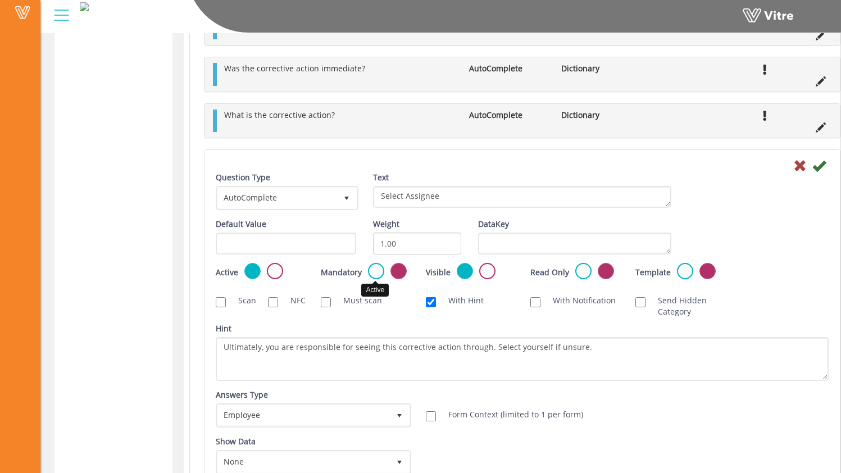
click at [379, 272] on label at bounding box center [376, 271] width 16 height 16
click at [0, 0] on input "radio" at bounding box center [0, 0] width 0 height 0
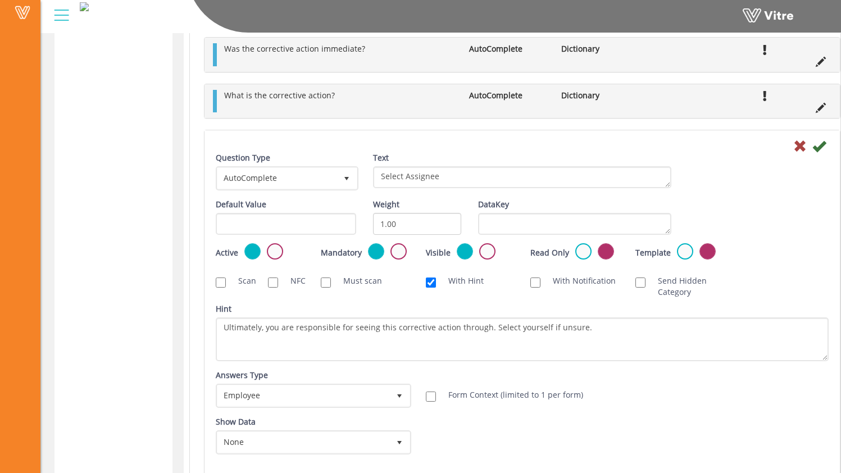
scroll to position [699, 0]
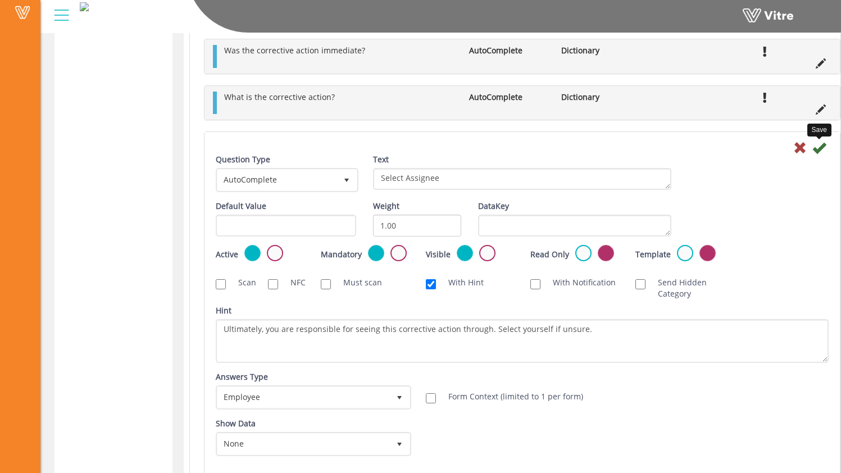
click at [824, 148] on icon at bounding box center [819, 147] width 13 height 13
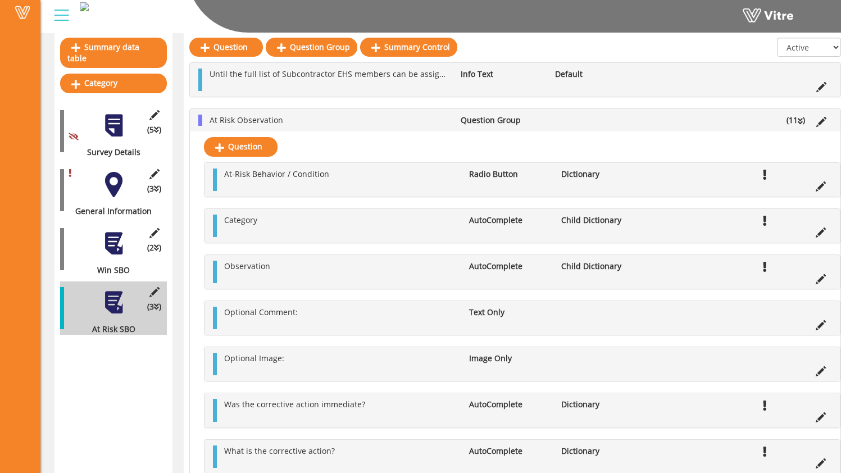
scroll to position [0, 0]
